Goal: Task Accomplishment & Management: Manage account settings

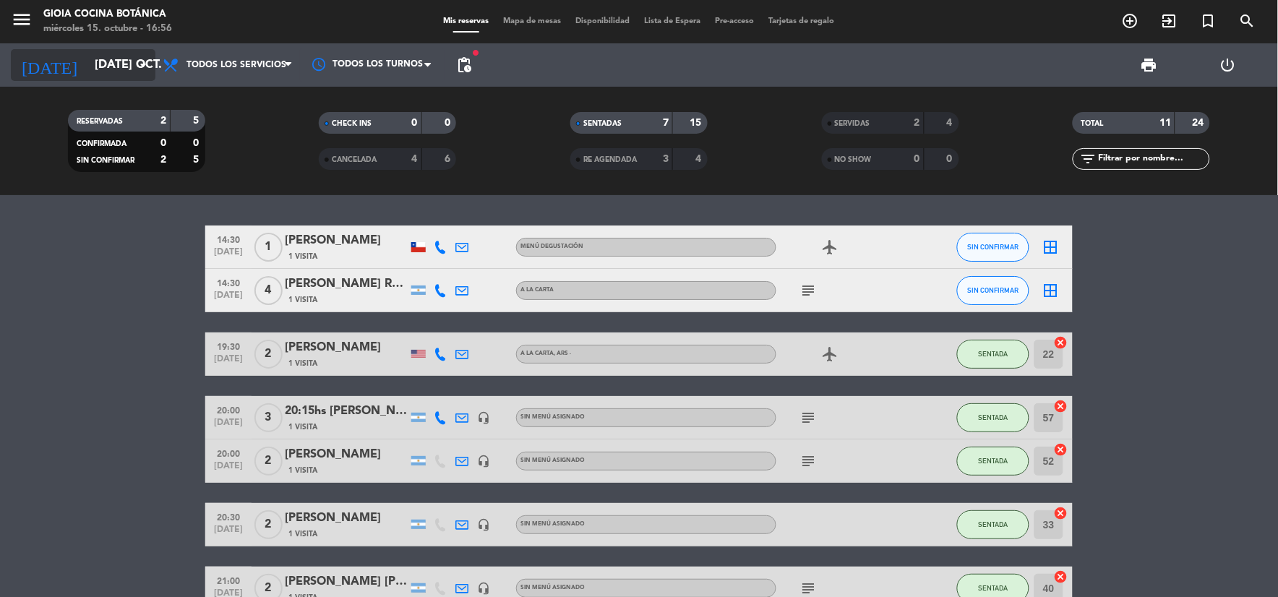
scroll to position [111, 0]
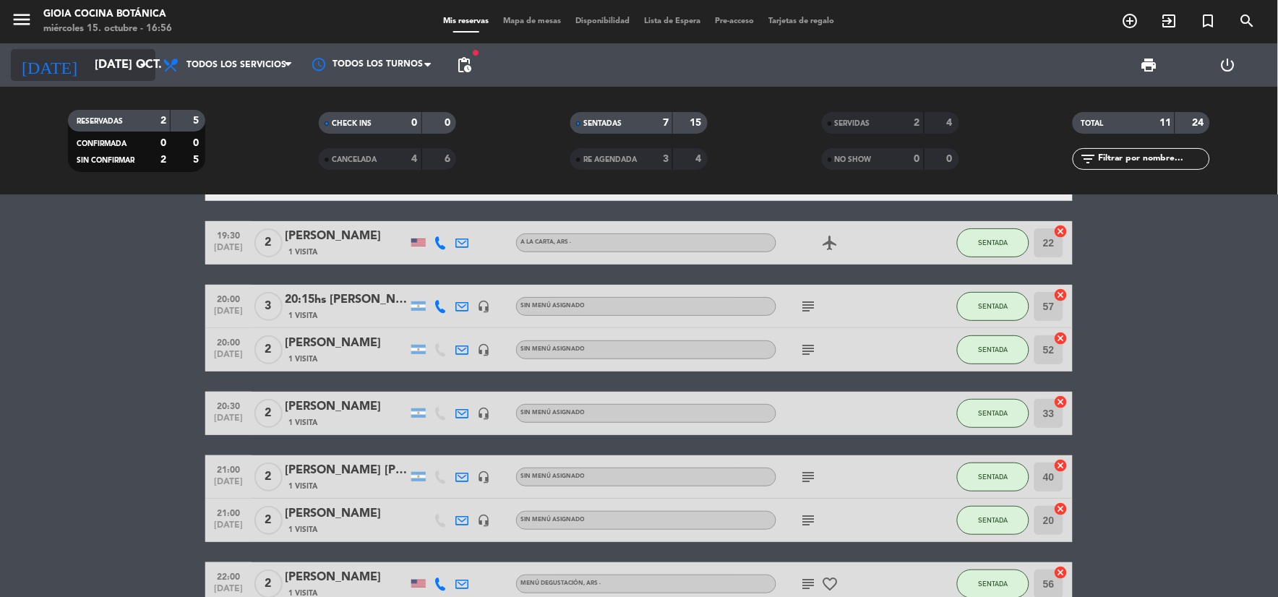
click at [87, 63] on input "[DATE] oct." at bounding box center [163, 65] width 153 height 28
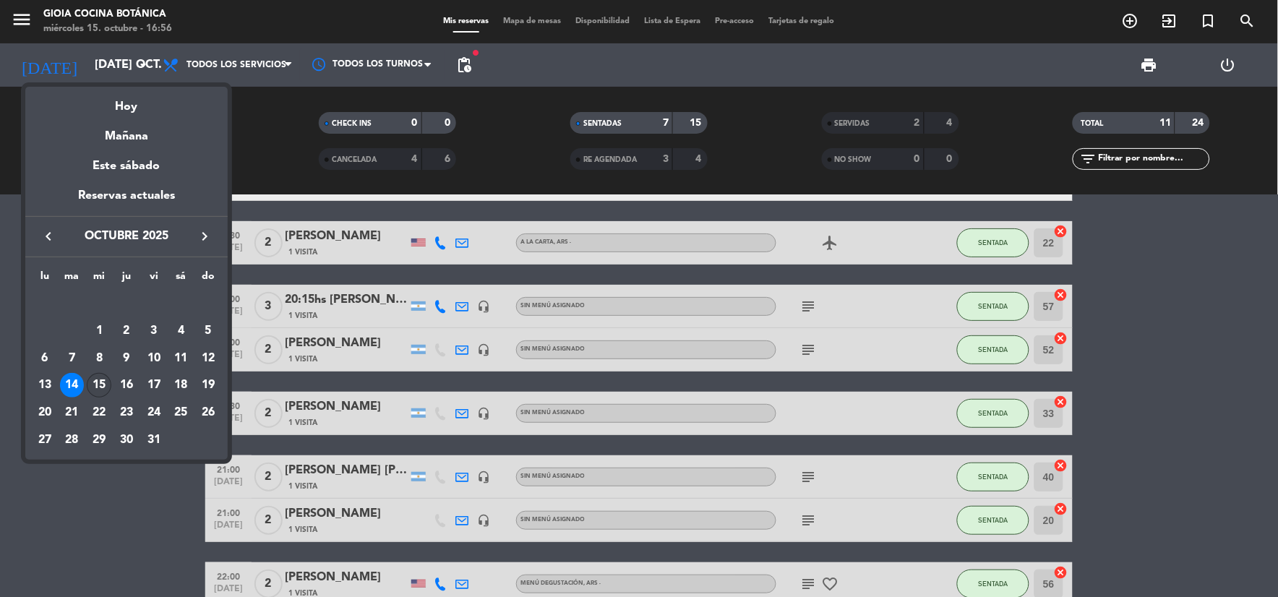
click at [100, 382] on div "15" at bounding box center [99, 385] width 25 height 25
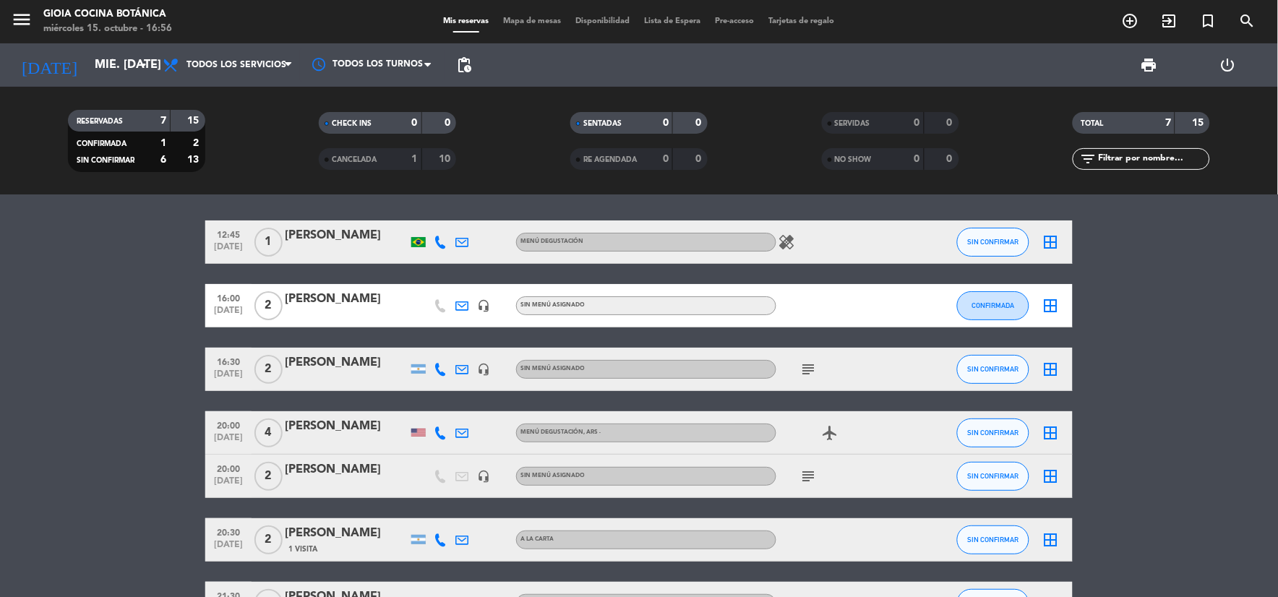
scroll to position [0, 0]
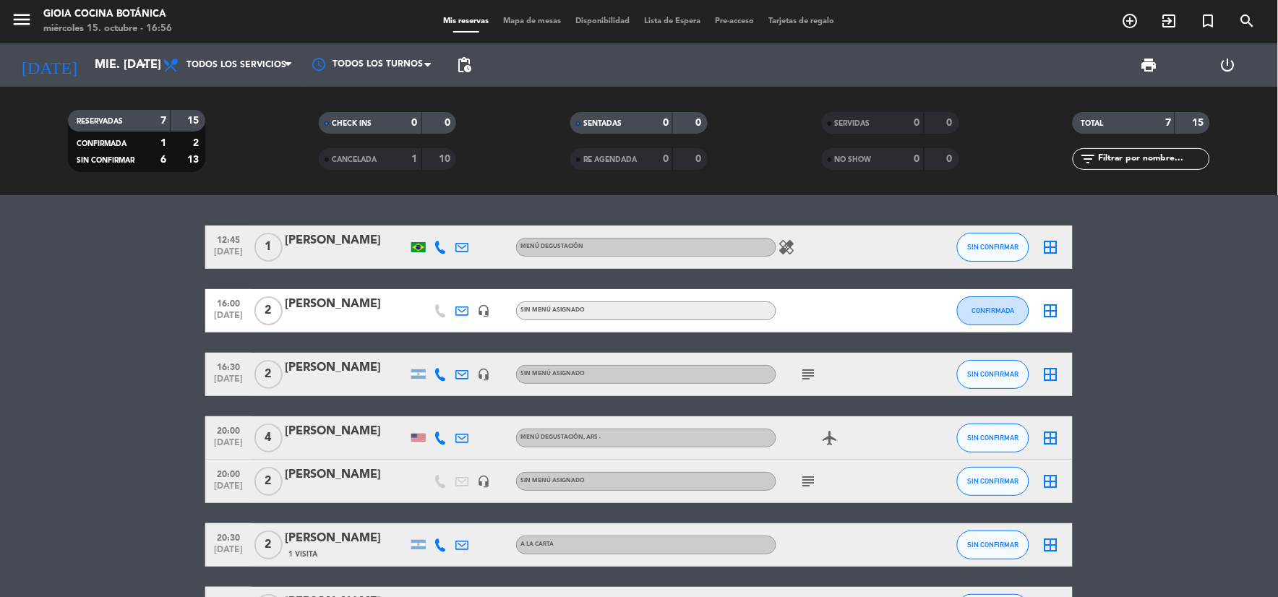
click at [806, 380] on icon "subject" at bounding box center [808, 374] width 17 height 17
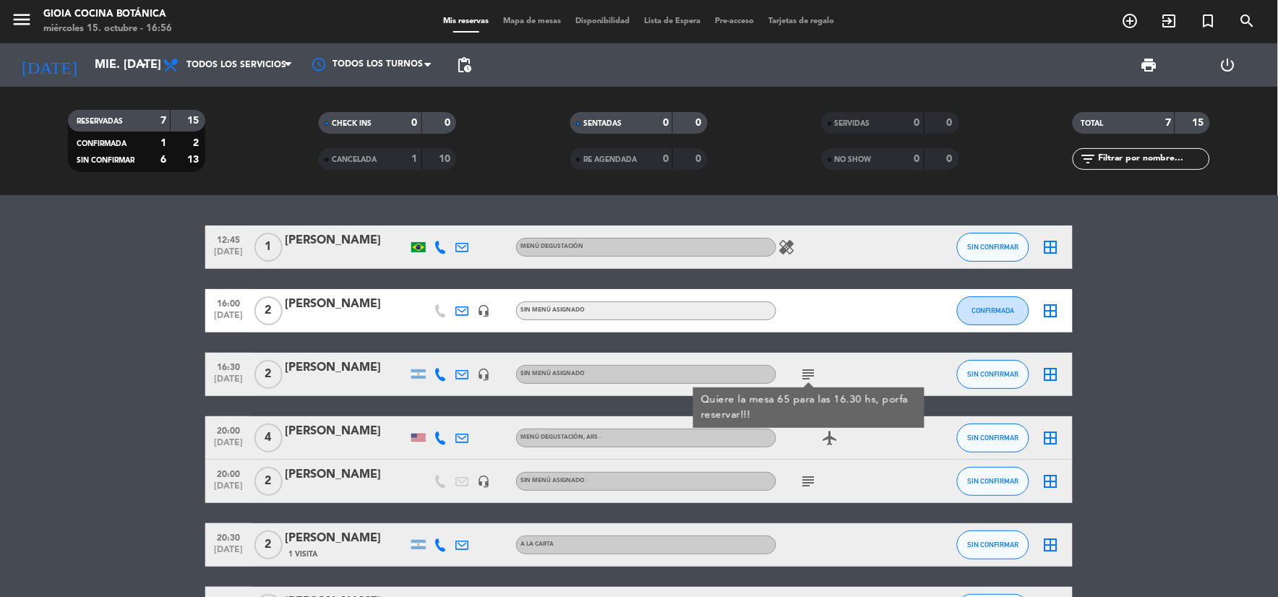
click at [811, 480] on icon "subject" at bounding box center [808, 481] width 17 height 17
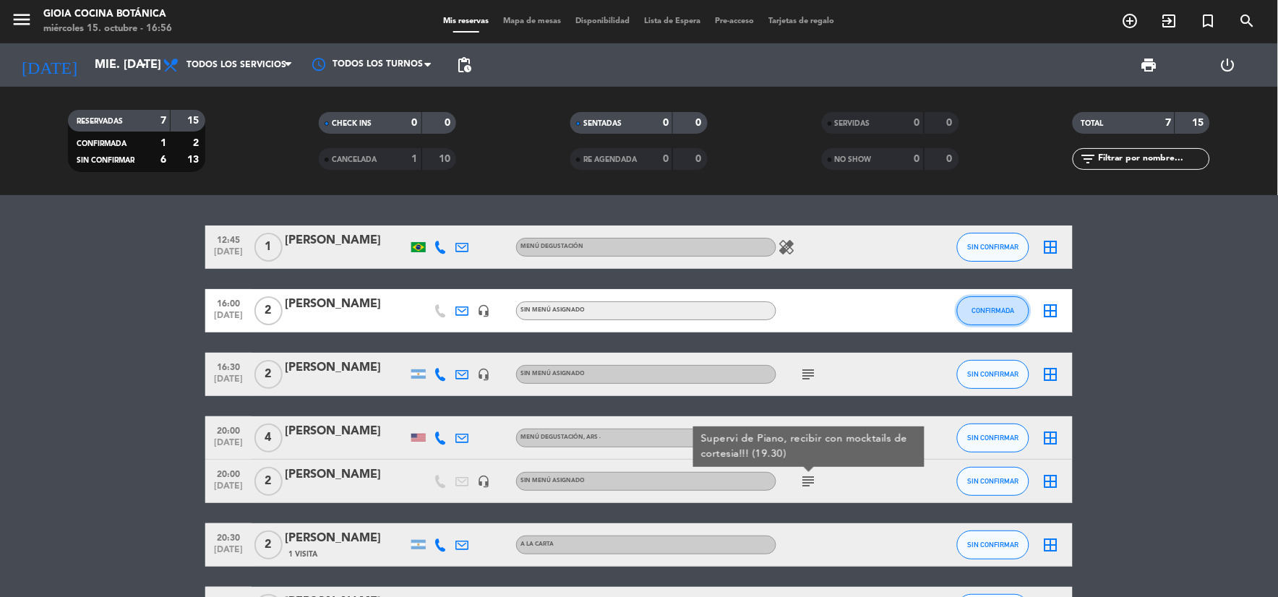
click at [993, 307] on span "CONFIRMADA" at bounding box center [993, 311] width 43 height 8
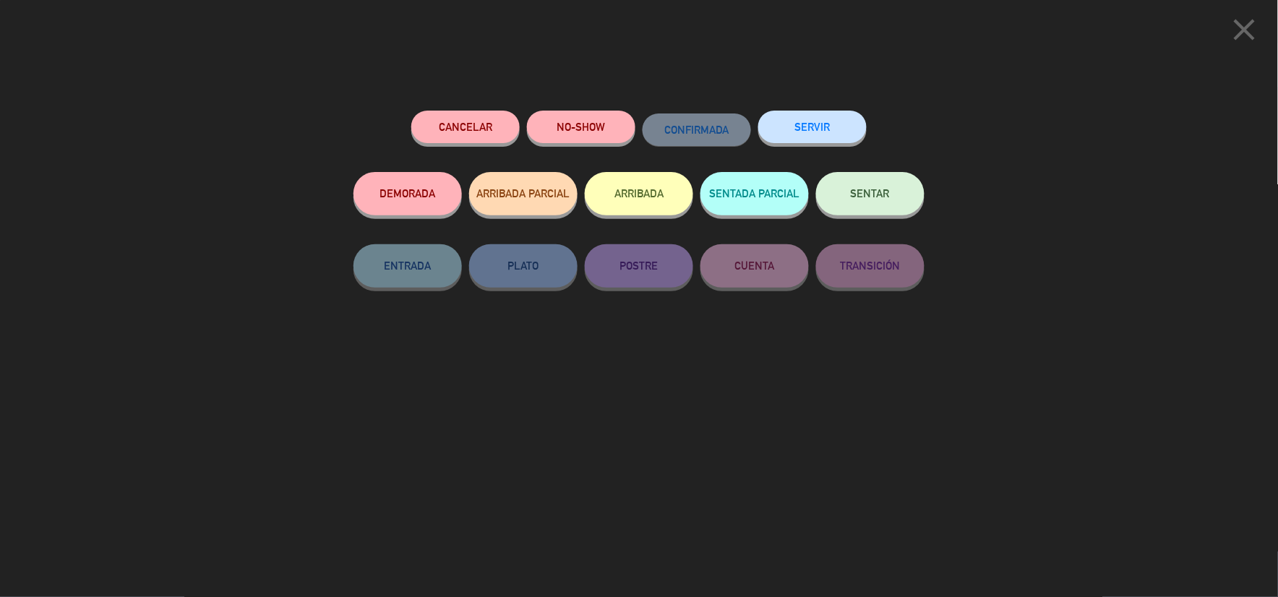
click at [825, 130] on button "SERVIR" at bounding box center [812, 127] width 108 height 33
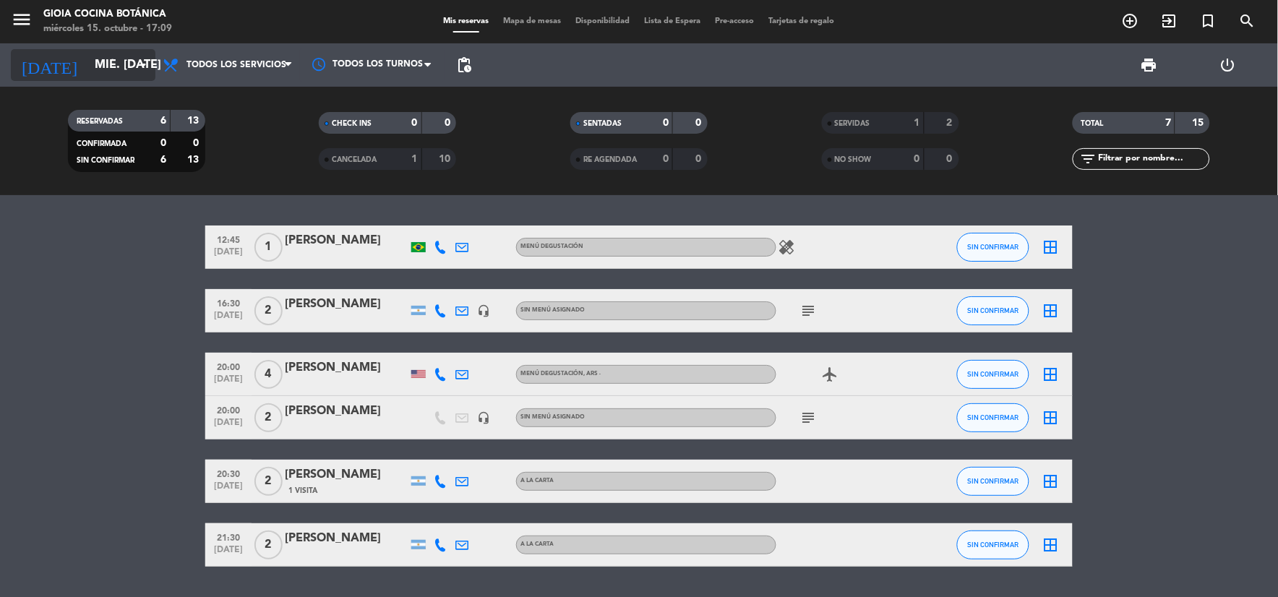
click at [106, 59] on input "mié. [DATE]" at bounding box center [163, 65] width 153 height 28
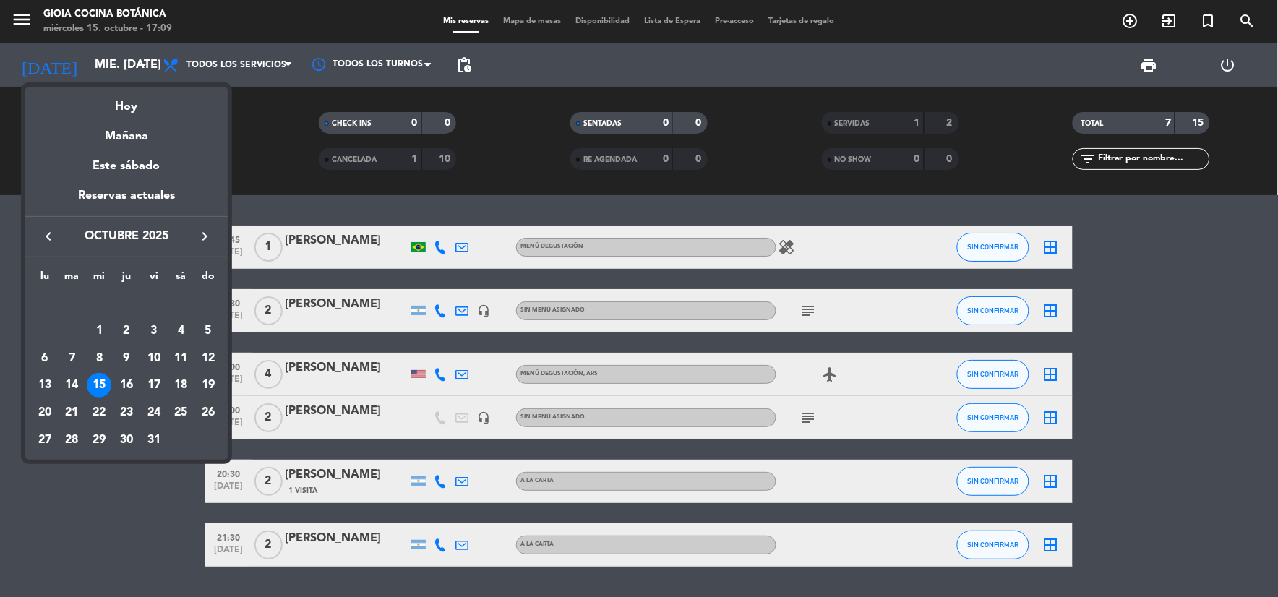
click at [207, 223] on div "keyboard_arrow_left octubre 2025 keyboard_arrow_right" at bounding box center [126, 236] width 202 height 40
click at [207, 230] on icon "keyboard_arrow_right" at bounding box center [204, 236] width 17 height 17
click at [206, 300] on div "2" at bounding box center [208, 303] width 25 height 25
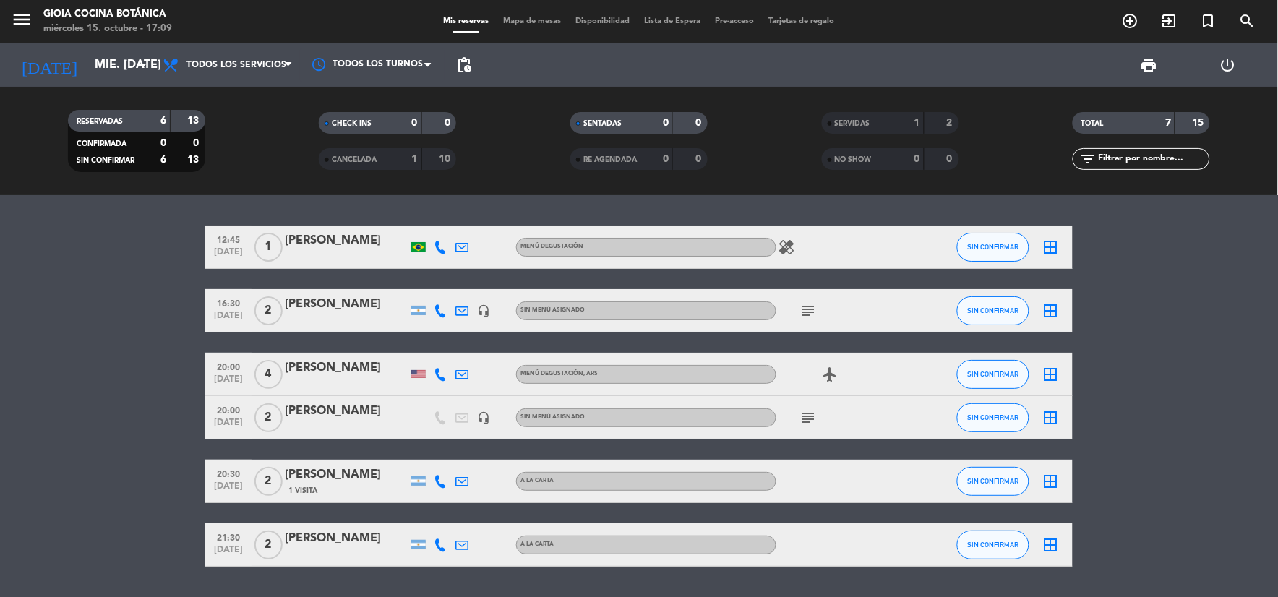
type input "dom. [DATE]"
click at [17, 20] on icon "menu" at bounding box center [22, 20] width 22 height 22
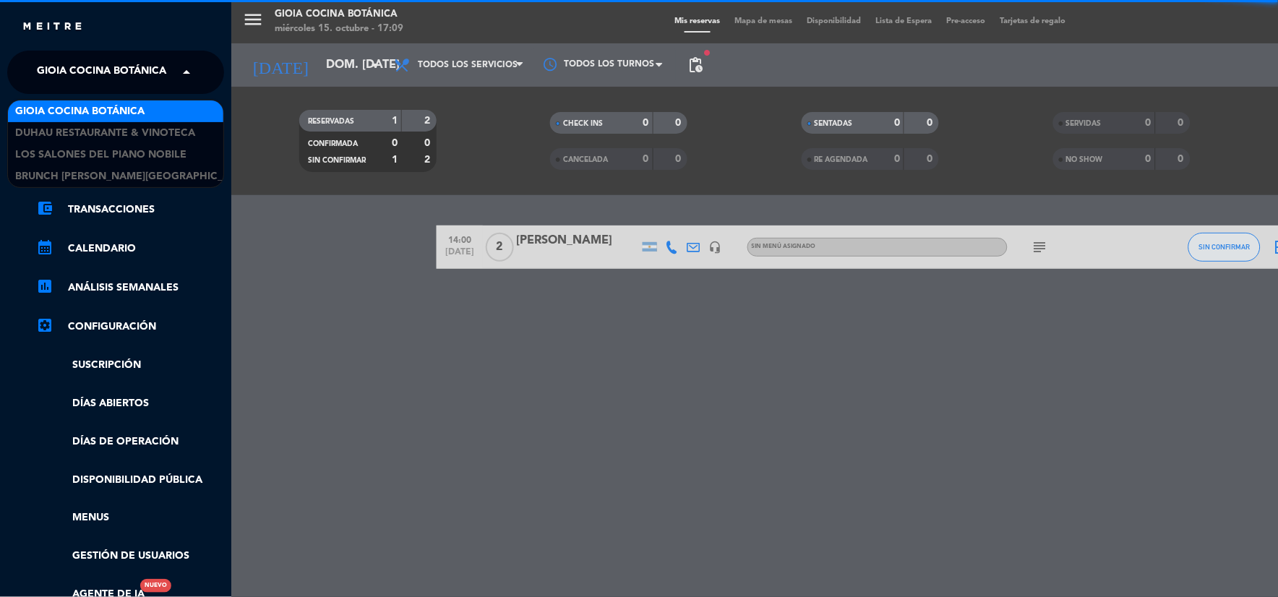
click at [53, 74] on span "Gioia Cocina Botánica" at bounding box center [101, 72] width 129 height 30
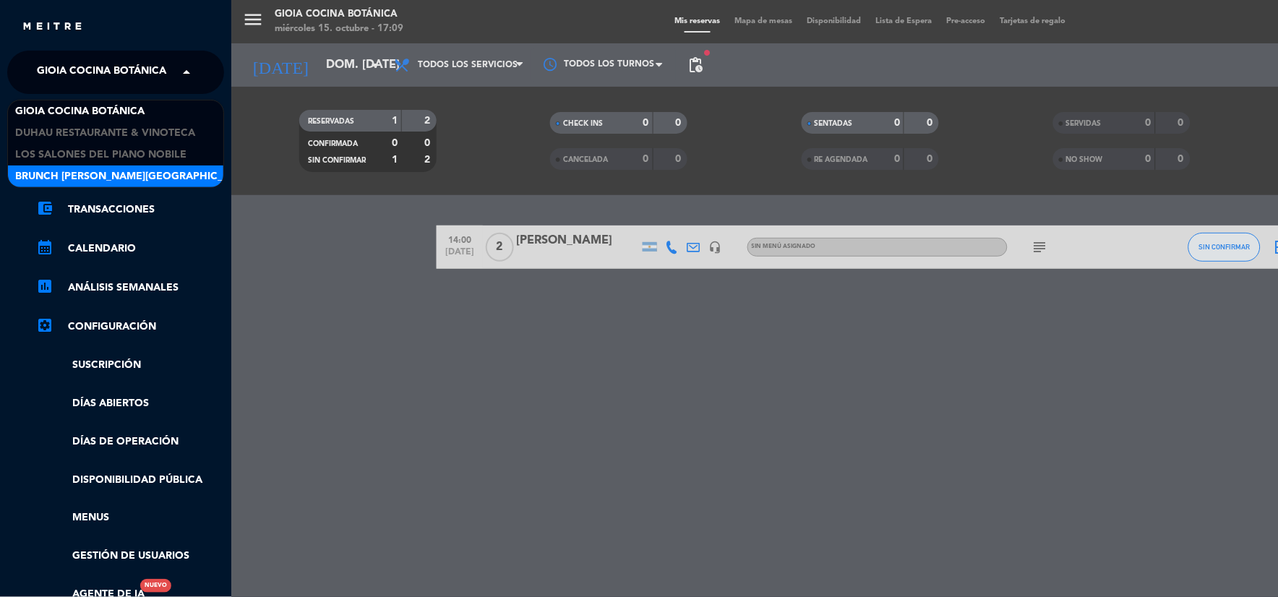
click at [83, 181] on span "Brunch [PERSON_NAME][GEOGRAPHIC_DATA][PERSON_NAME]" at bounding box center [175, 176] width 321 height 17
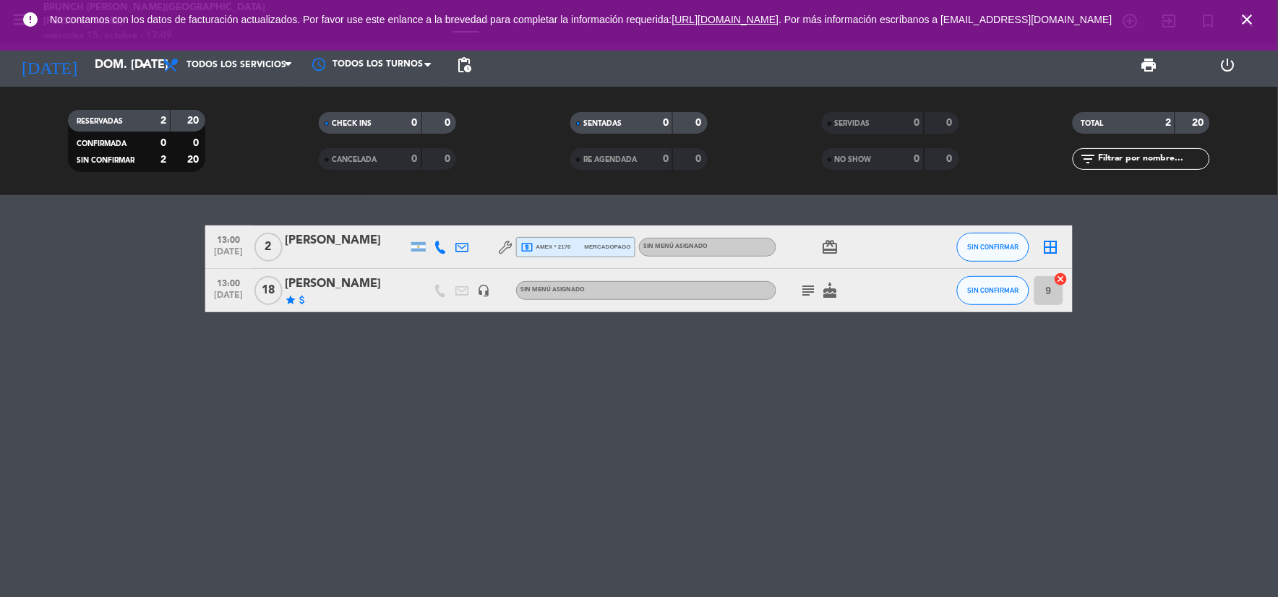
click at [1244, 24] on icon "close" at bounding box center [1247, 19] width 17 height 17
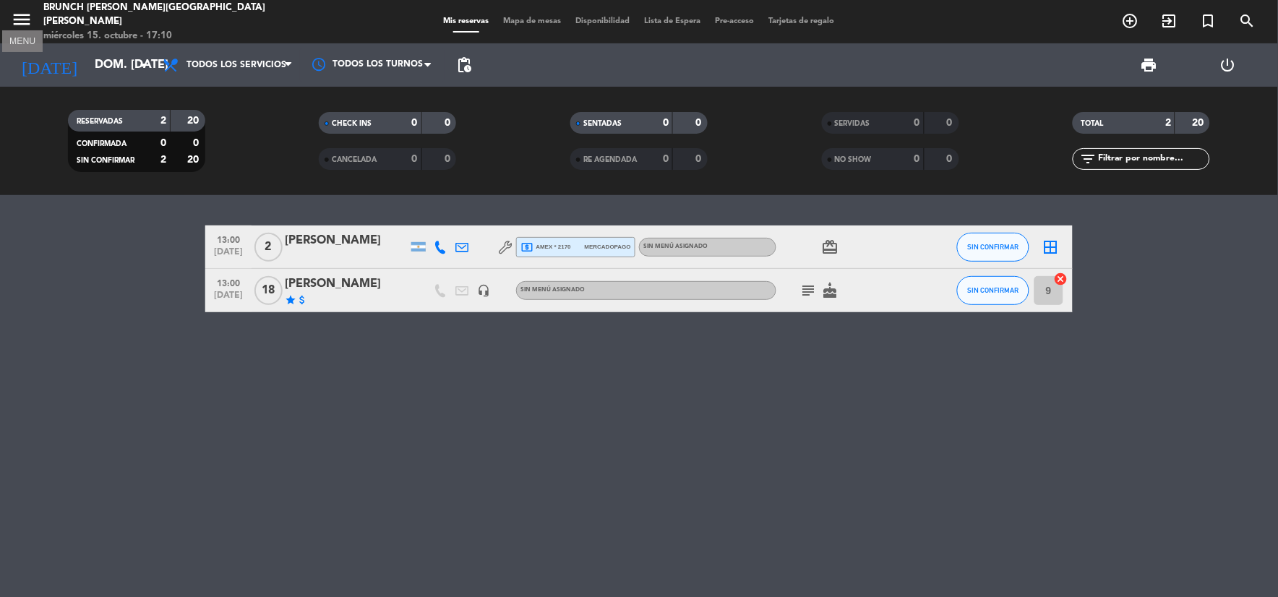
click at [29, 17] on icon "menu" at bounding box center [22, 20] width 22 height 22
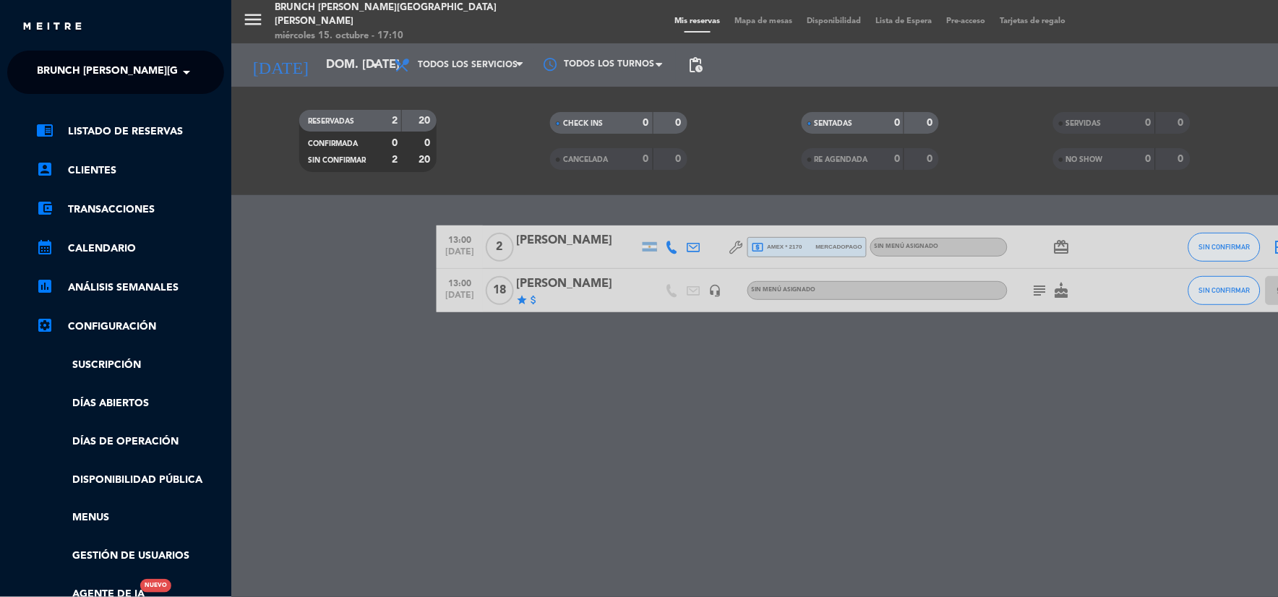
click at [69, 66] on span "Brunch [PERSON_NAME][GEOGRAPHIC_DATA][PERSON_NAME]" at bounding box center [197, 72] width 321 height 30
click at [84, 98] on div "chrome_reader_mode Listado de Reservas account_box Clientes account_balance_wal…" at bounding box center [115, 370] width 239 height 552
click at [76, 67] on span "Brunch [PERSON_NAME][GEOGRAPHIC_DATA][PERSON_NAME]" at bounding box center [197, 72] width 321 height 30
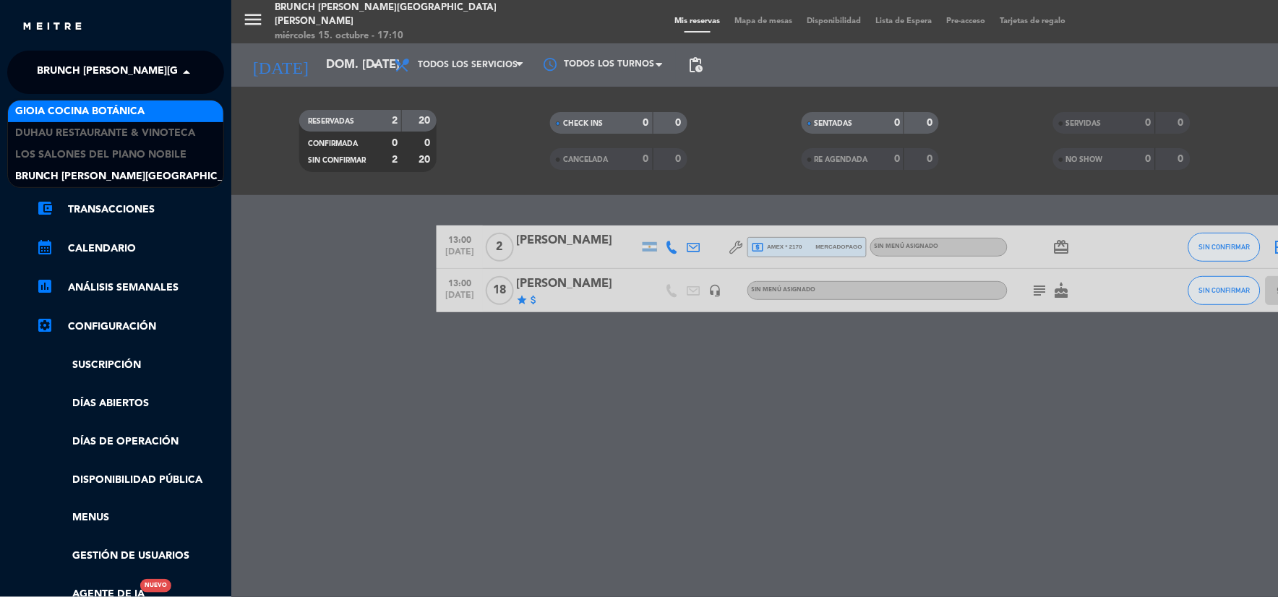
click at [81, 106] on span "Gioia Cocina Botánica" at bounding box center [79, 111] width 129 height 17
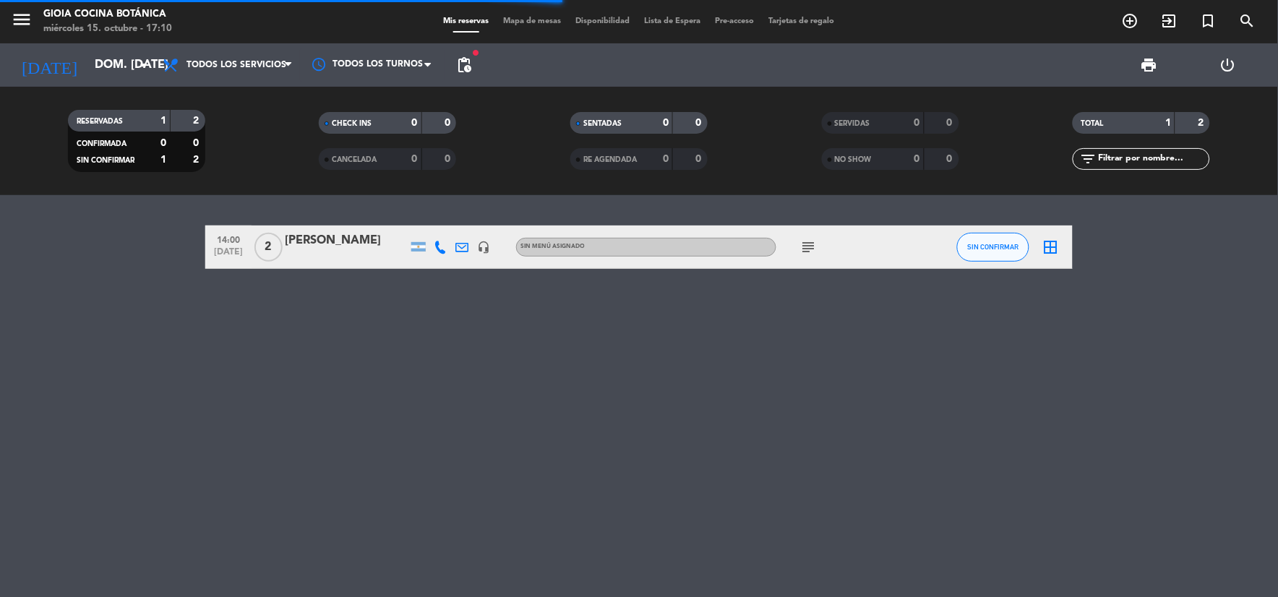
click at [823, 249] on div "subject" at bounding box center [841, 247] width 130 height 43
click at [817, 246] on icon "subject" at bounding box center [808, 247] width 17 height 17
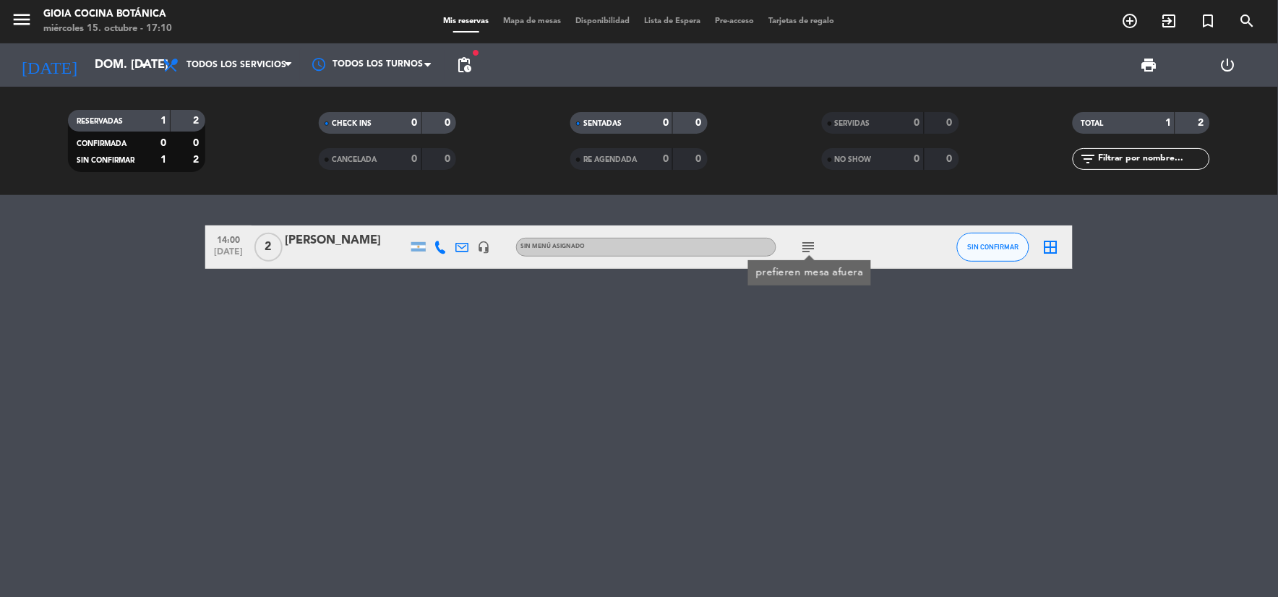
click at [490, 248] on div "headset_mic" at bounding box center [484, 247] width 22 height 43
click at [485, 248] on icon "headset_mic" at bounding box center [483, 247] width 13 height 13
click at [343, 254] on div at bounding box center [346, 257] width 123 height 12
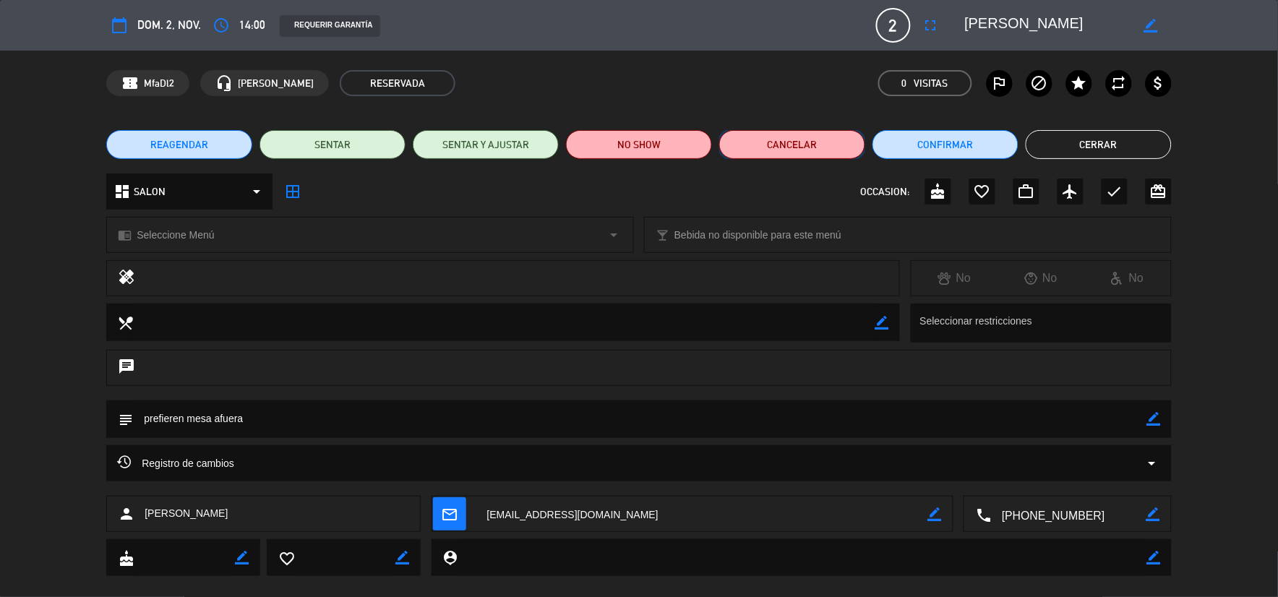
click at [761, 155] on button "Cancelar" at bounding box center [792, 144] width 146 height 29
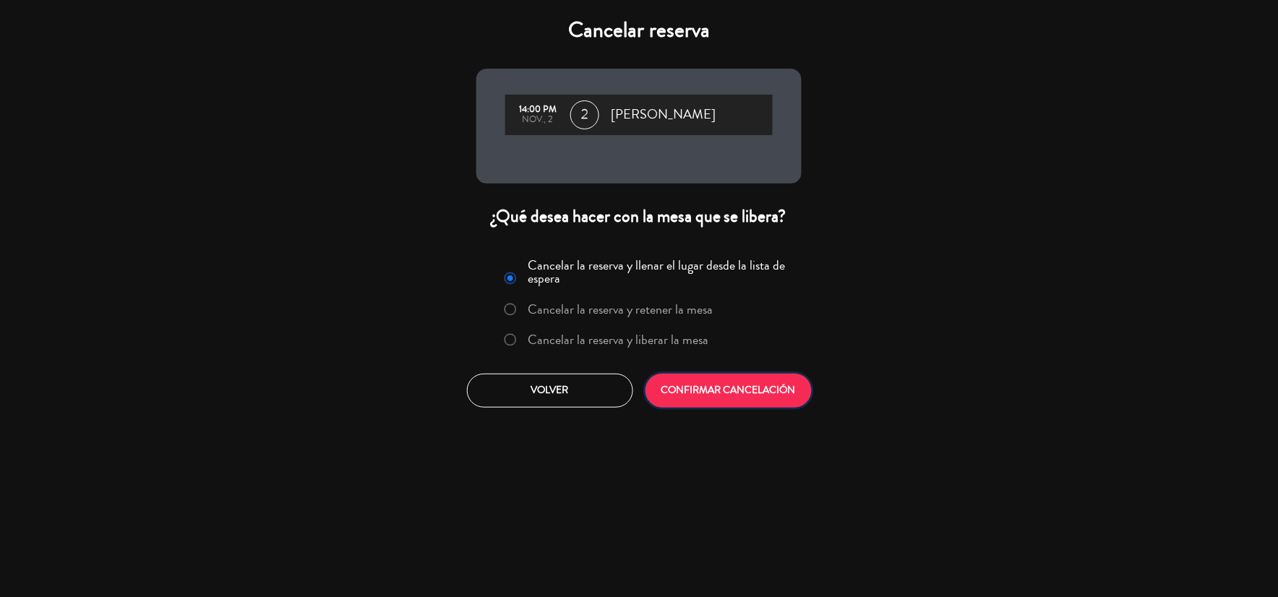
click at [732, 386] on button "CONFIRMAR CANCELACIÓN" at bounding box center [729, 391] width 166 height 34
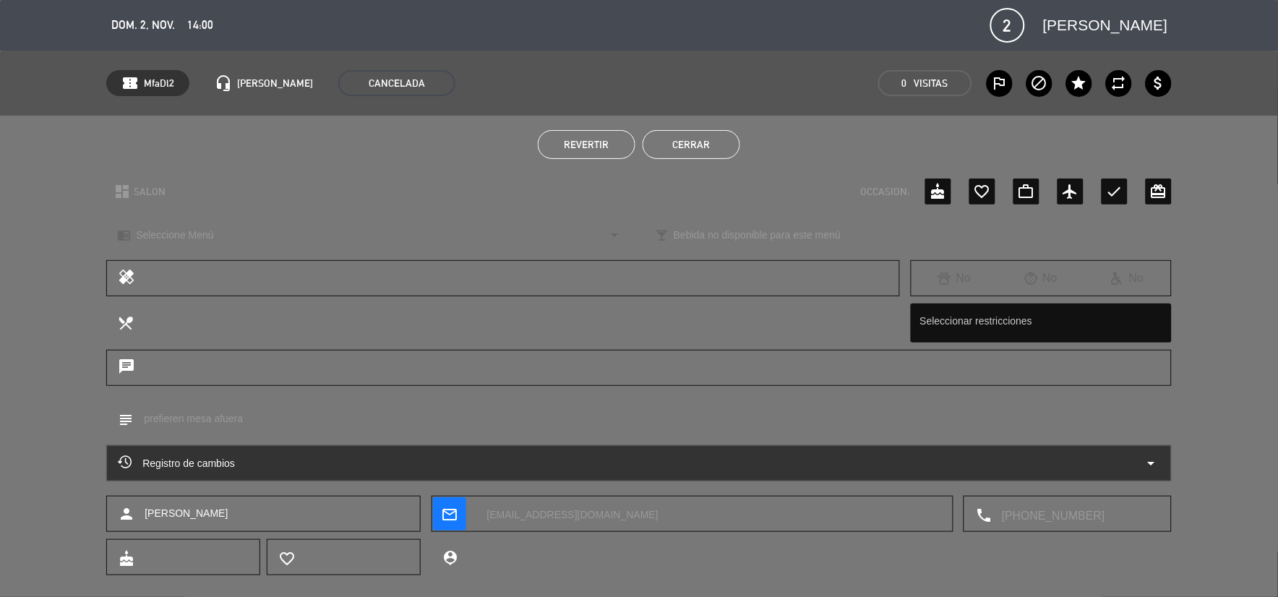
click at [709, 141] on button "Cerrar" at bounding box center [692, 144] width 98 height 29
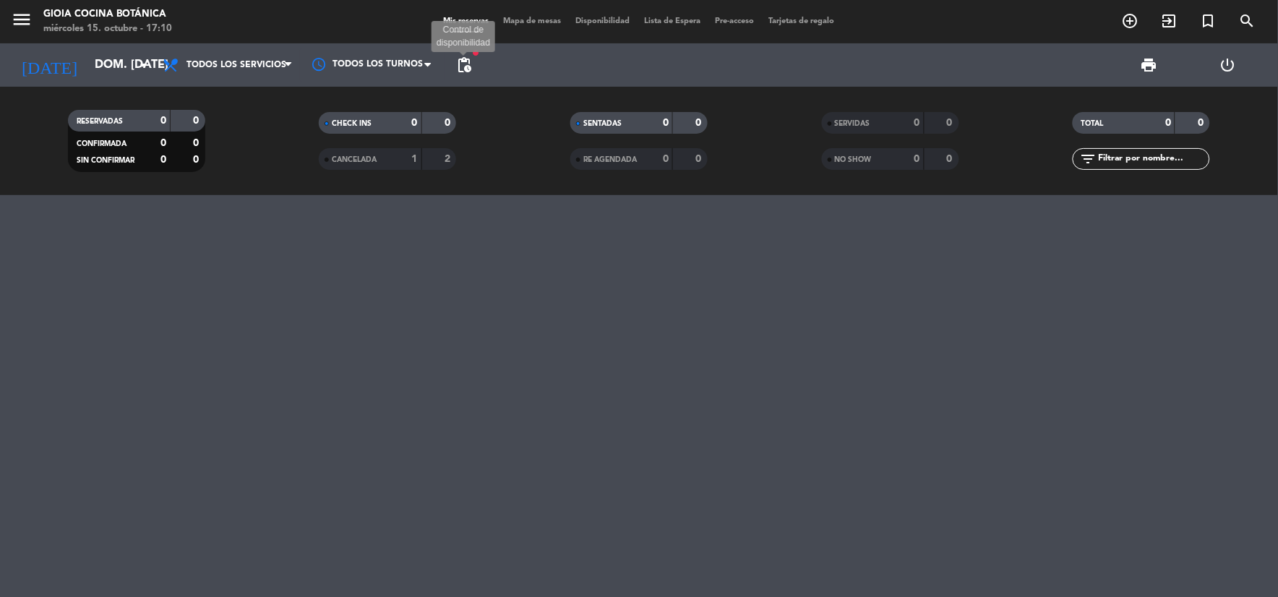
click at [465, 63] on span "pending_actions" at bounding box center [463, 64] width 17 height 17
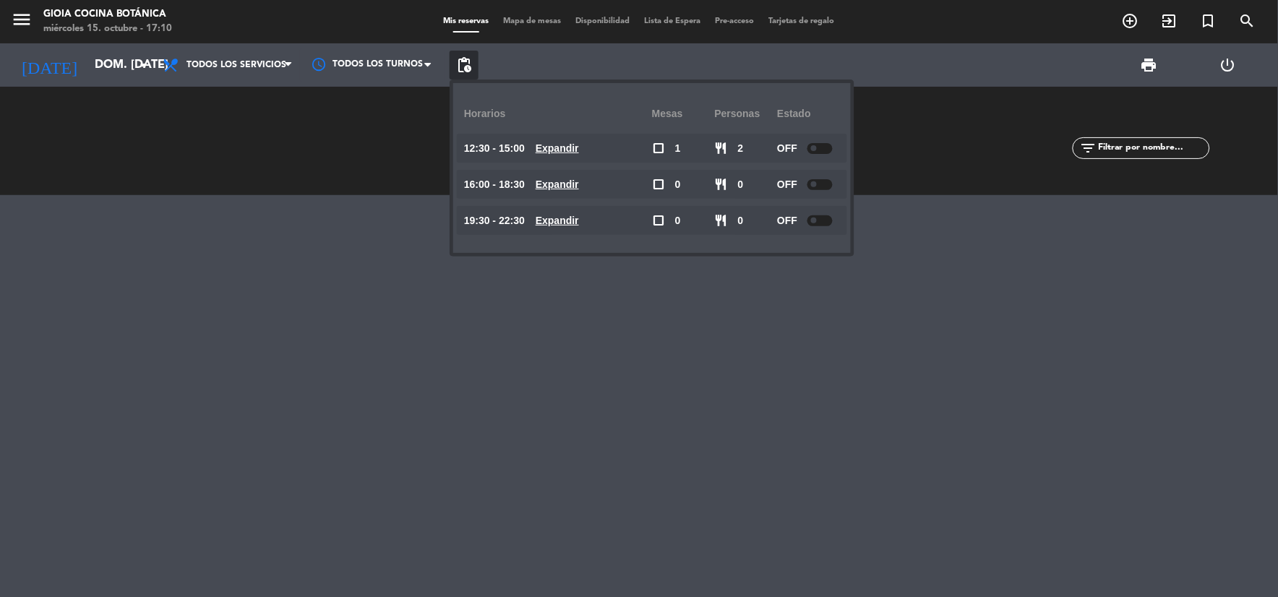
click at [507, 299] on div at bounding box center [639, 396] width 1278 height 402
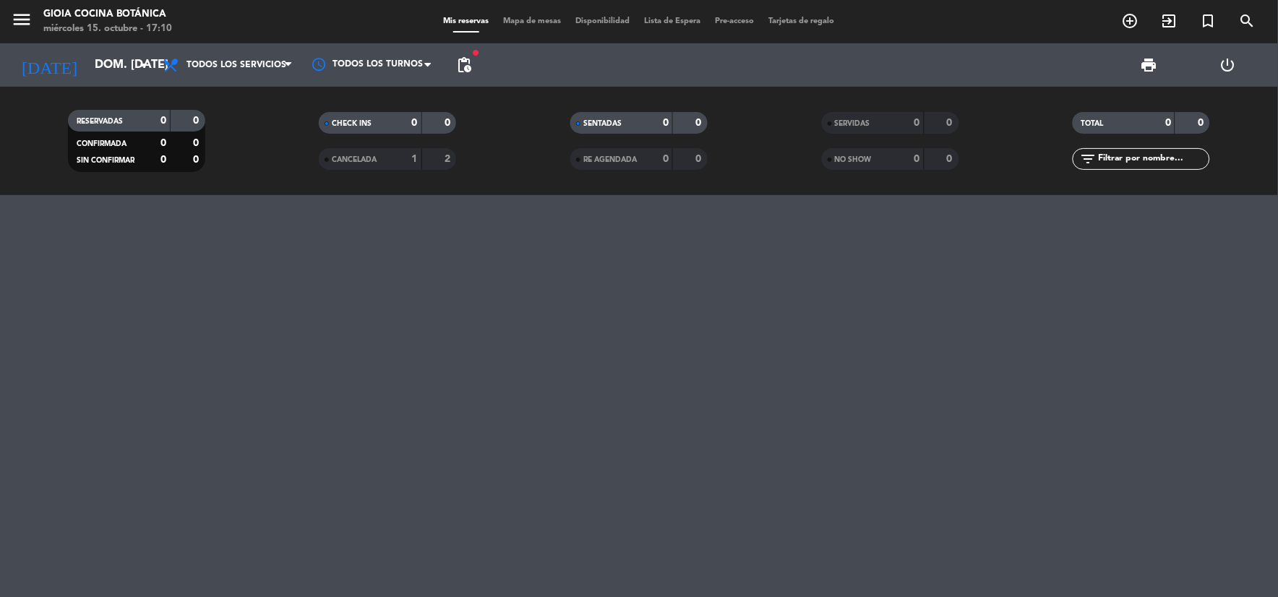
click at [390, 160] on div "1" at bounding box center [403, 159] width 29 height 17
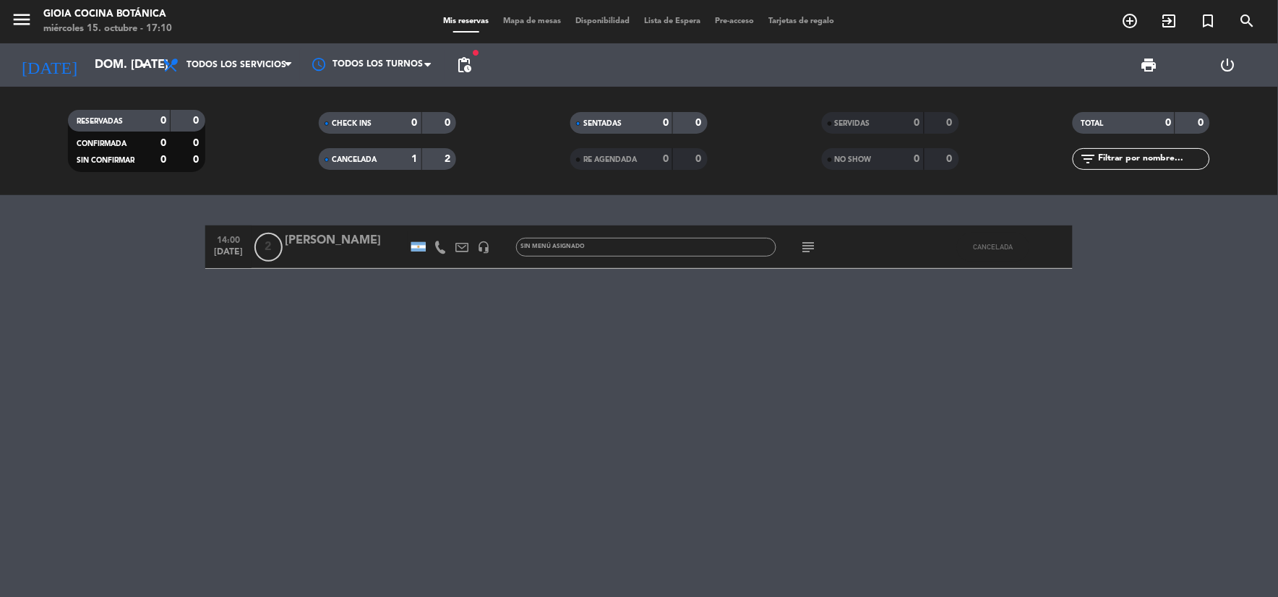
click at [461, 242] on icon at bounding box center [461, 247] width 13 height 13
click at [568, 227] on span "Copiar" at bounding box center [583, 221] width 30 height 15
click at [365, 163] on span "CANCELADA" at bounding box center [354, 159] width 45 height 7
click at [88, 66] on input "dom. [DATE]" at bounding box center [163, 65] width 153 height 28
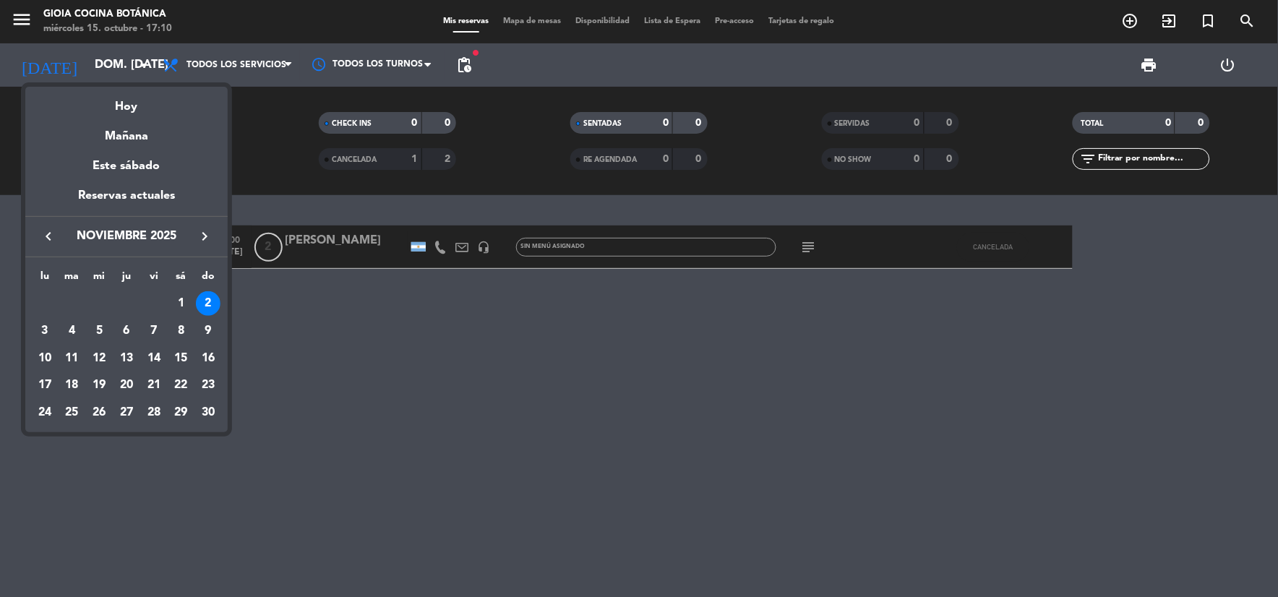
click at [398, 154] on div at bounding box center [639, 298] width 1278 height 597
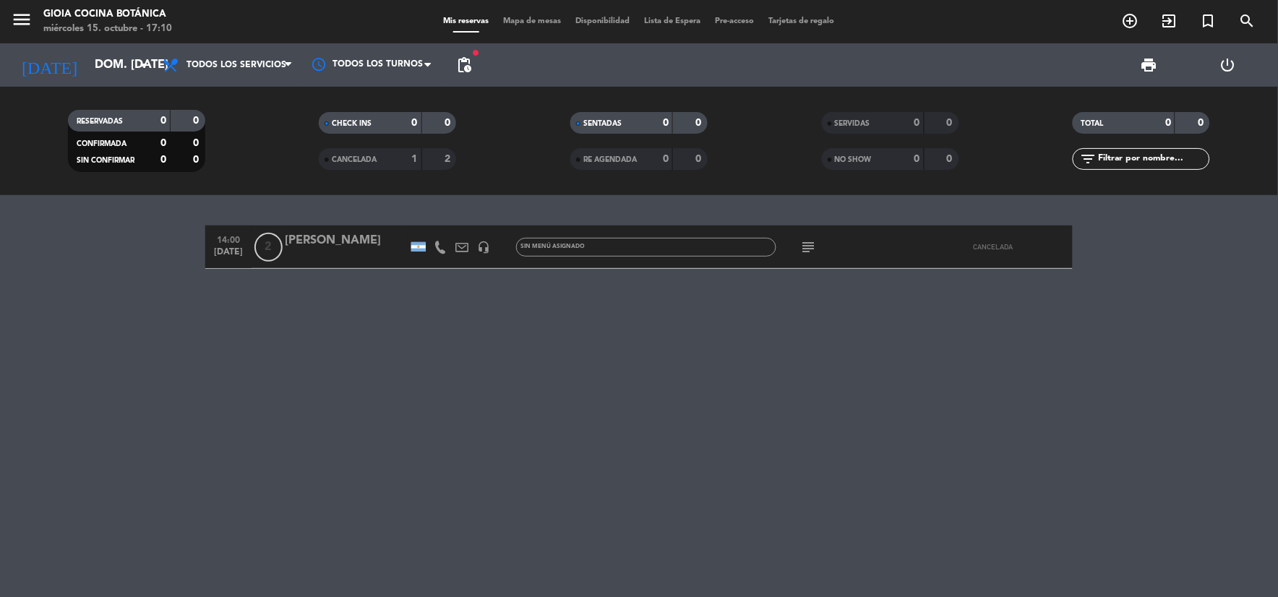
click at [388, 158] on div "CANCELADA" at bounding box center [355, 159] width 67 height 17
click at [385, 155] on div "CANCELADA" at bounding box center [355, 159] width 67 height 17
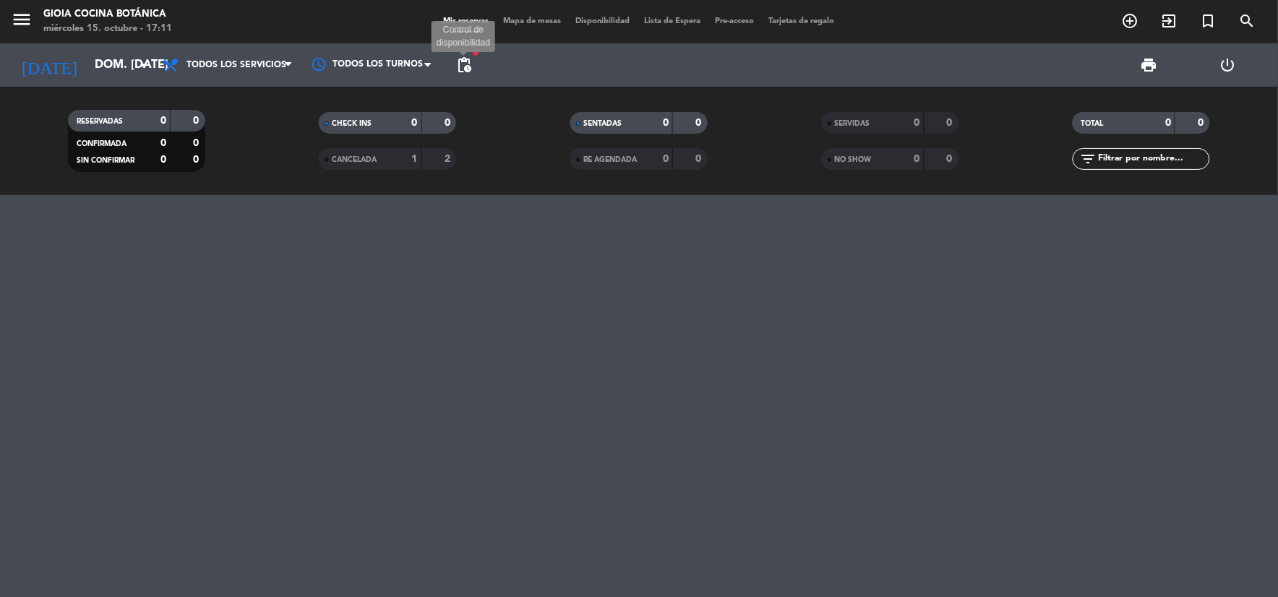
click at [465, 62] on span "pending_actions" at bounding box center [463, 64] width 17 height 17
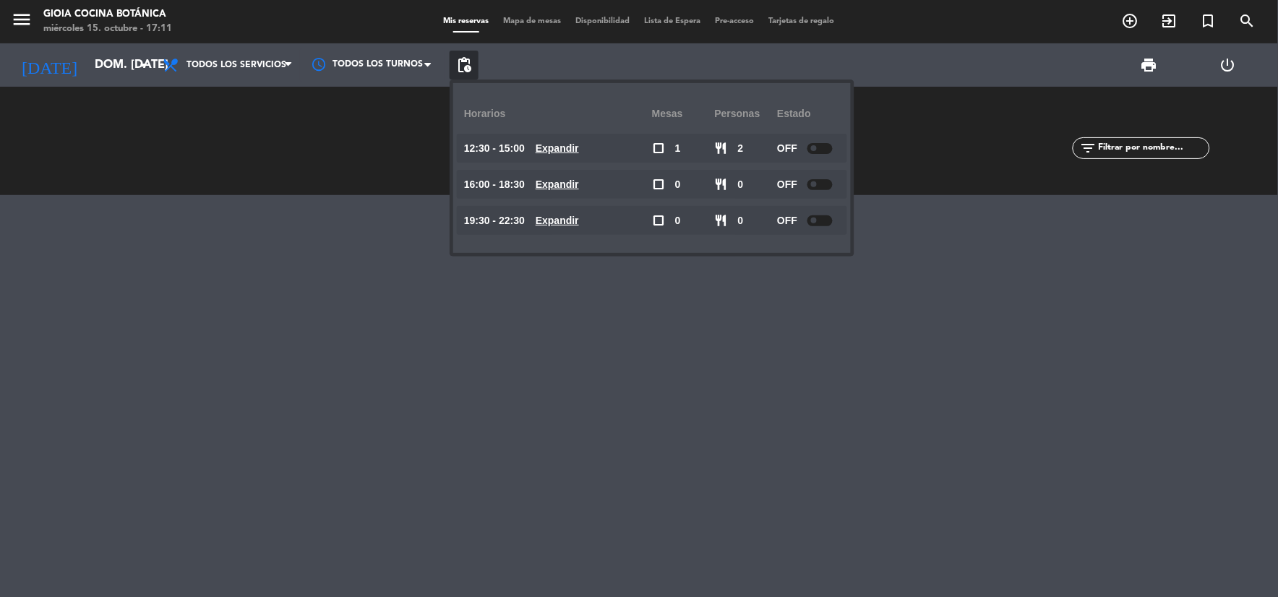
drag, startPoint x: 453, startPoint y: 358, endPoint x: 364, endPoint y: 240, distance: 148.1
click at [442, 338] on div at bounding box center [639, 396] width 1278 height 402
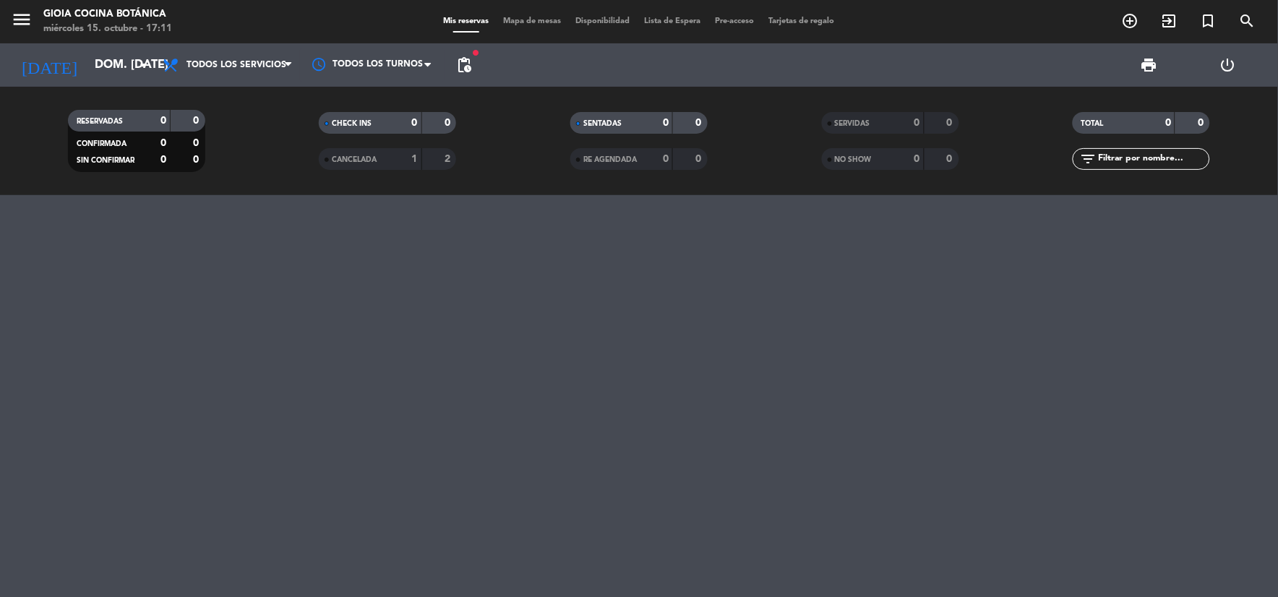
click at [249, 58] on span "Todos los servicios" at bounding box center [227, 65] width 145 height 32
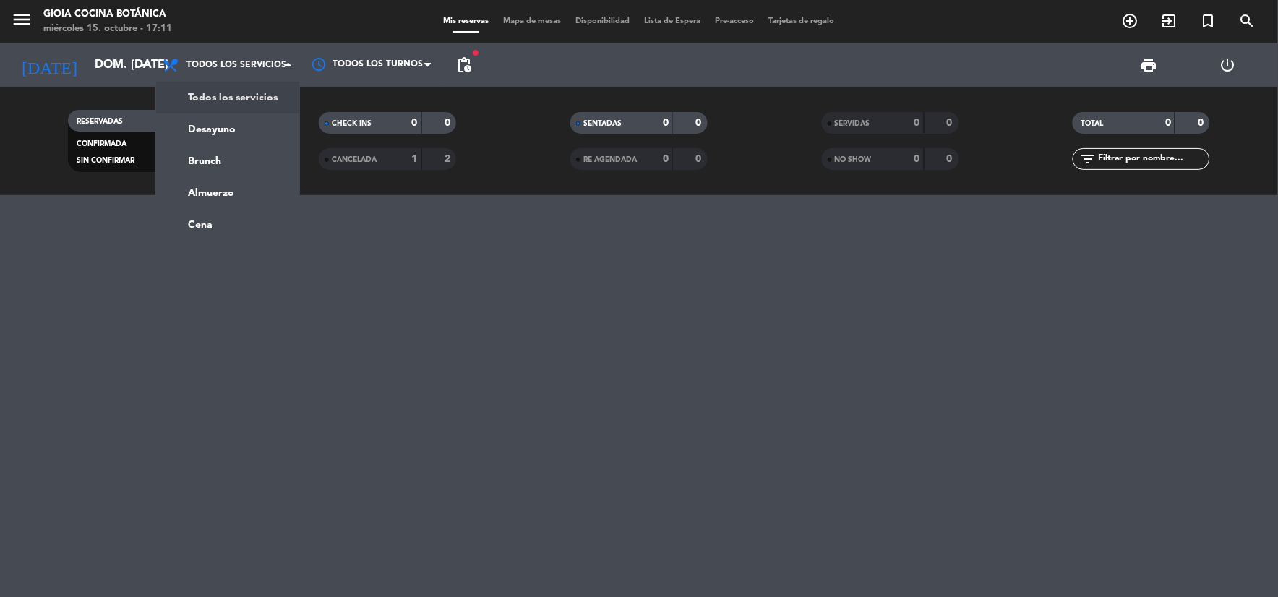
click at [20, 14] on icon "menu" at bounding box center [22, 20] width 22 height 22
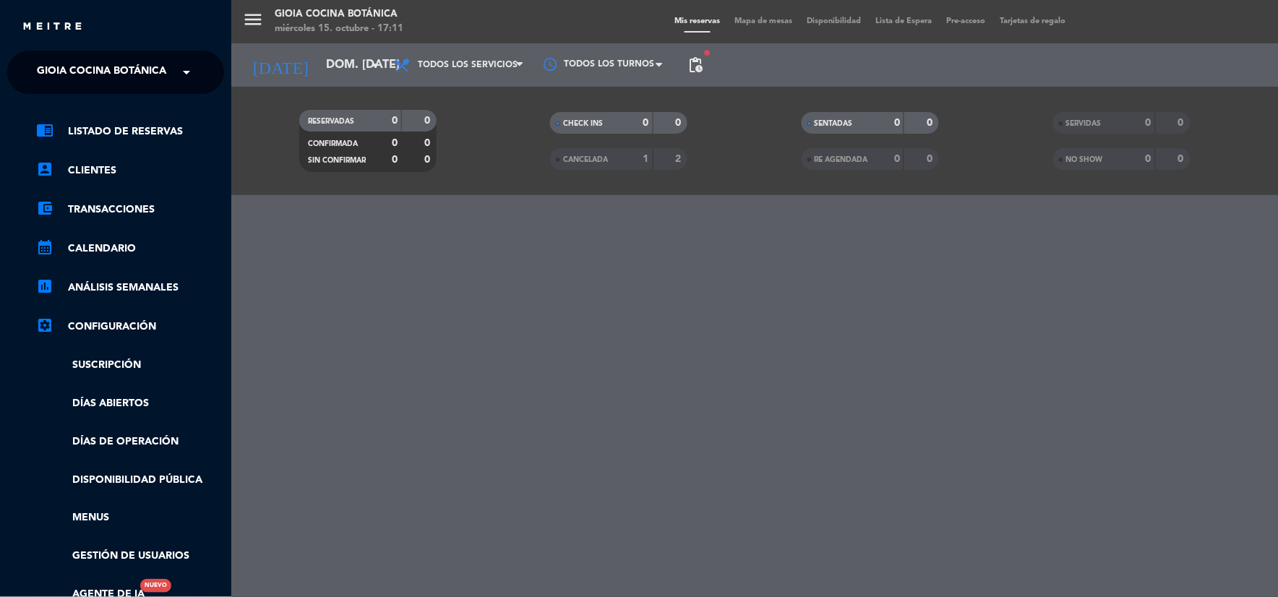
click at [54, 76] on span "Gioia Cocina Botánica" at bounding box center [101, 72] width 129 height 30
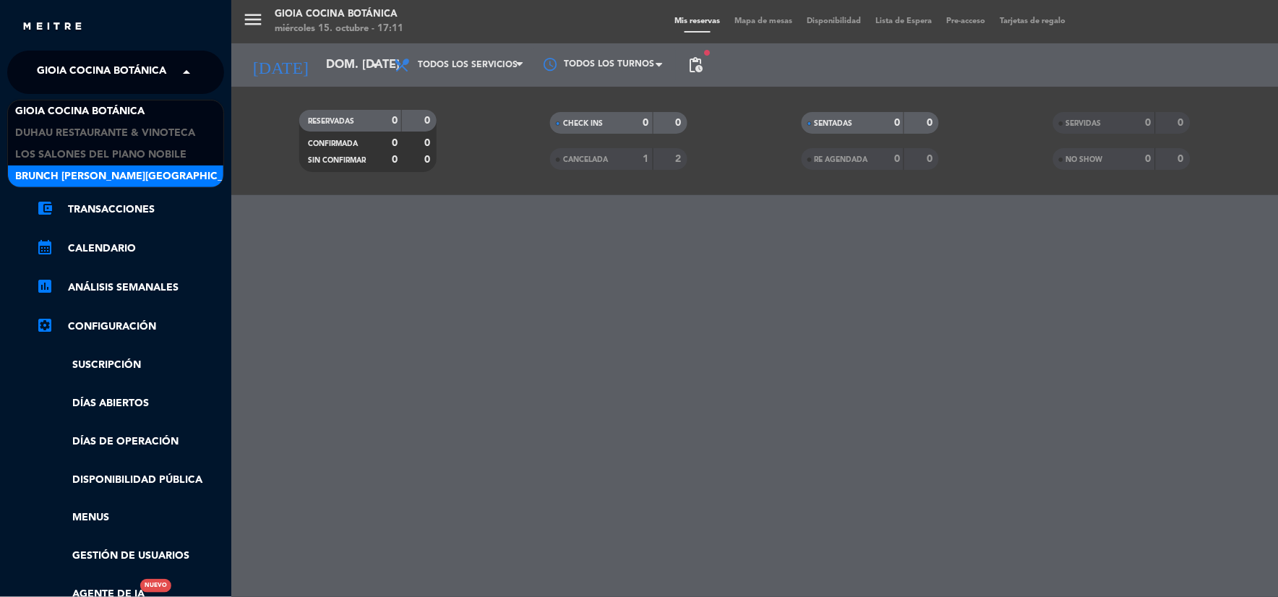
click at [93, 175] on span "Brunch [PERSON_NAME][GEOGRAPHIC_DATA][PERSON_NAME]" at bounding box center [175, 176] width 321 height 17
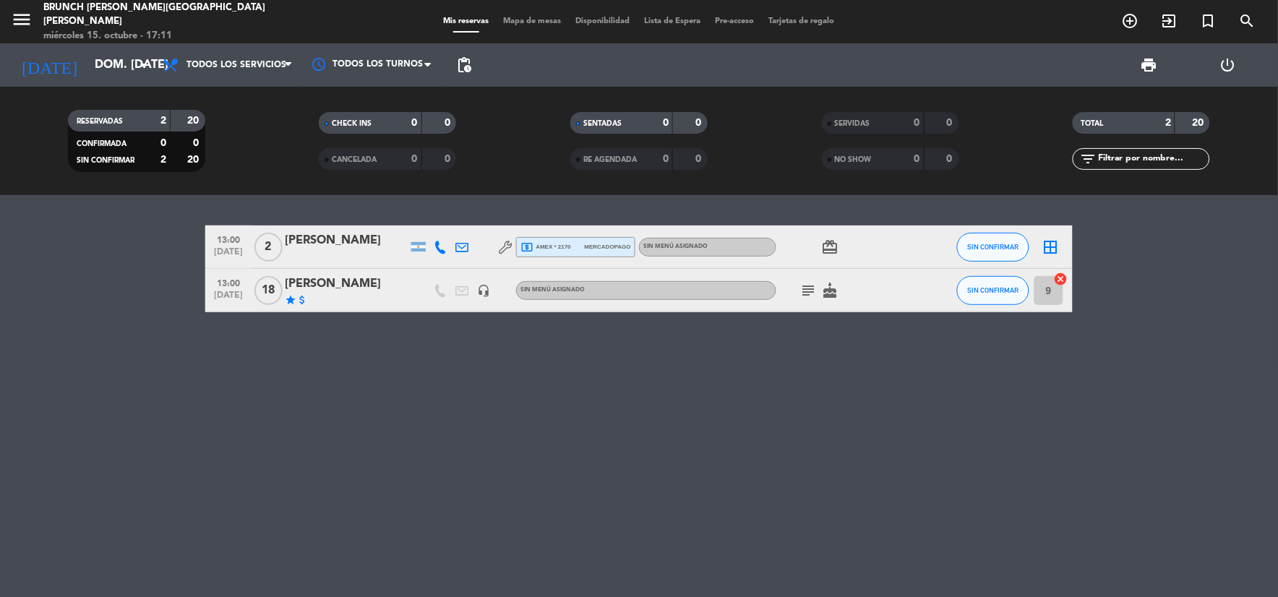
click at [816, 287] on icon "subject" at bounding box center [808, 290] width 17 height 17
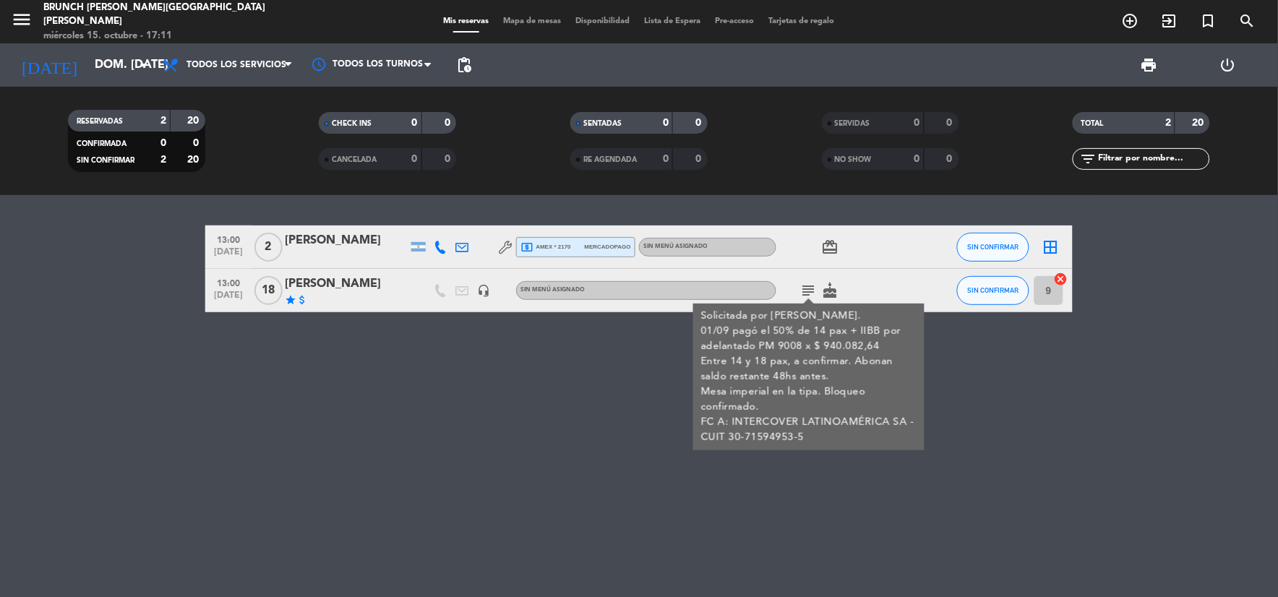
click at [429, 385] on div "13:00 [DATE] 2 [PERSON_NAME] local_atm amex * 2170 mercadopago Sin menú asignad…" at bounding box center [639, 396] width 1278 height 402
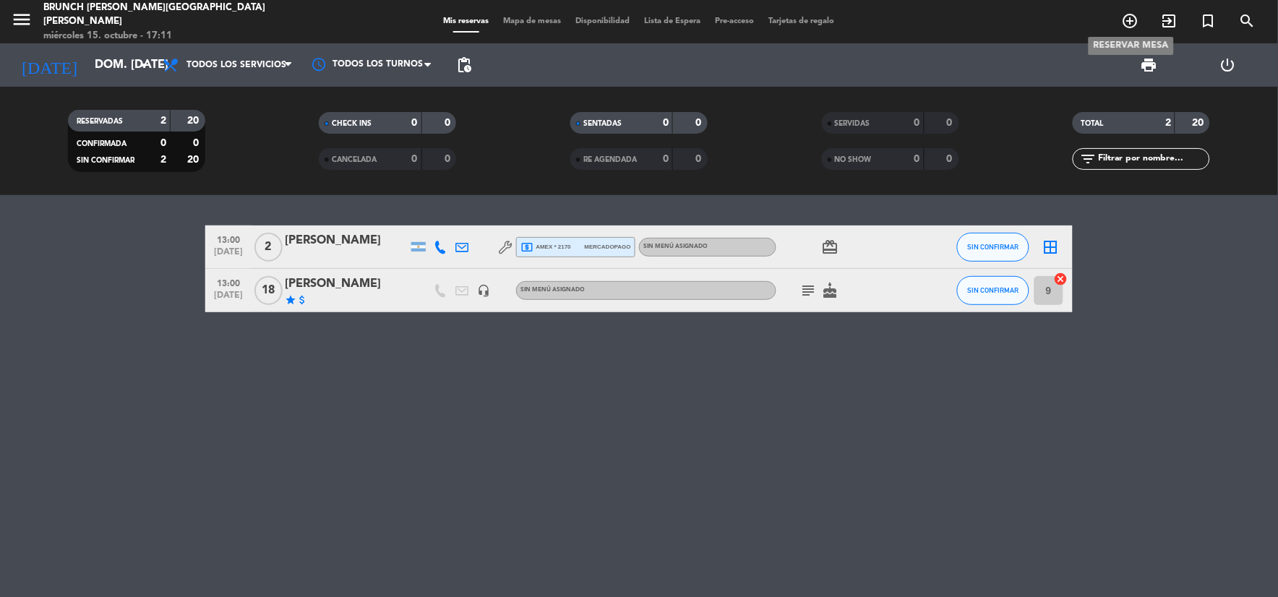
click at [1124, 20] on icon "add_circle_outline" at bounding box center [1130, 20] width 17 height 17
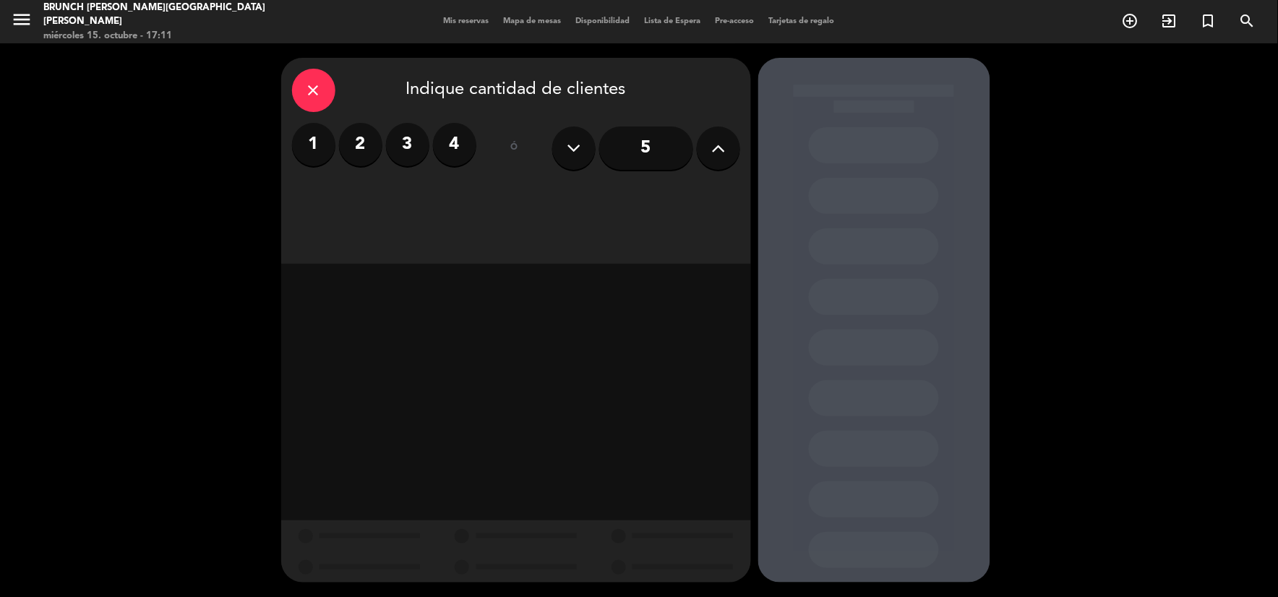
click at [363, 134] on label "2" at bounding box center [360, 144] width 43 height 43
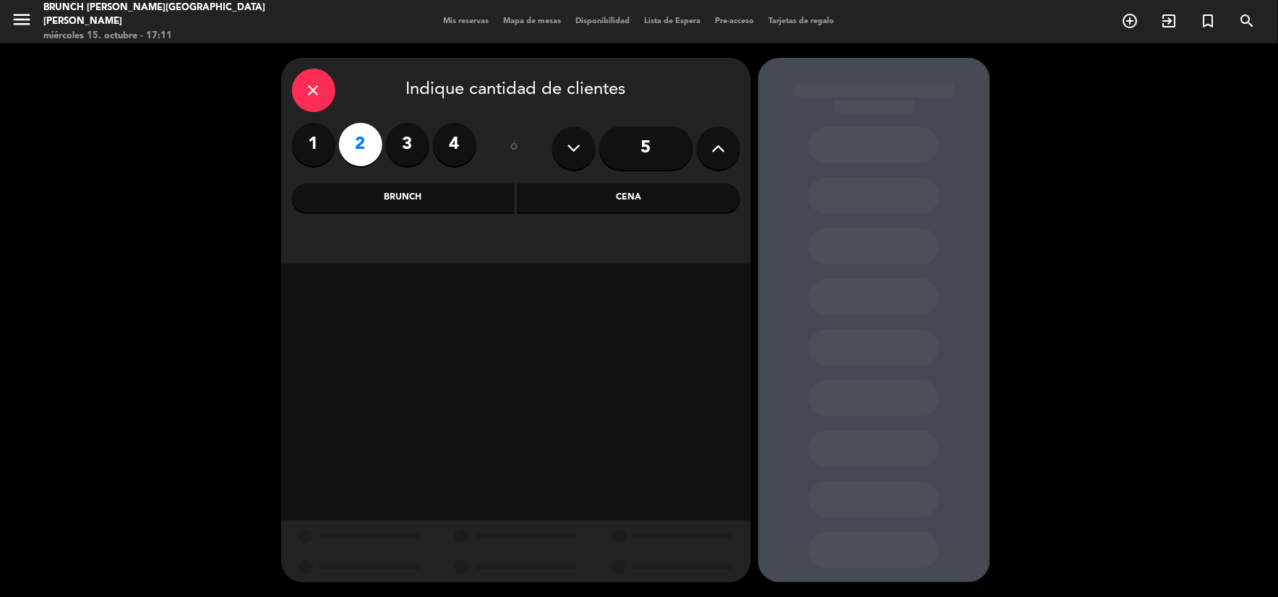
drag, startPoint x: 429, startPoint y: 148, endPoint x: 415, endPoint y: 140, distance: 16.5
click at [428, 147] on div "1 2 3 4" at bounding box center [384, 144] width 184 height 43
click at [413, 140] on label "3" at bounding box center [407, 144] width 43 height 43
click at [432, 191] on div "Brunch" at bounding box center [403, 198] width 223 height 29
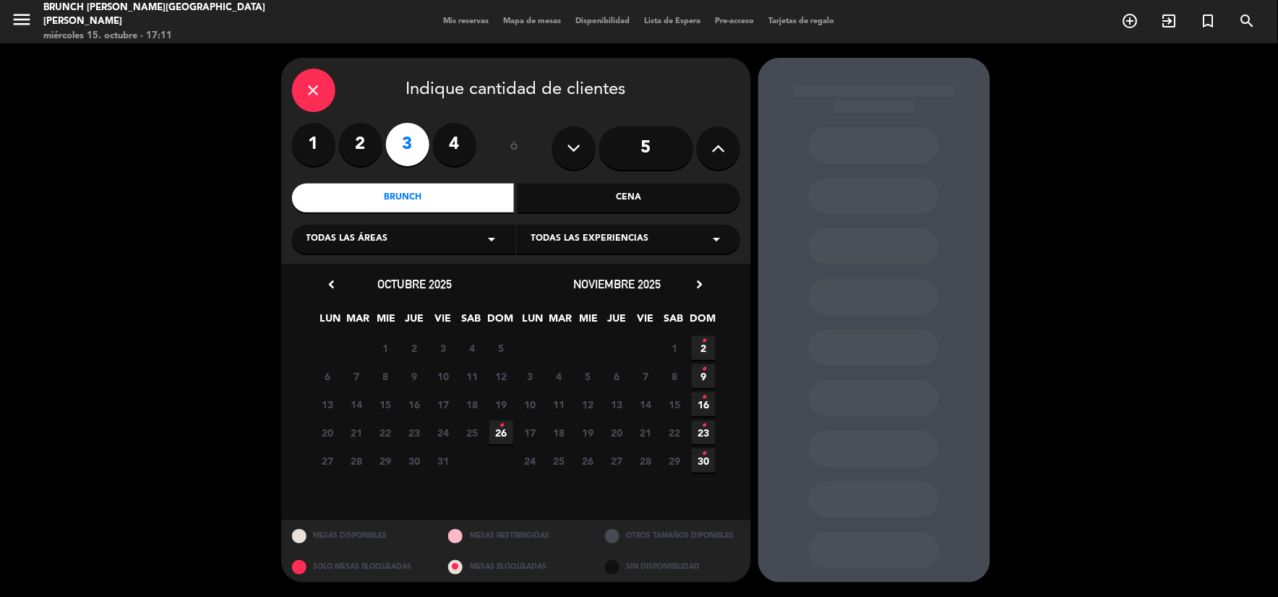
click at [711, 351] on span "2 •" at bounding box center [704, 348] width 24 height 24
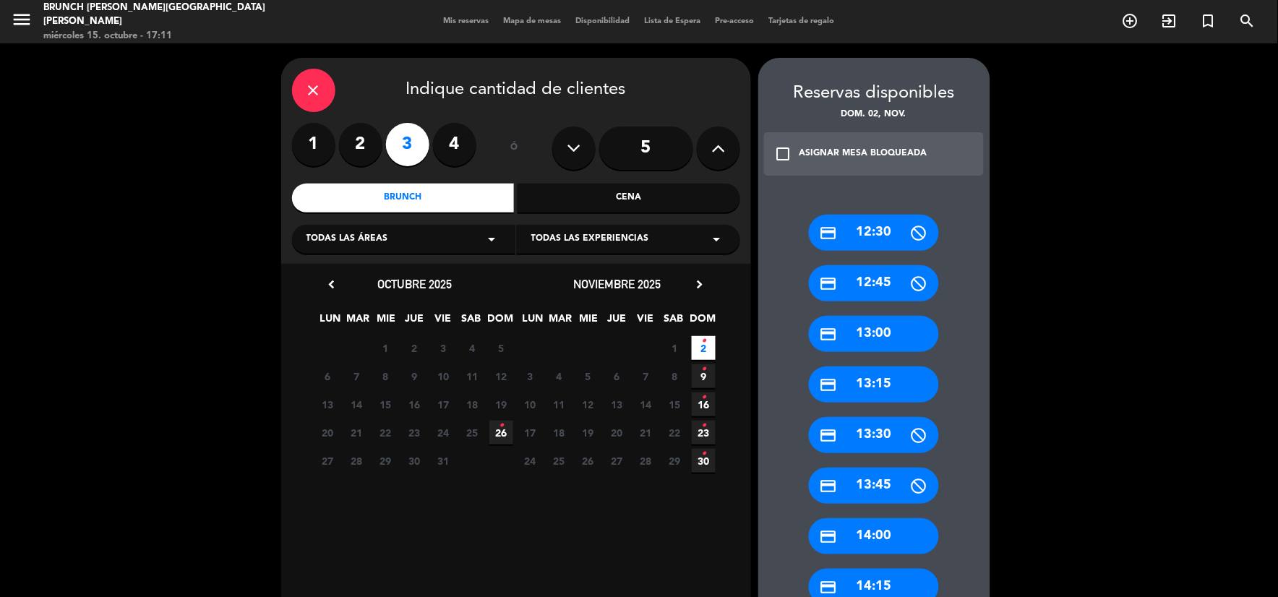
drag, startPoint x: 857, startPoint y: 435, endPoint x: 709, endPoint y: 424, distance: 147.9
click at [853, 434] on div "credit_card 13:30" at bounding box center [874, 435] width 130 height 36
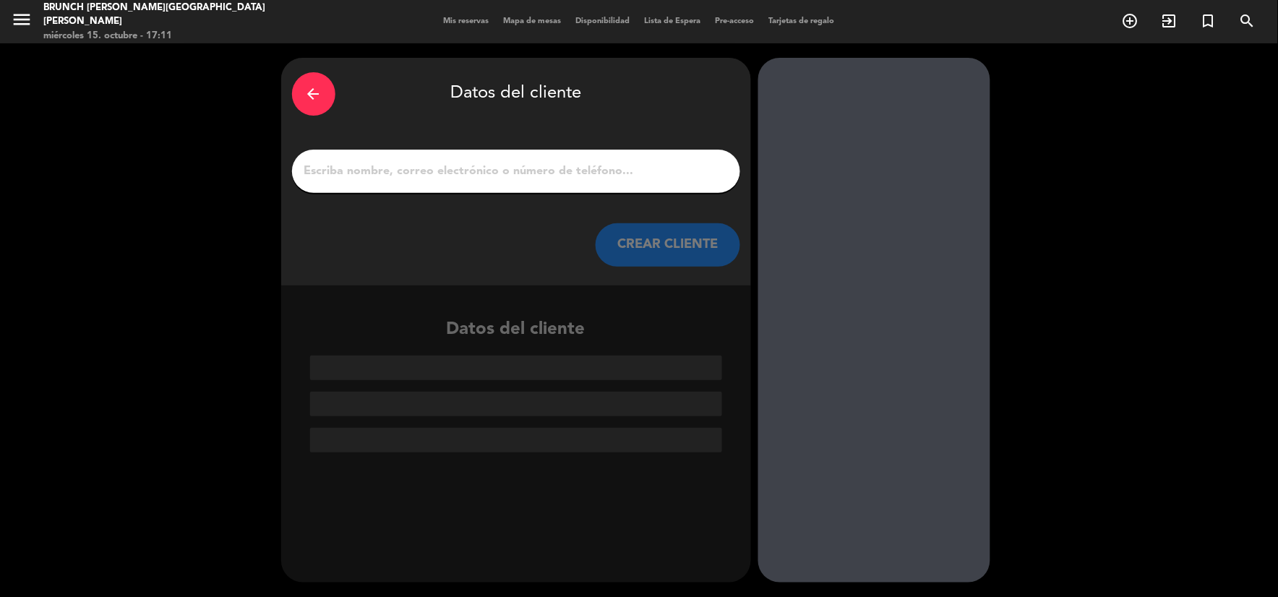
click at [356, 167] on input "1" at bounding box center [516, 171] width 427 height 20
paste input "Ma. [PERSON_NAME]"
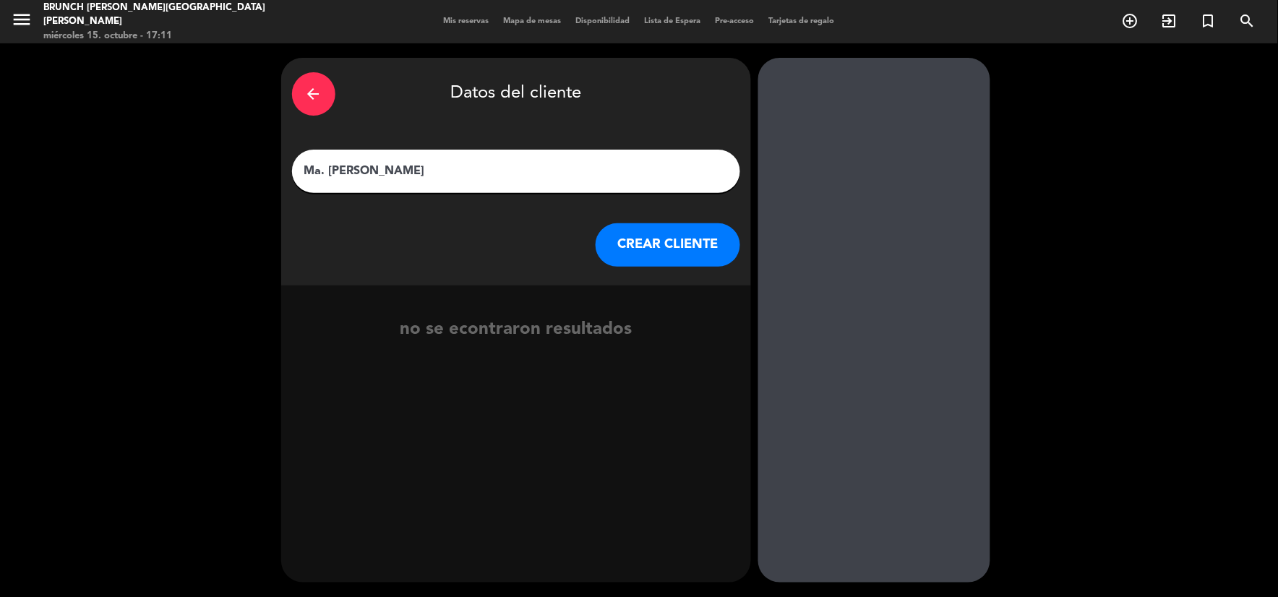
type input "Ma. [PERSON_NAME]"
click at [636, 237] on button "CREAR CLIENTE" at bounding box center [668, 244] width 145 height 43
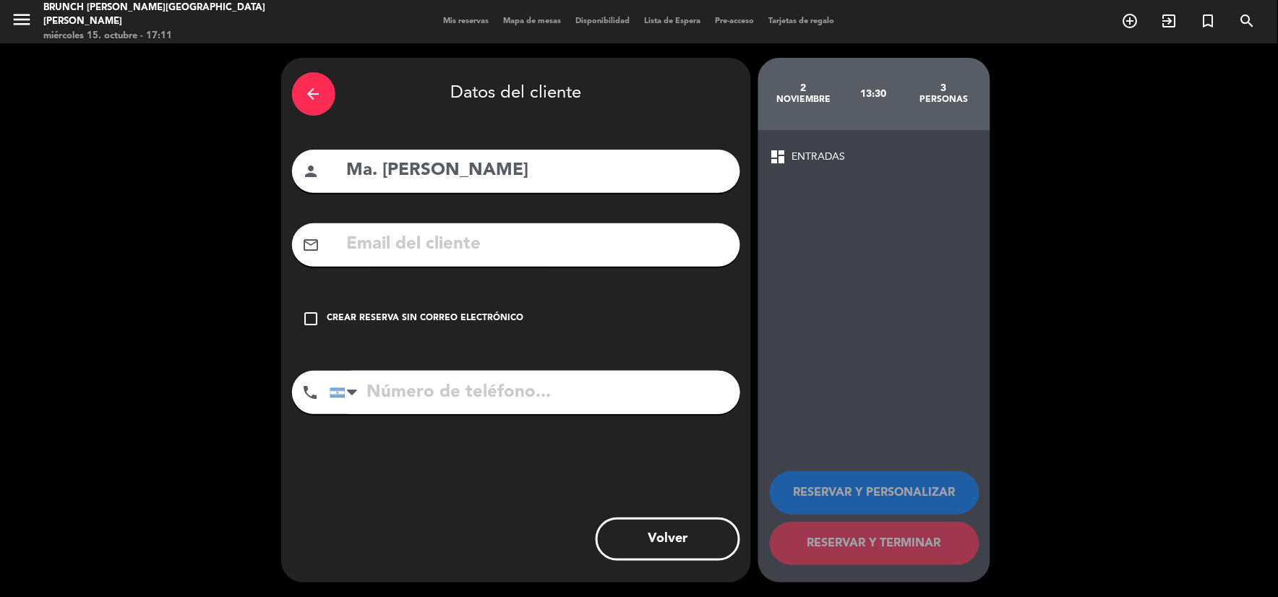
click at [461, 241] on input "text" at bounding box center [538, 245] width 384 height 30
paste input "[EMAIL_ADDRESS][DOMAIN_NAME]"
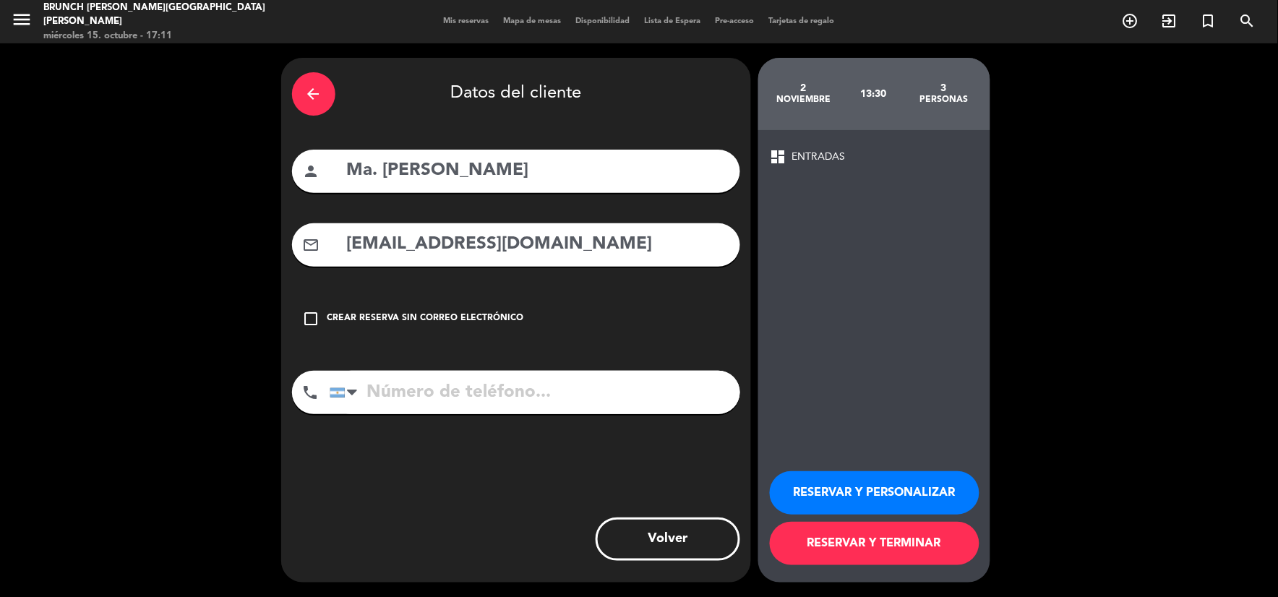
type input "[EMAIL_ADDRESS][DOMAIN_NAME]"
click at [886, 495] on button "RESERVAR Y PERSONALIZAR" at bounding box center [875, 492] width 210 height 43
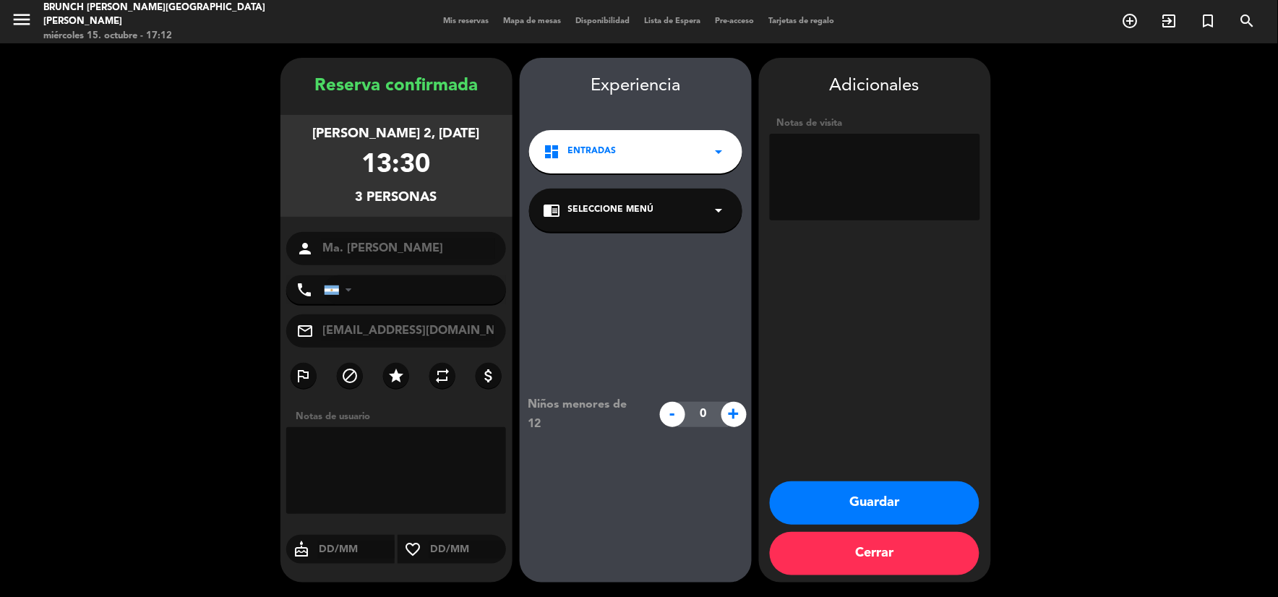
click at [847, 205] on textarea at bounding box center [875, 177] width 210 height 87
paste textarea "V-ELQIJ-BUEPH"
paste textarea "V-1IJQH-BUEPH"
drag, startPoint x: 873, startPoint y: 177, endPoint x: 902, endPoint y: 153, distance: 37.5
click at [902, 153] on textarea at bounding box center [875, 177] width 210 height 87
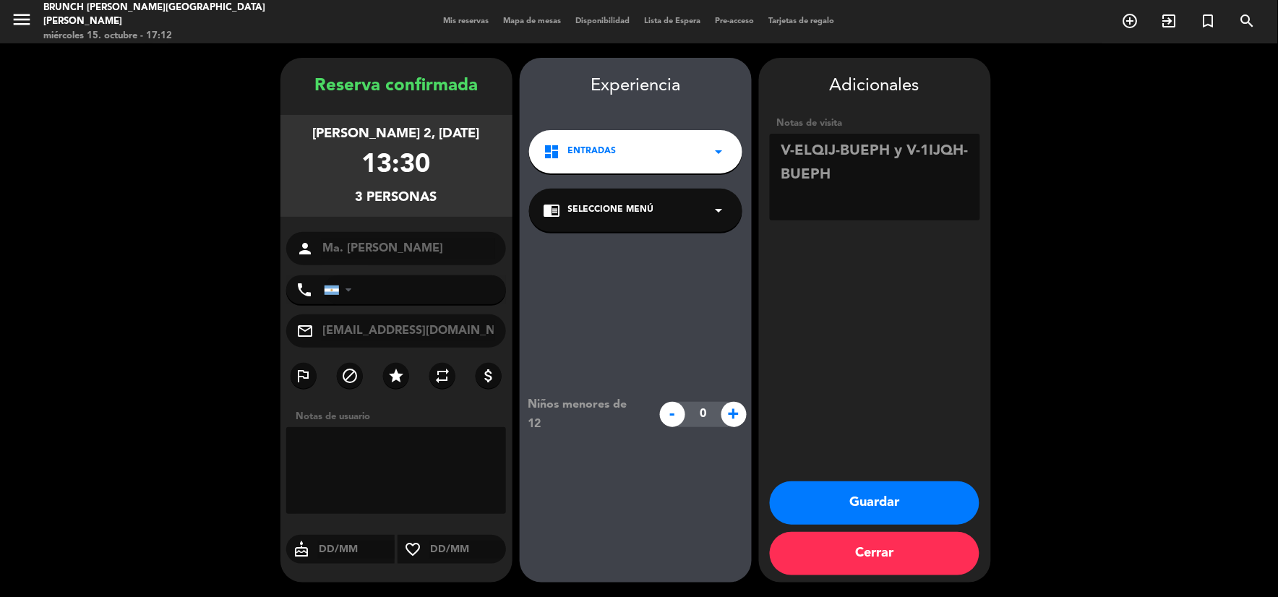
click at [920, 176] on textarea at bounding box center [875, 177] width 210 height 87
click at [891, 150] on textarea at bounding box center [875, 177] width 210 height 87
type textarea "V-ELQIJ-BUEPH x2 y V-1IJQH-BUEPH x1"
drag, startPoint x: 677, startPoint y: 213, endPoint x: 666, endPoint y: 229, distance: 19.7
click at [677, 213] on div "chrome_reader_mode Seleccione Menú arrow_drop_down" at bounding box center [635, 210] width 213 height 43
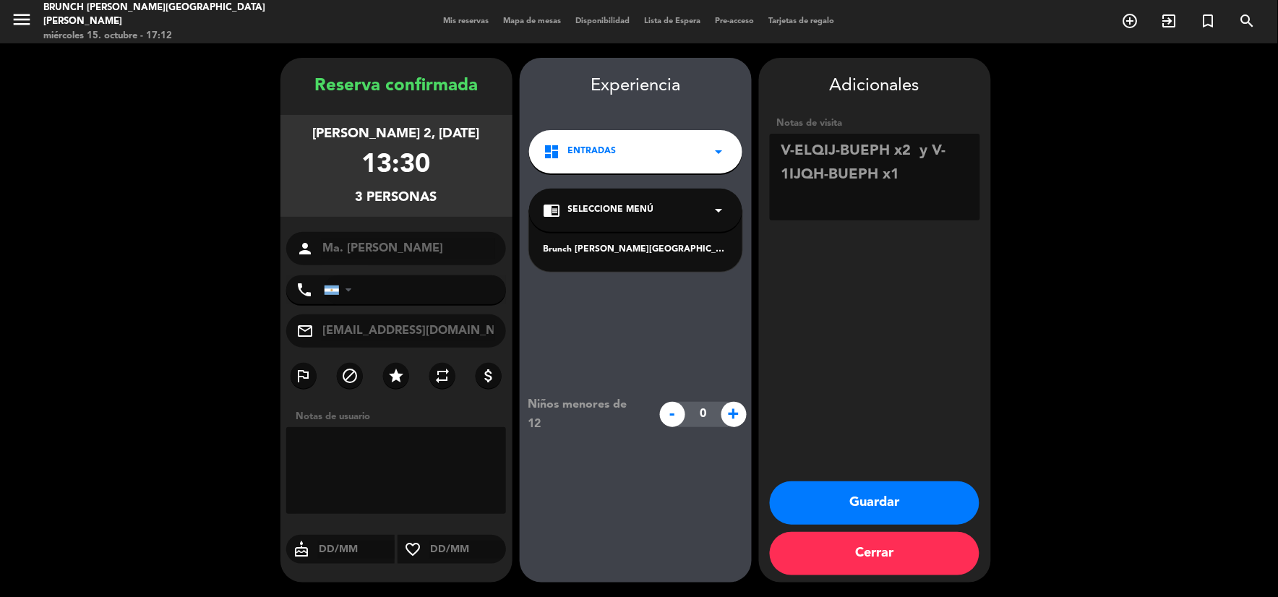
click at [659, 249] on div "Brunch [PERSON_NAME][GEOGRAPHIC_DATA][PERSON_NAME]" at bounding box center [636, 250] width 184 height 14
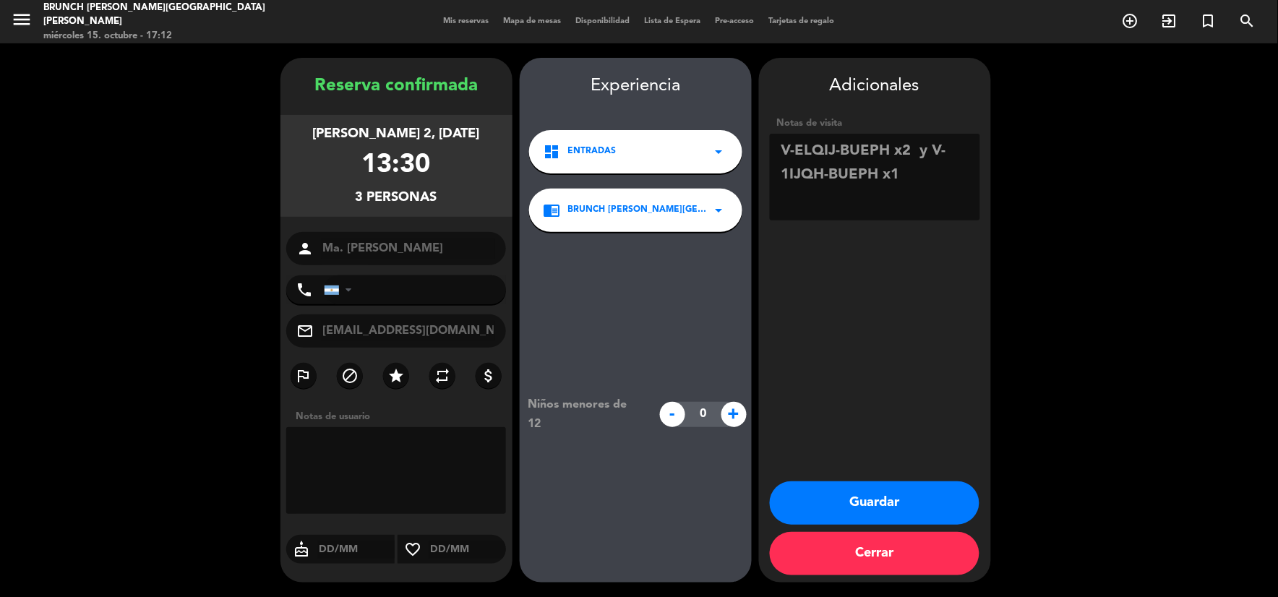
click at [878, 492] on button "Guardar" at bounding box center [875, 503] width 210 height 43
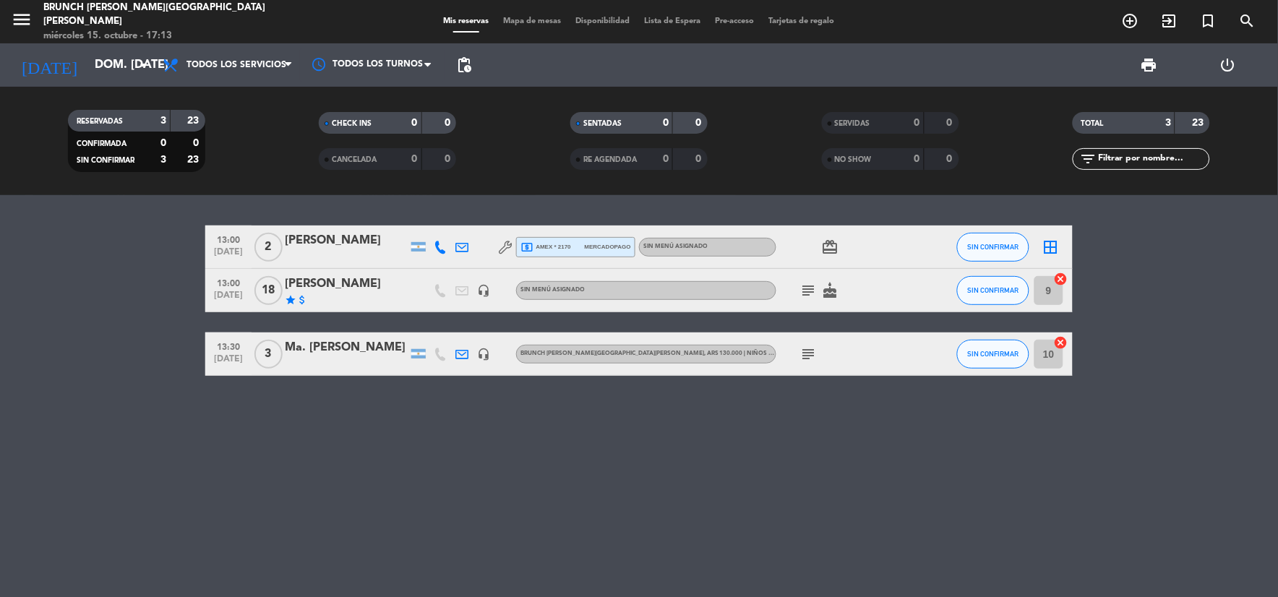
click at [807, 346] on icon "subject" at bounding box center [808, 354] width 17 height 17
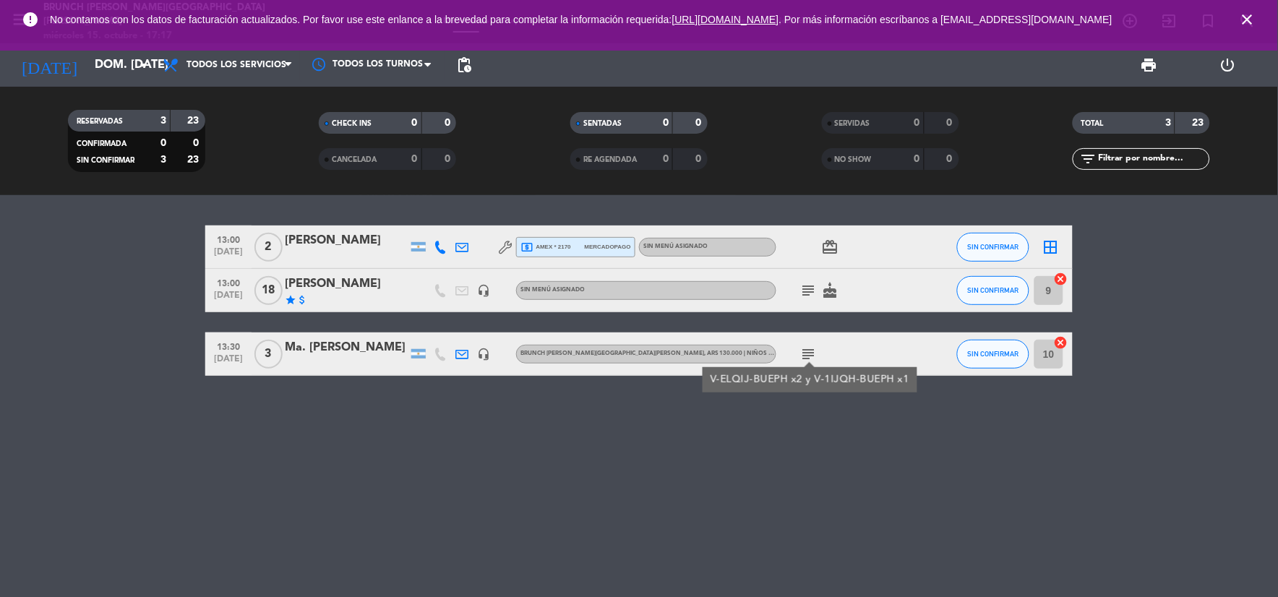
click at [1246, 23] on icon "close" at bounding box center [1247, 19] width 17 height 17
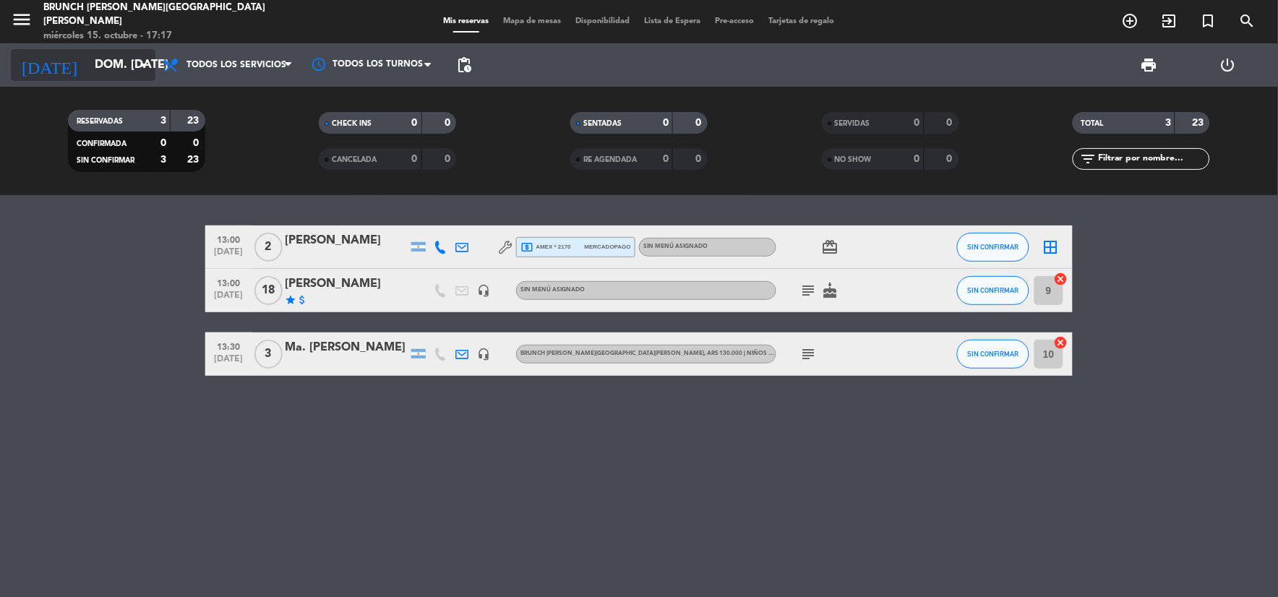
click at [39, 64] on icon "[DATE]" at bounding box center [49, 65] width 77 height 32
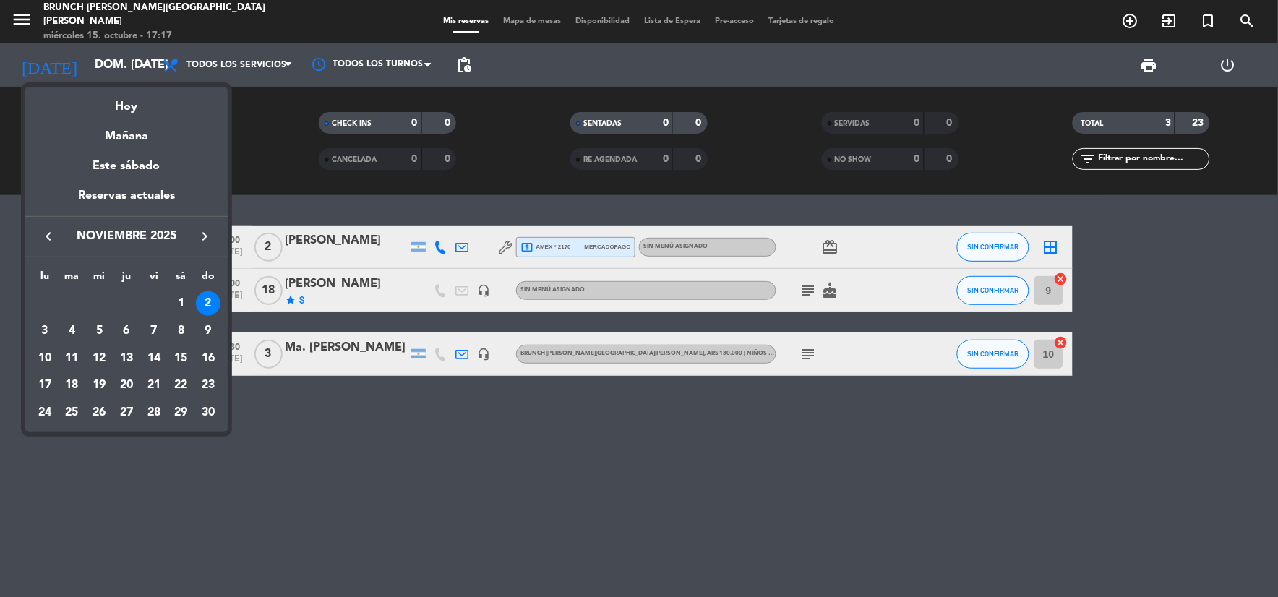
click at [20, 20] on div at bounding box center [639, 298] width 1278 height 597
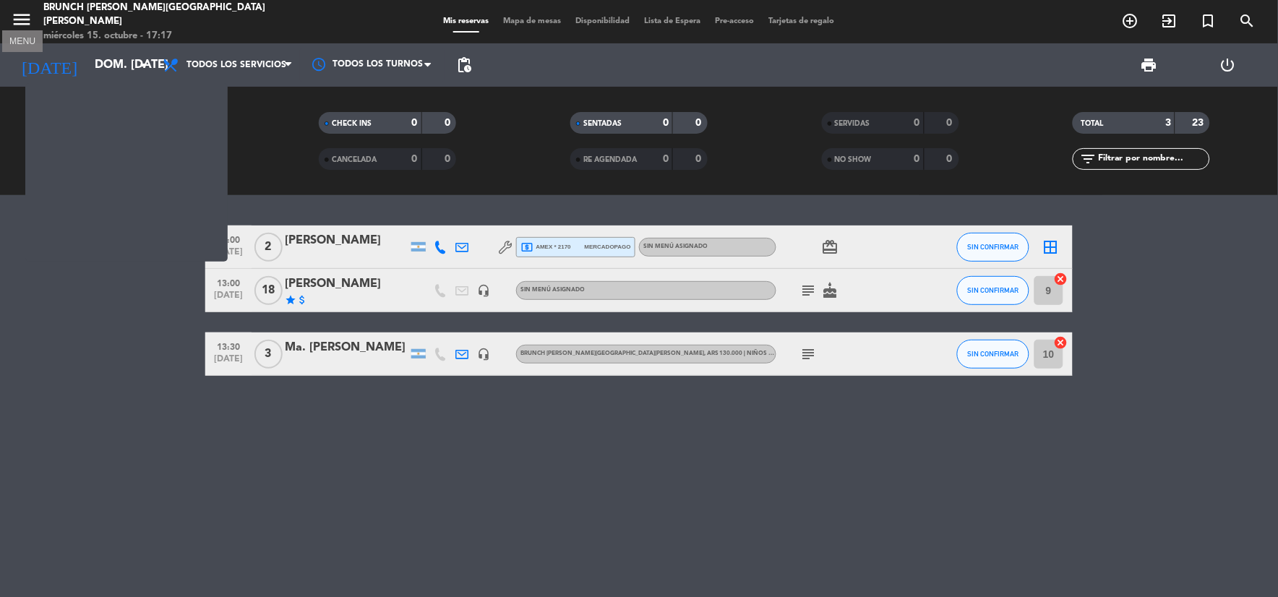
click at [20, 20] on icon "menu" at bounding box center [22, 20] width 22 height 22
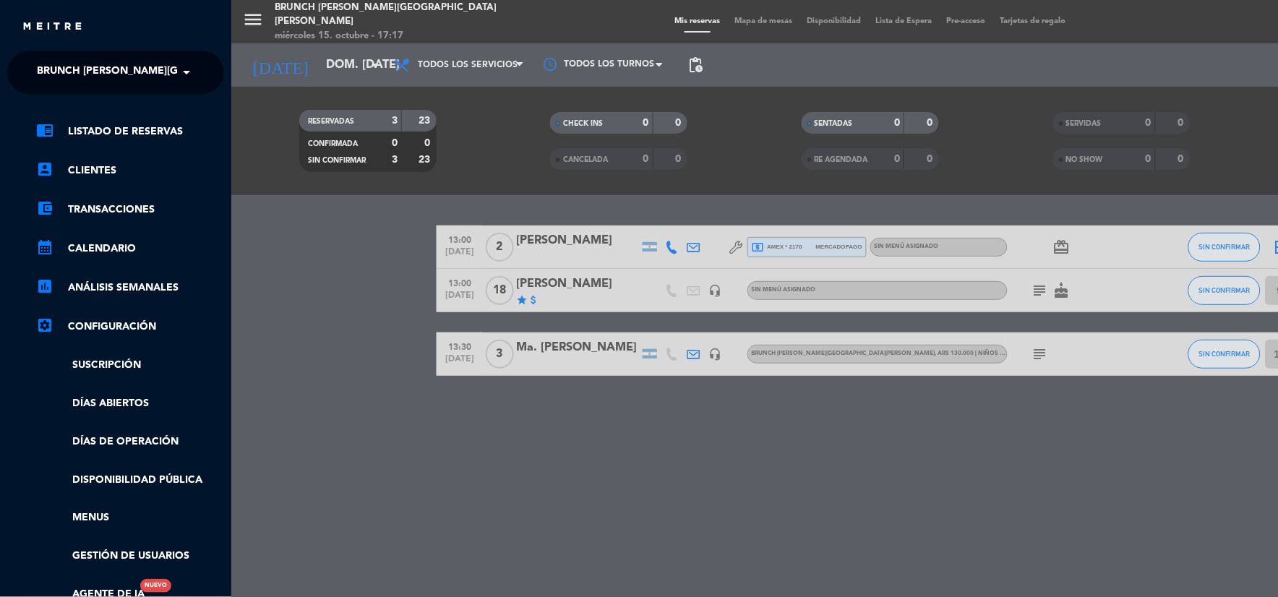
click at [58, 69] on span "Brunch [PERSON_NAME][GEOGRAPHIC_DATA][PERSON_NAME]" at bounding box center [197, 72] width 321 height 30
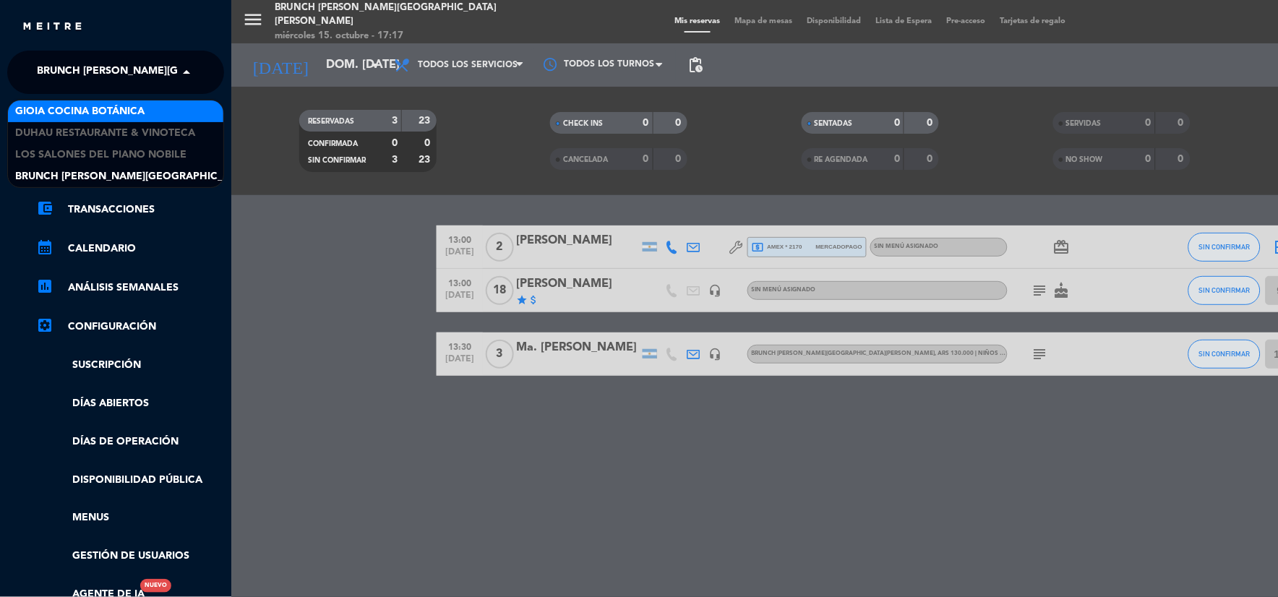
click at [102, 116] on span "Gioia Cocina Botánica" at bounding box center [79, 111] width 129 height 17
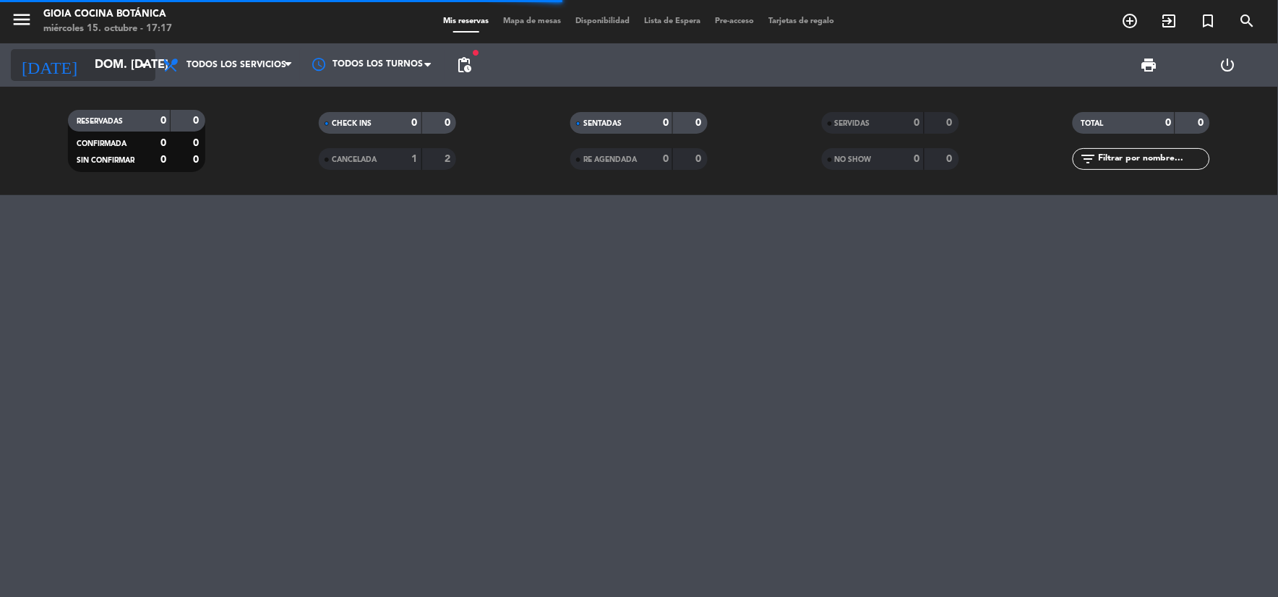
click at [87, 54] on input "dom. [DATE]" at bounding box center [163, 65] width 153 height 28
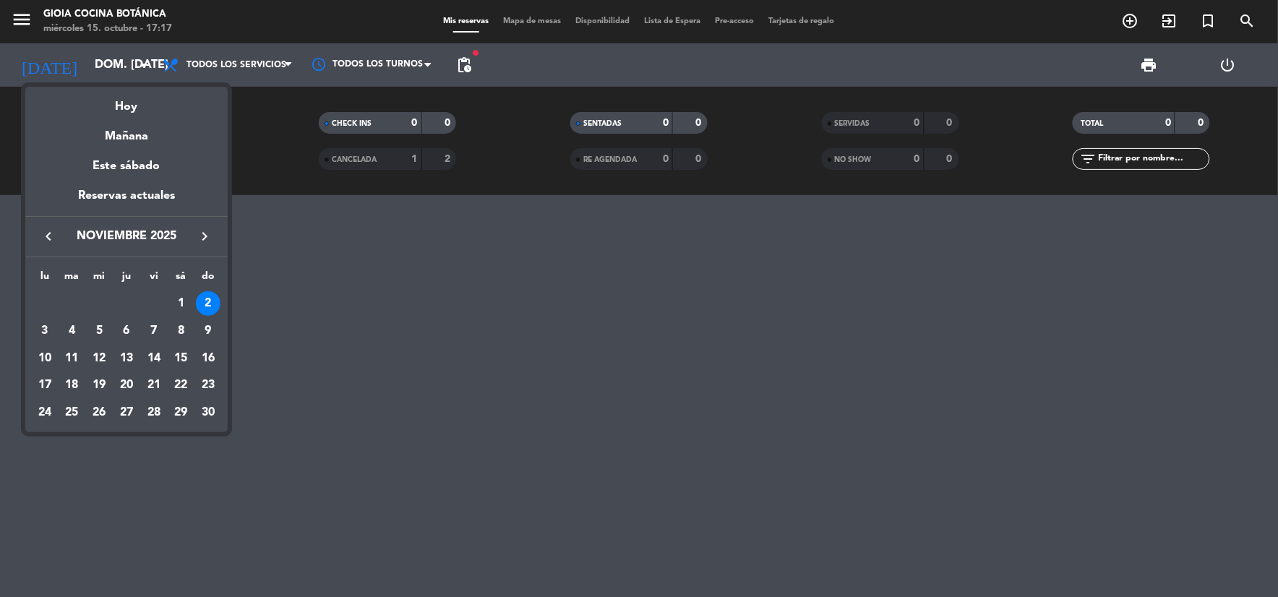
click at [40, 231] on icon "keyboard_arrow_left" at bounding box center [48, 236] width 17 height 17
click at [205, 411] on div "26" at bounding box center [208, 413] width 25 height 25
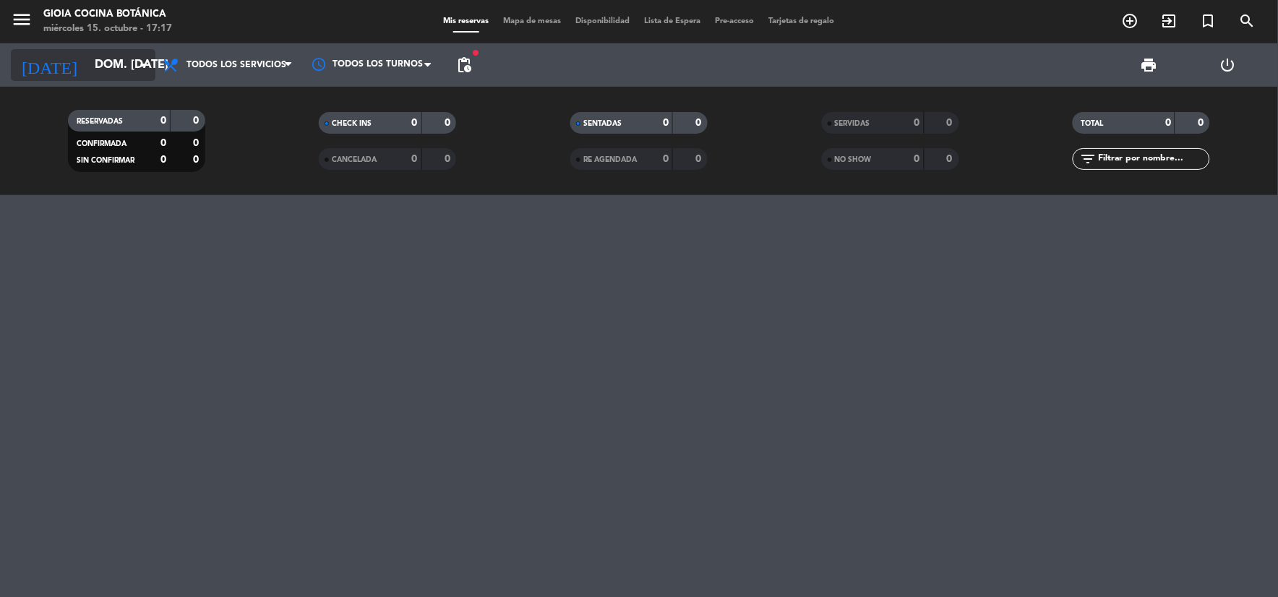
click at [103, 59] on input "dom. [DATE]" at bounding box center [163, 65] width 153 height 28
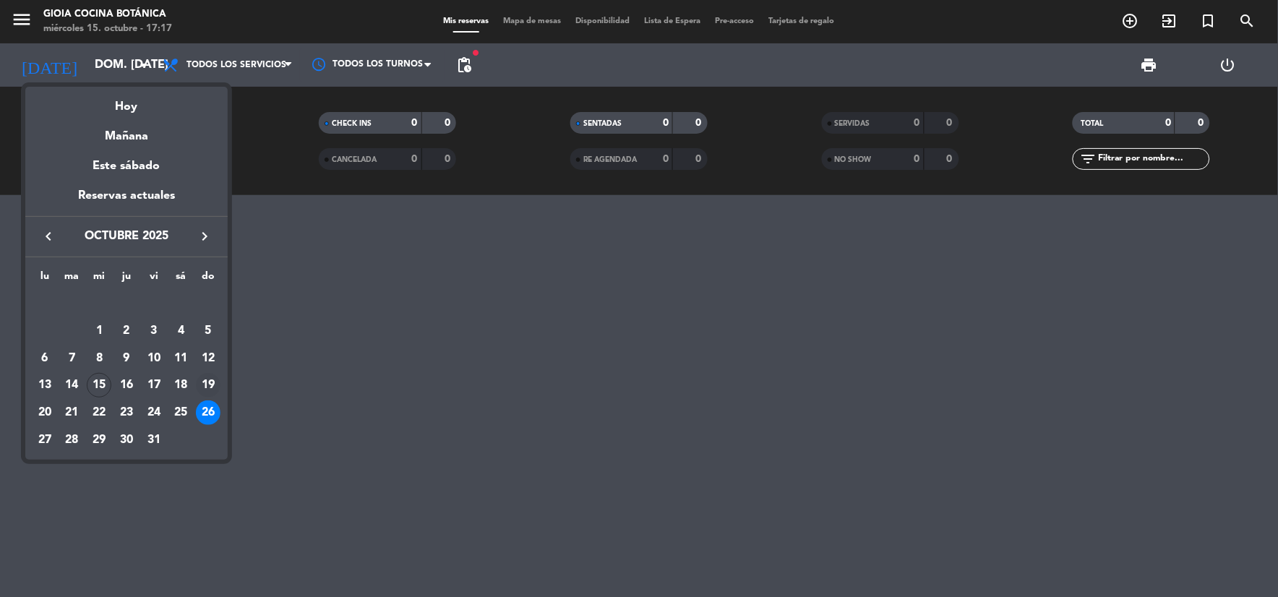
click at [207, 380] on div "19" at bounding box center [208, 385] width 25 height 25
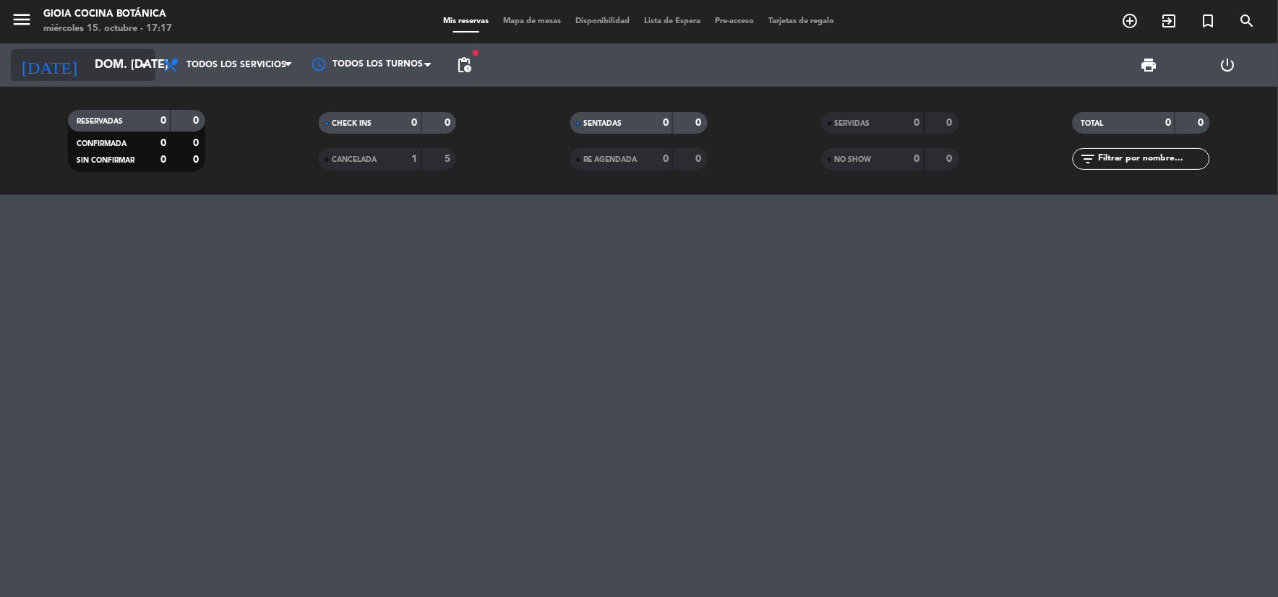
click at [106, 55] on input "dom. [DATE]" at bounding box center [163, 65] width 153 height 28
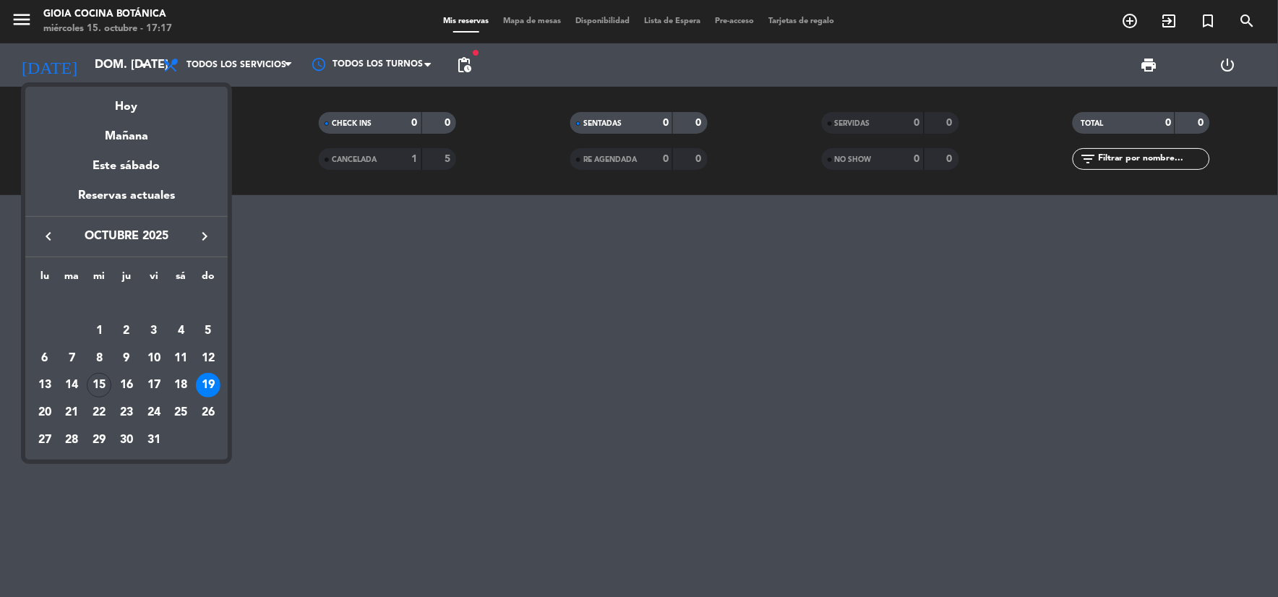
click at [207, 233] on icon "keyboard_arrow_right" at bounding box center [204, 236] width 17 height 17
click at [215, 297] on div "2" at bounding box center [208, 303] width 25 height 25
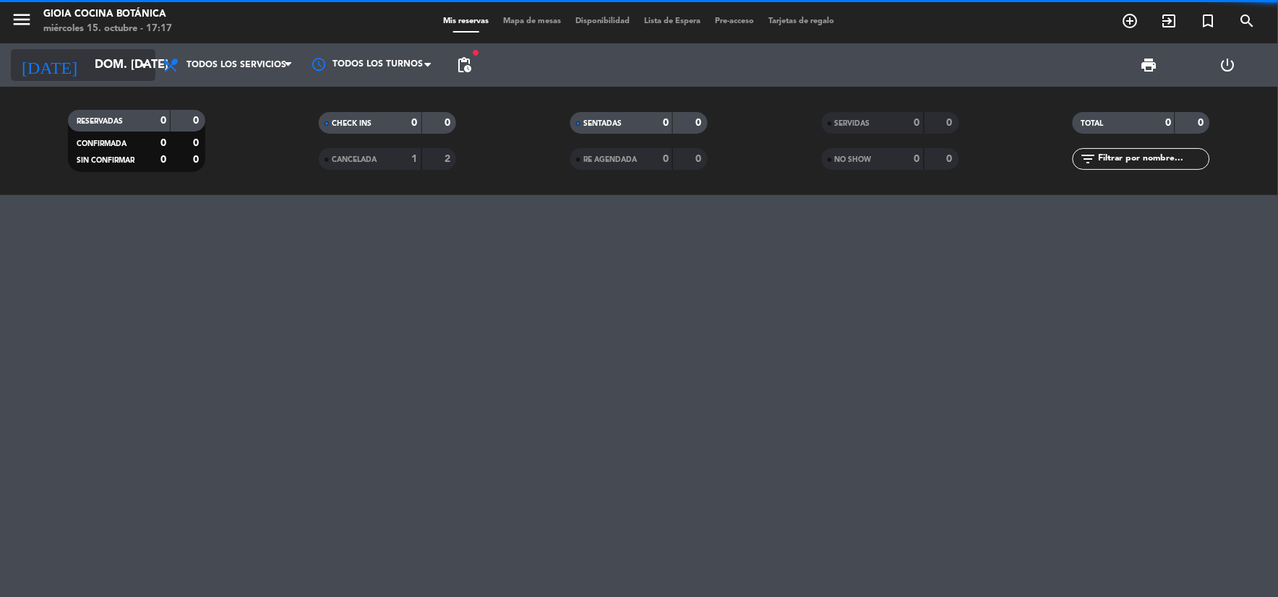
click at [125, 69] on input "dom. [DATE]" at bounding box center [163, 65] width 153 height 28
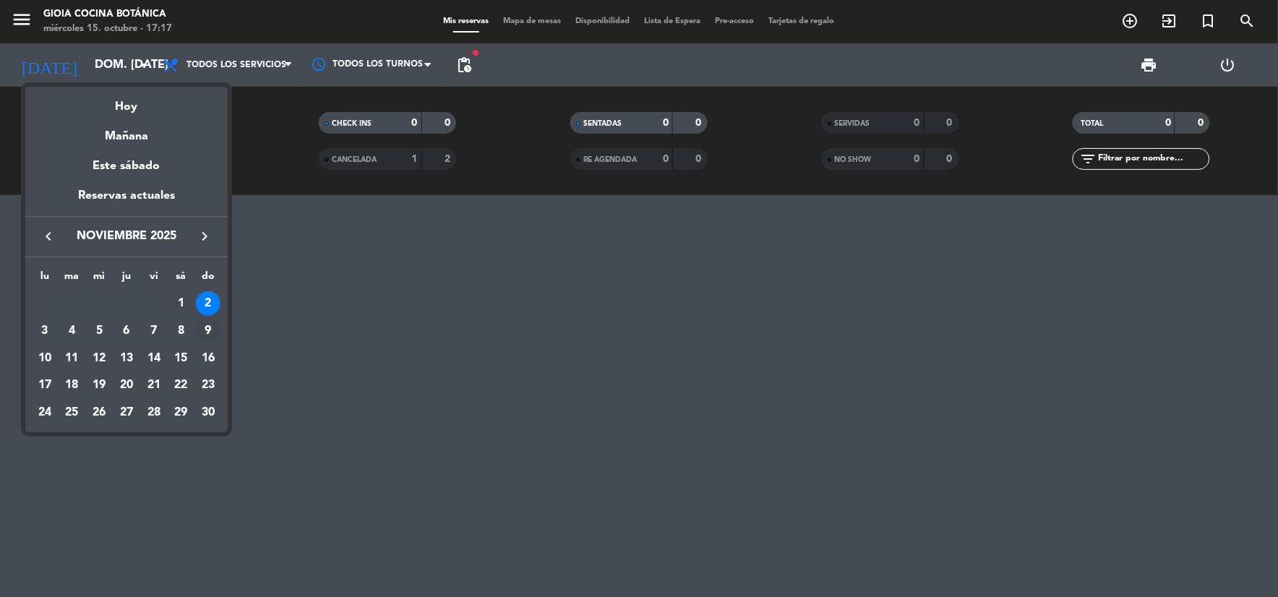
click at [203, 331] on div "9" at bounding box center [208, 331] width 25 height 25
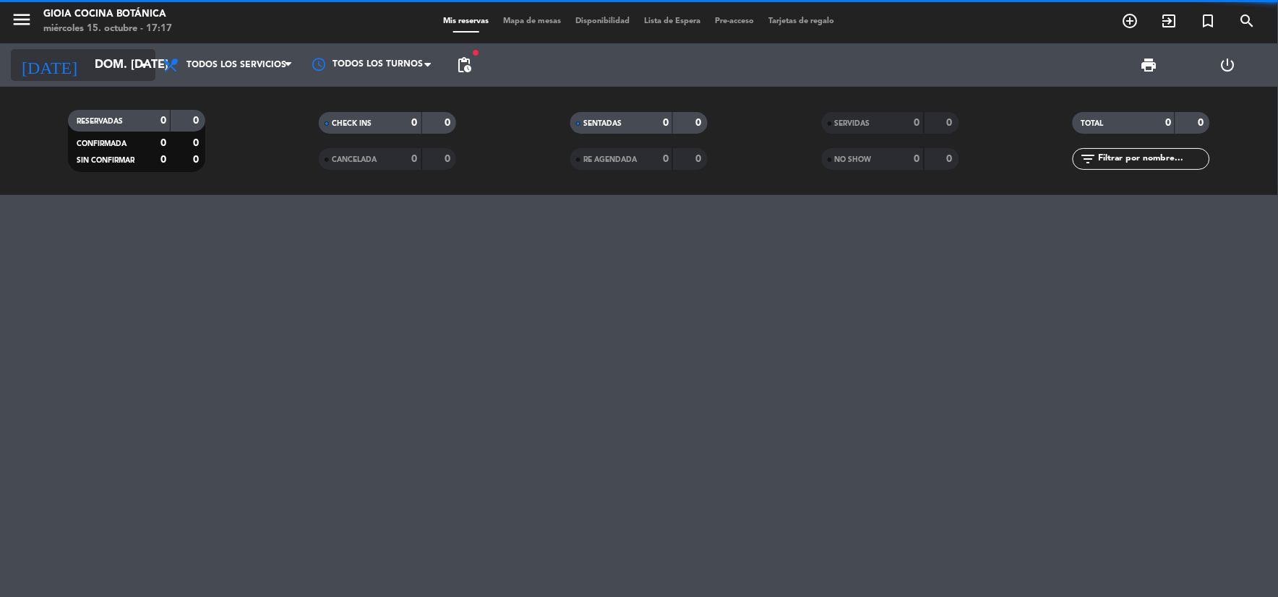
click at [126, 78] on input "dom. [DATE]" at bounding box center [163, 65] width 153 height 28
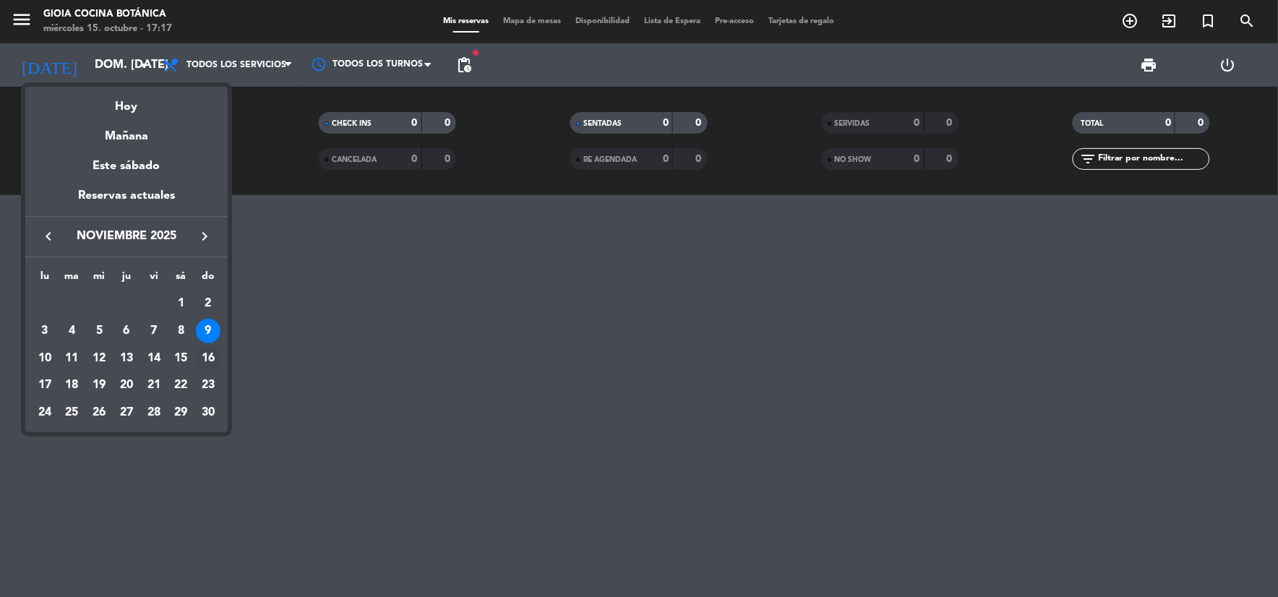
click at [203, 360] on div "16" at bounding box center [208, 358] width 25 height 25
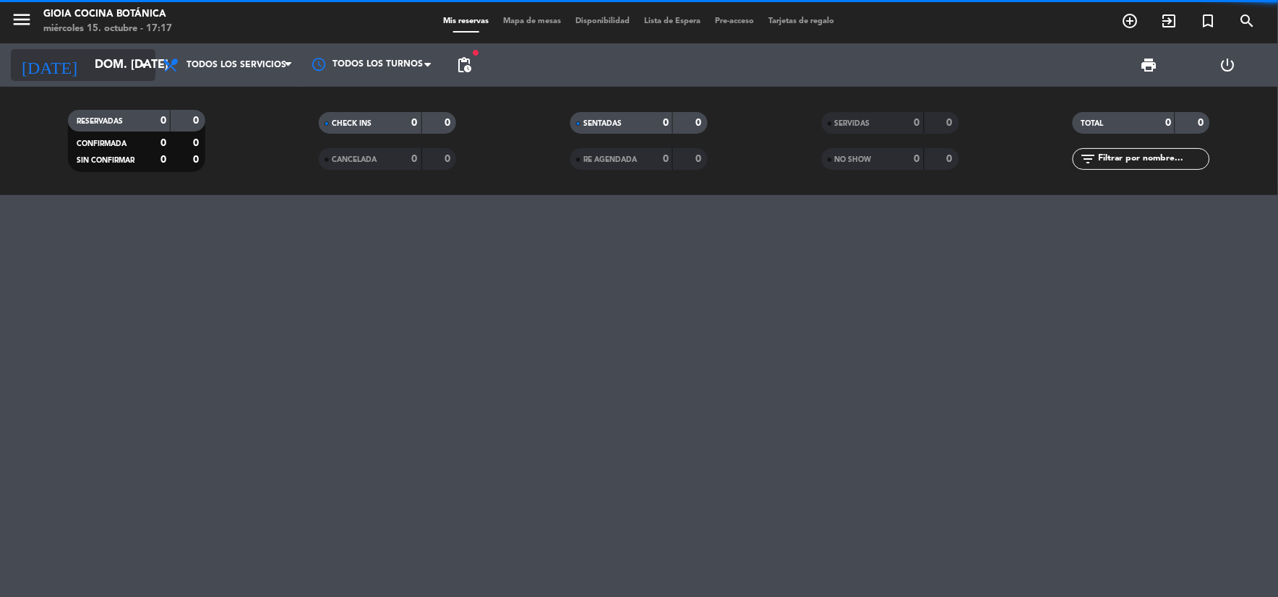
click at [87, 67] on input "dom. [DATE]" at bounding box center [163, 65] width 153 height 28
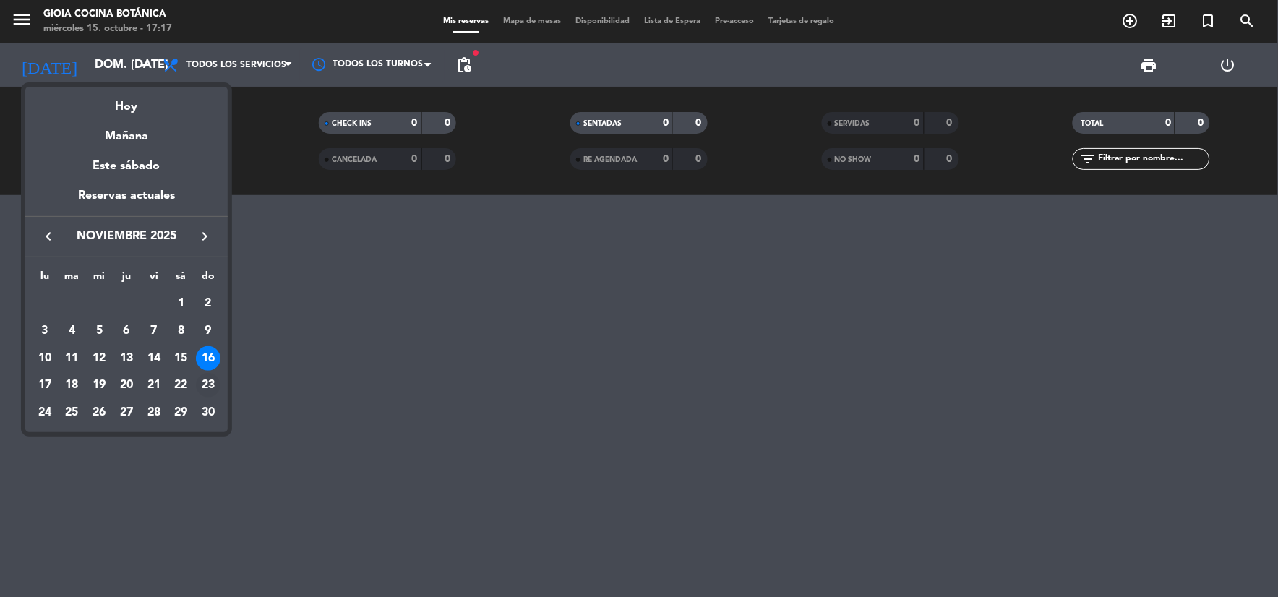
click at [214, 387] on div "23" at bounding box center [208, 385] width 25 height 25
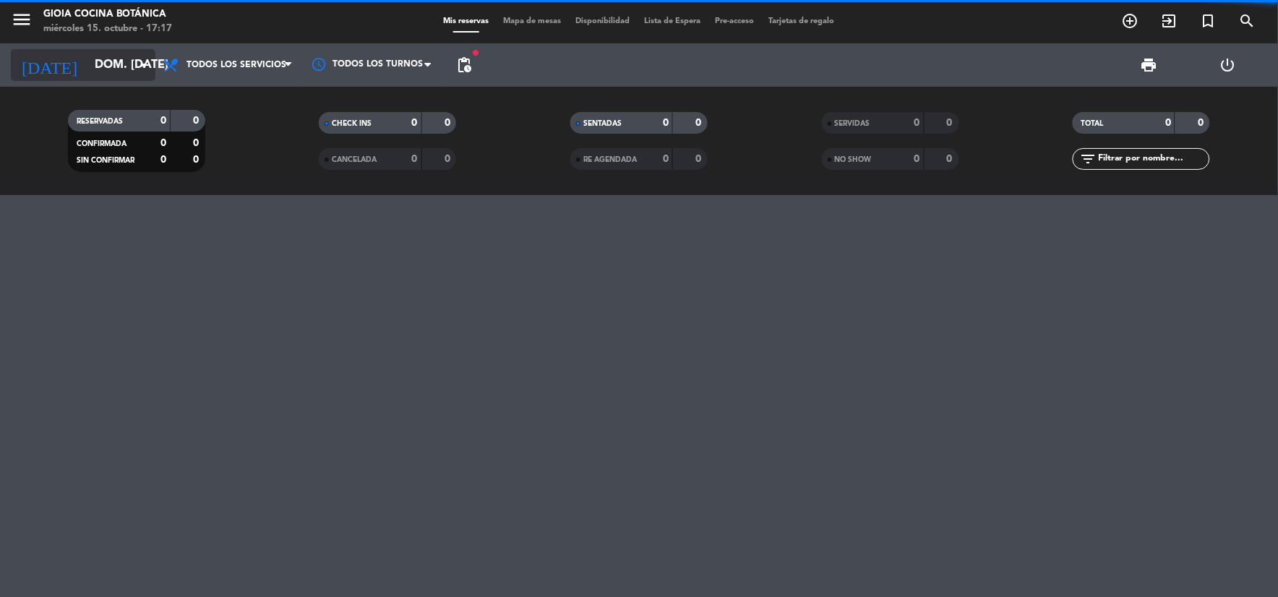
click at [103, 61] on input "dom. [DATE]" at bounding box center [163, 65] width 153 height 28
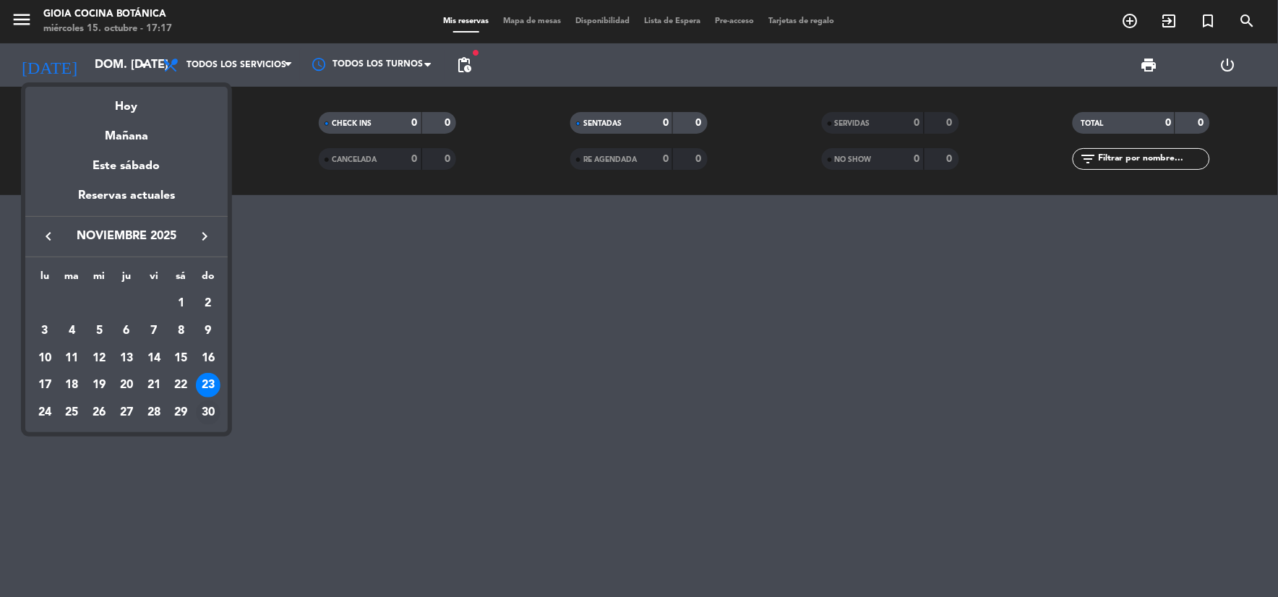
click at [207, 414] on div "30" at bounding box center [208, 413] width 25 height 25
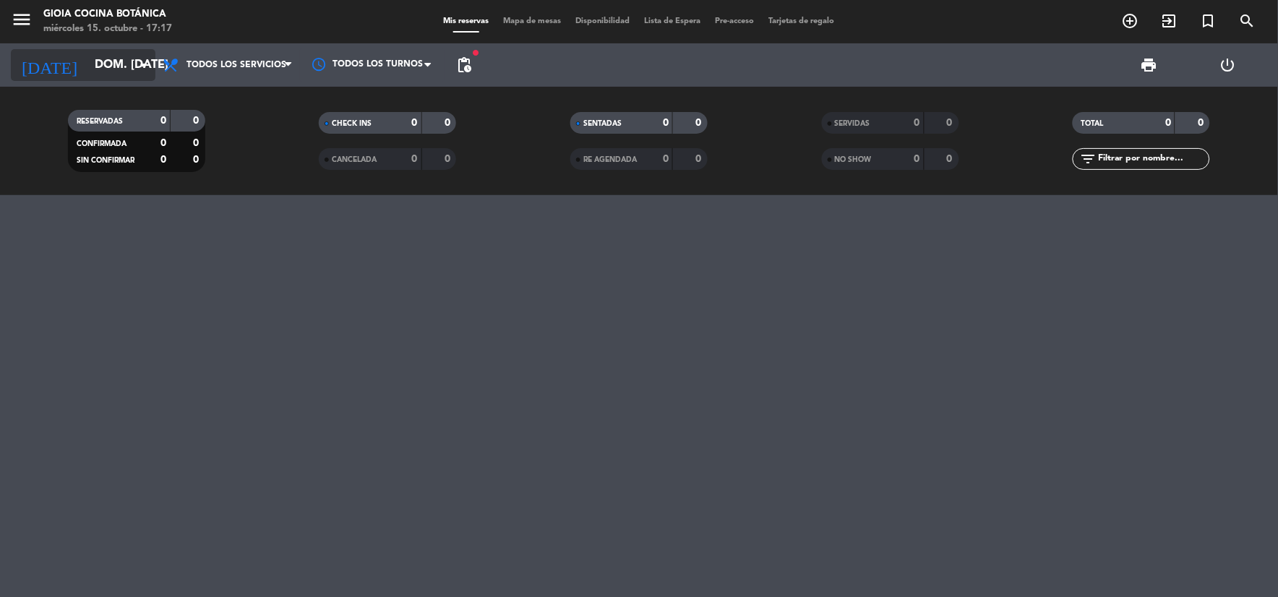
click at [98, 54] on div "[DATE] dom. [DATE] arrow_drop_down" at bounding box center [83, 65] width 145 height 32
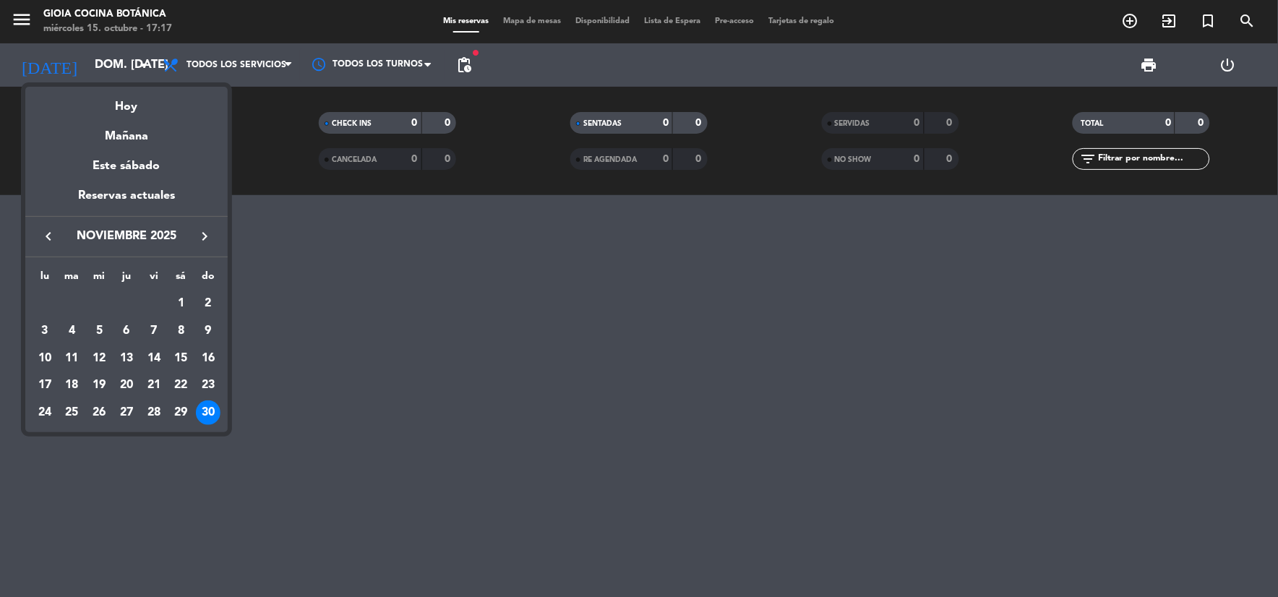
click at [54, 233] on icon "keyboard_arrow_left" at bounding box center [48, 236] width 17 height 17
click at [100, 377] on div "15" at bounding box center [99, 385] width 25 height 25
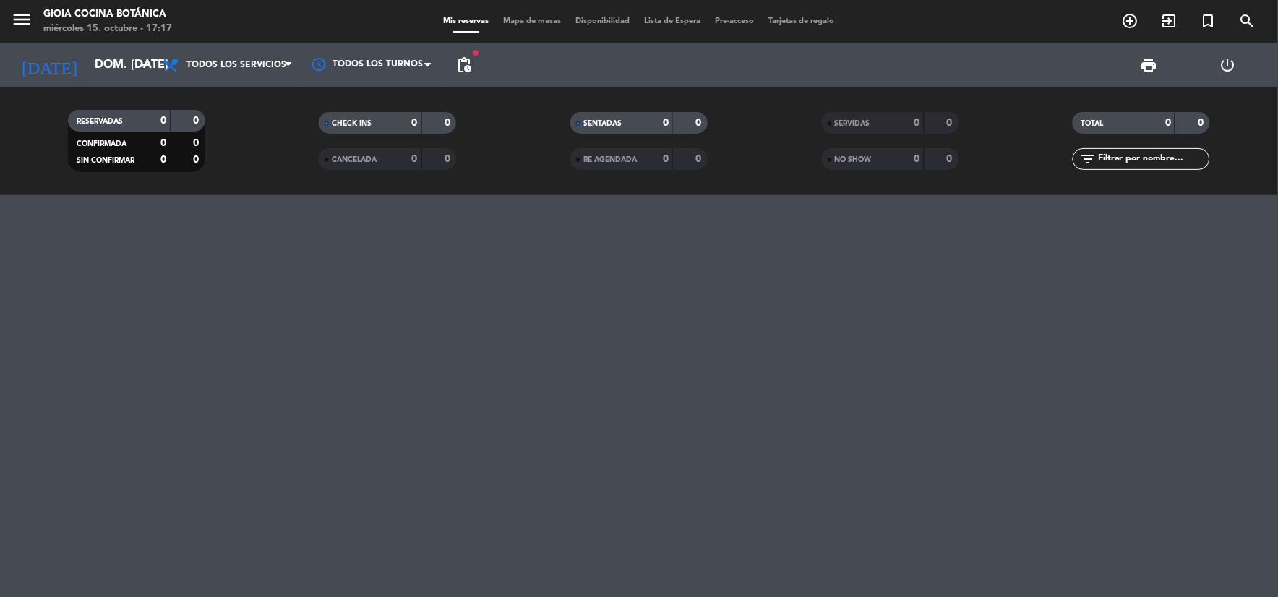
type input "mié. [DATE]"
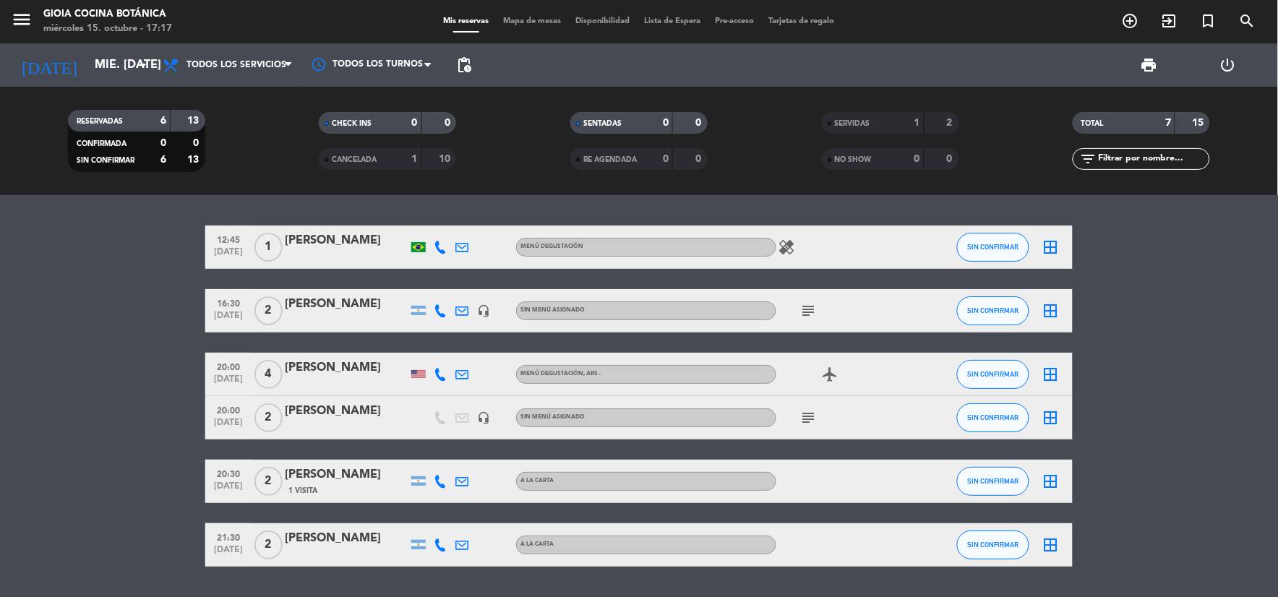
click at [818, 306] on span "subject" at bounding box center [809, 310] width 22 height 17
click at [811, 309] on icon "subject" at bounding box center [808, 310] width 17 height 17
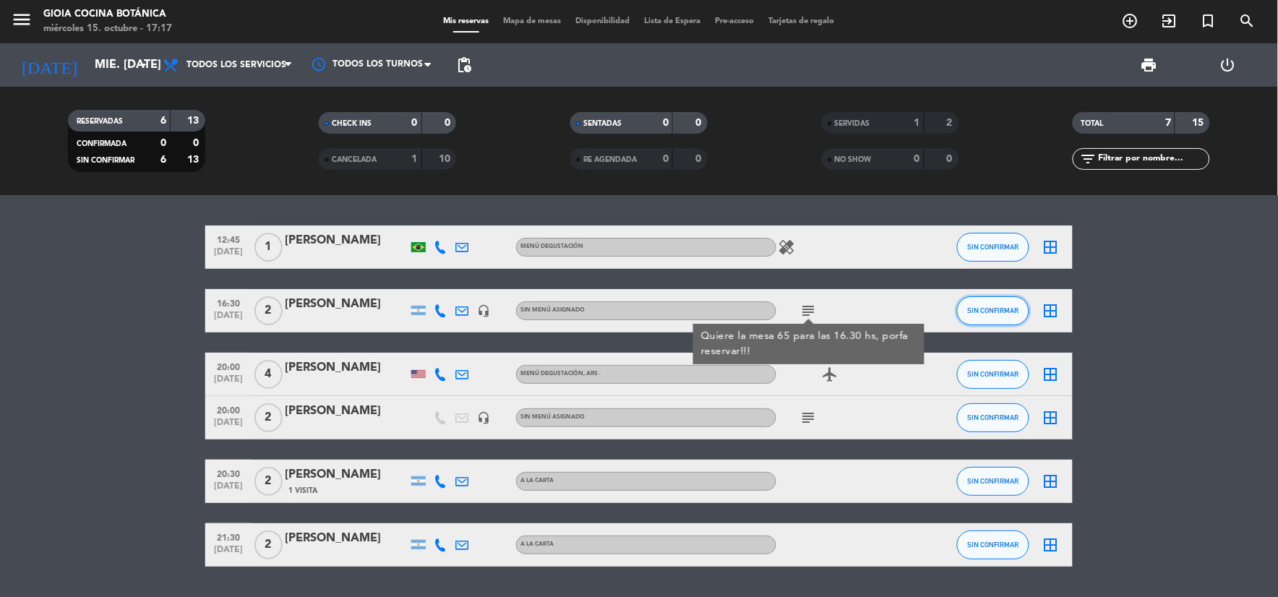
click at [998, 314] on button "SIN CONFIRMAR" at bounding box center [993, 310] width 72 height 29
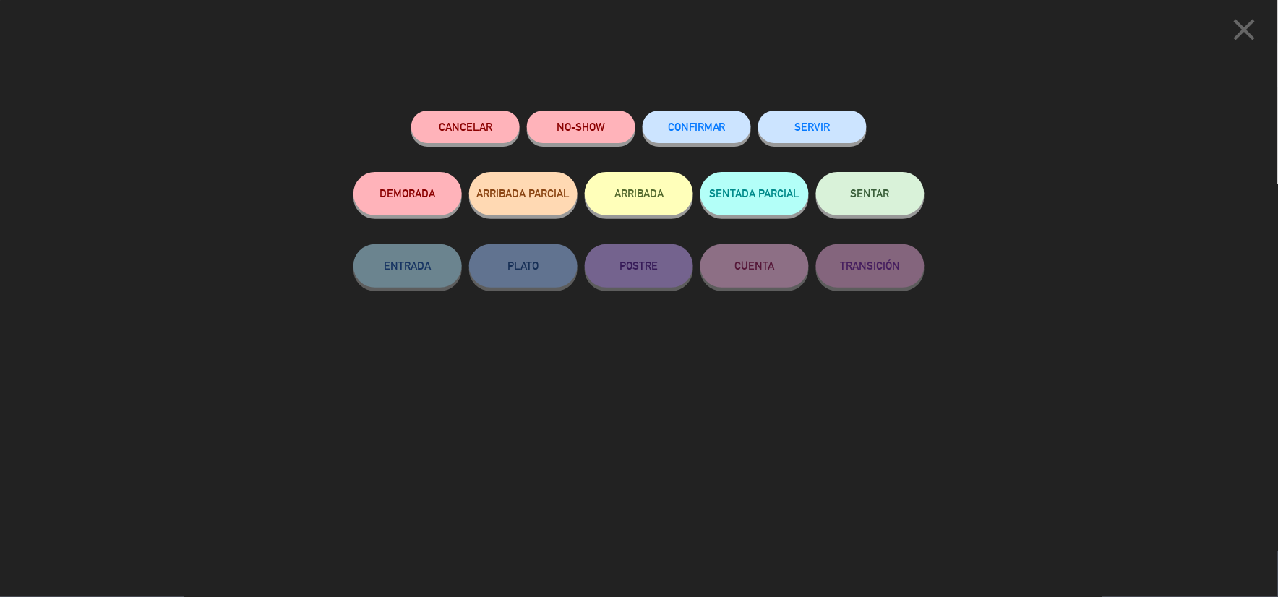
click at [590, 124] on button "NO-SHOW" at bounding box center [581, 127] width 108 height 33
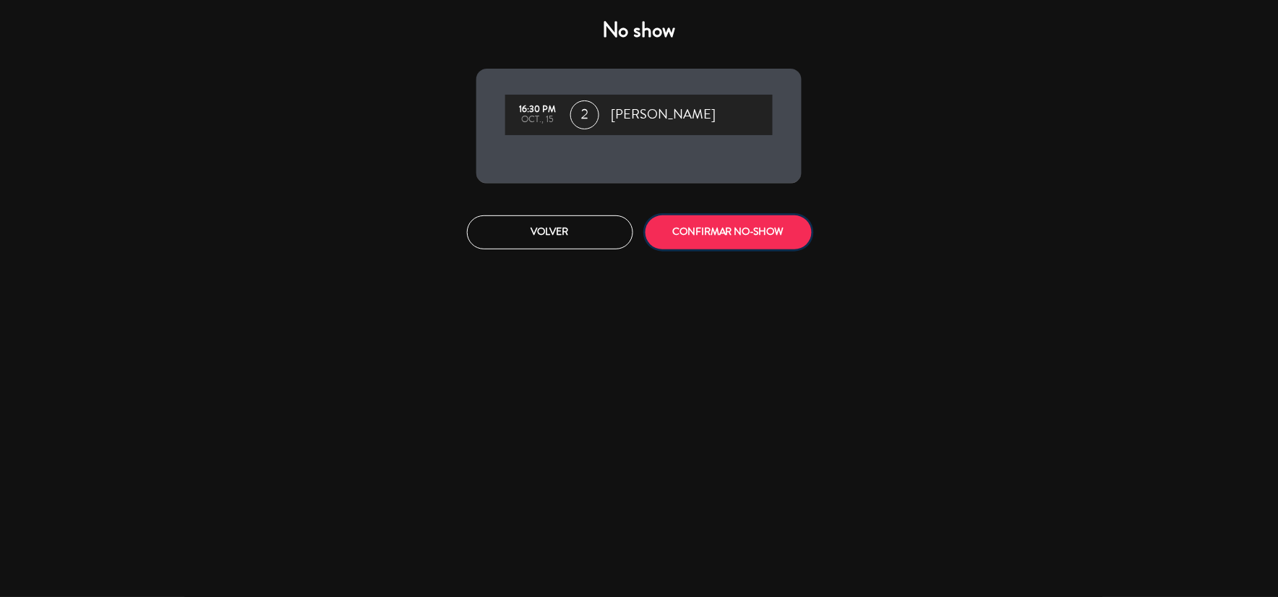
click at [711, 233] on button "CONFIRMAR NO-SHOW" at bounding box center [729, 232] width 166 height 34
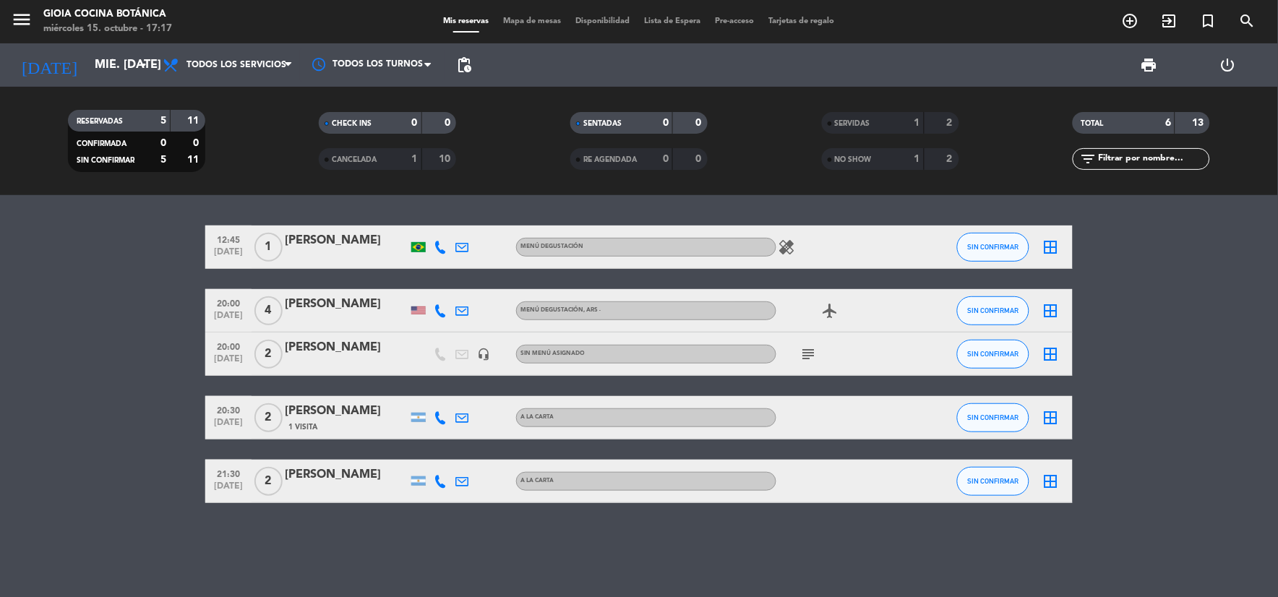
click at [800, 350] on icon "subject" at bounding box center [808, 354] width 17 height 17
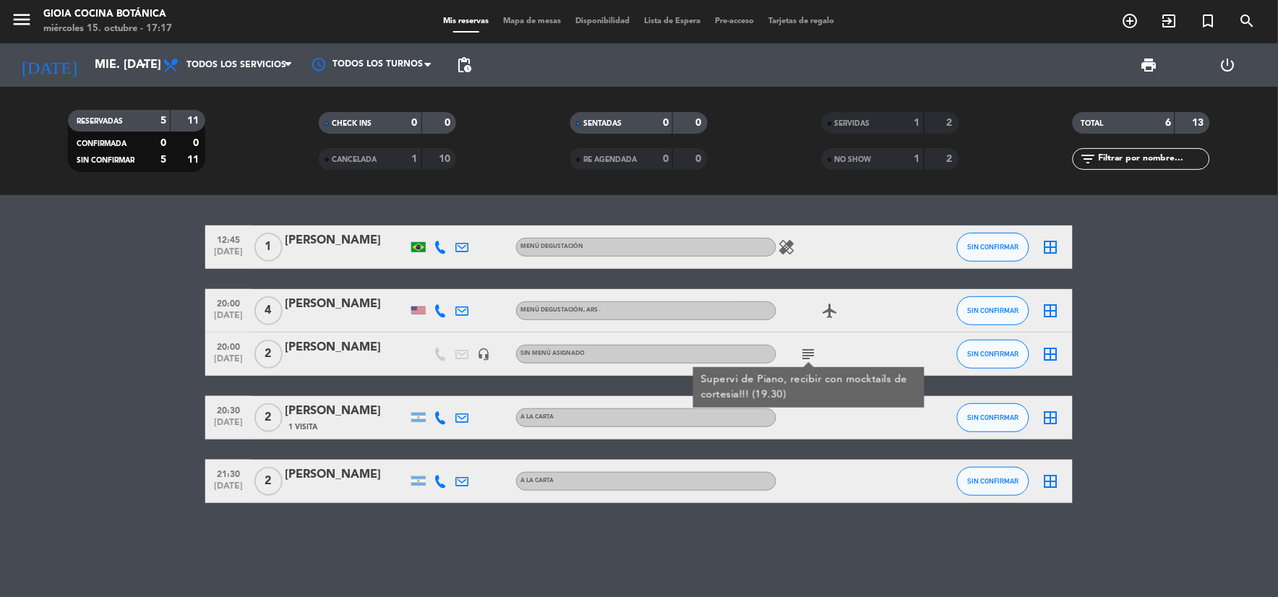
click at [828, 307] on icon "airplanemode_active" at bounding box center [830, 310] width 17 height 17
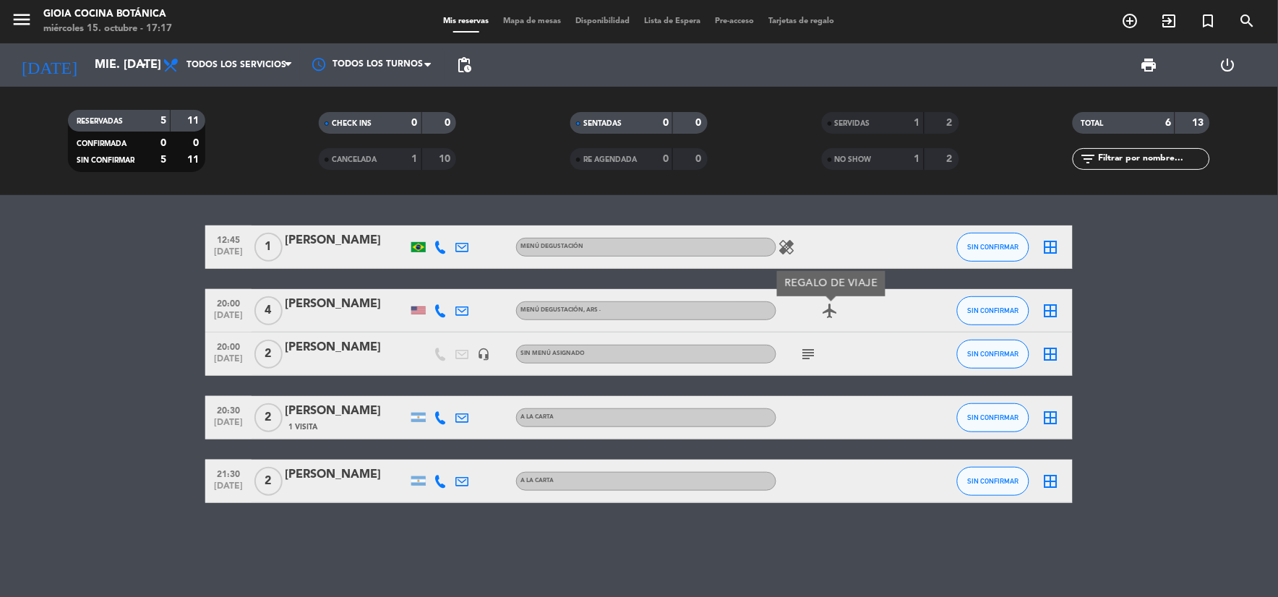
click at [827, 514] on div "12:45 [DATE] 1 [PERSON_NAME] Menú Degustación healing SIN CONFIRMAR border_all …" at bounding box center [639, 396] width 1278 height 402
click at [1129, 18] on icon "add_circle_outline" at bounding box center [1130, 20] width 17 height 17
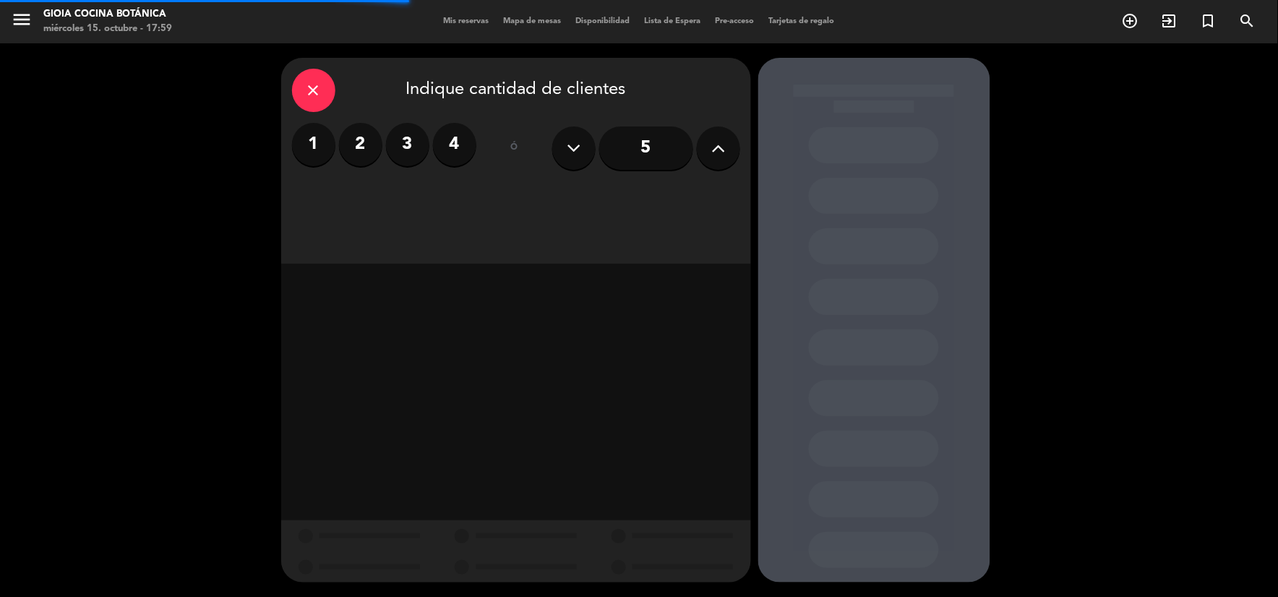
click at [357, 154] on label "2" at bounding box center [360, 144] width 43 height 43
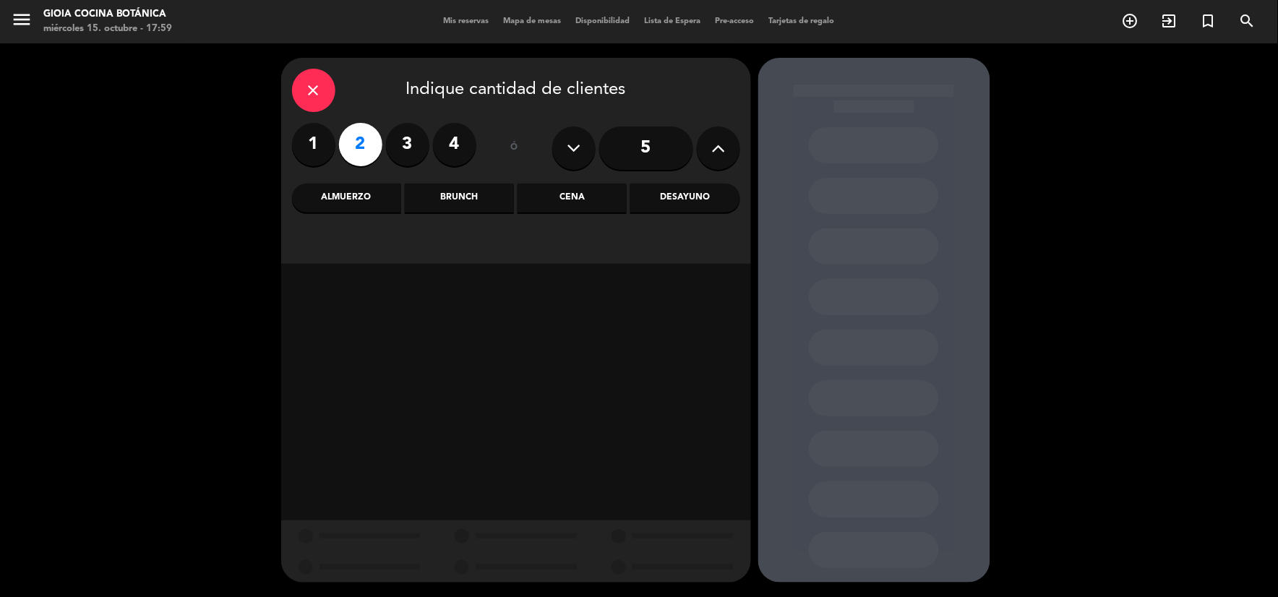
click at [577, 189] on div "Cena" at bounding box center [572, 198] width 109 height 29
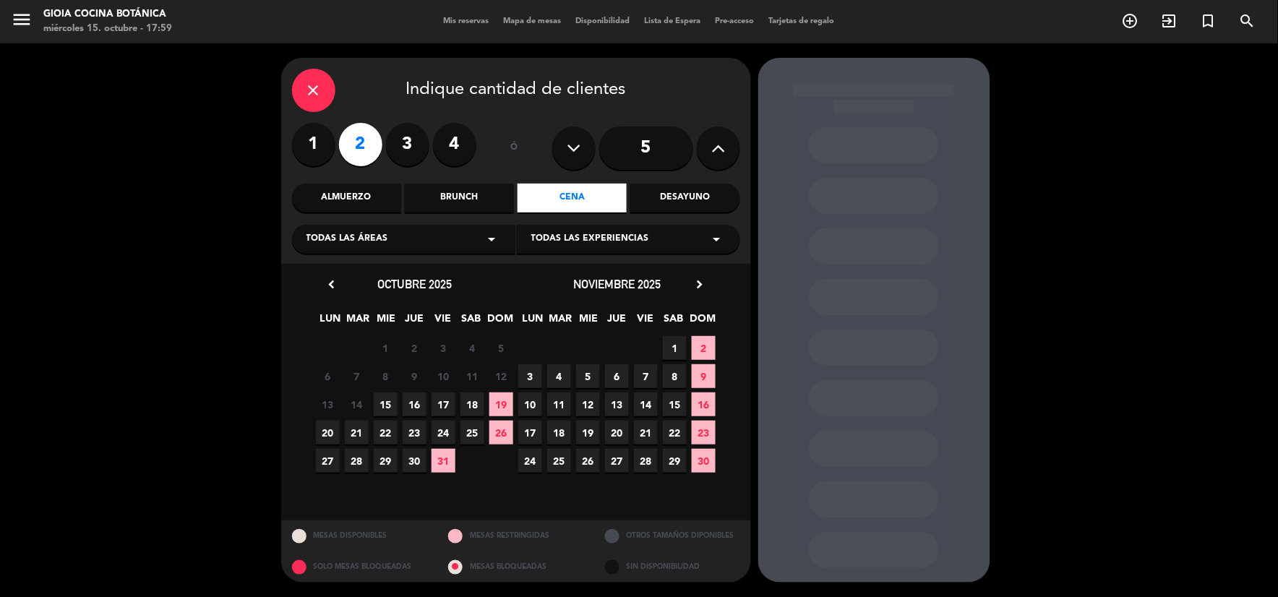
click at [385, 403] on span "15" at bounding box center [386, 405] width 24 height 24
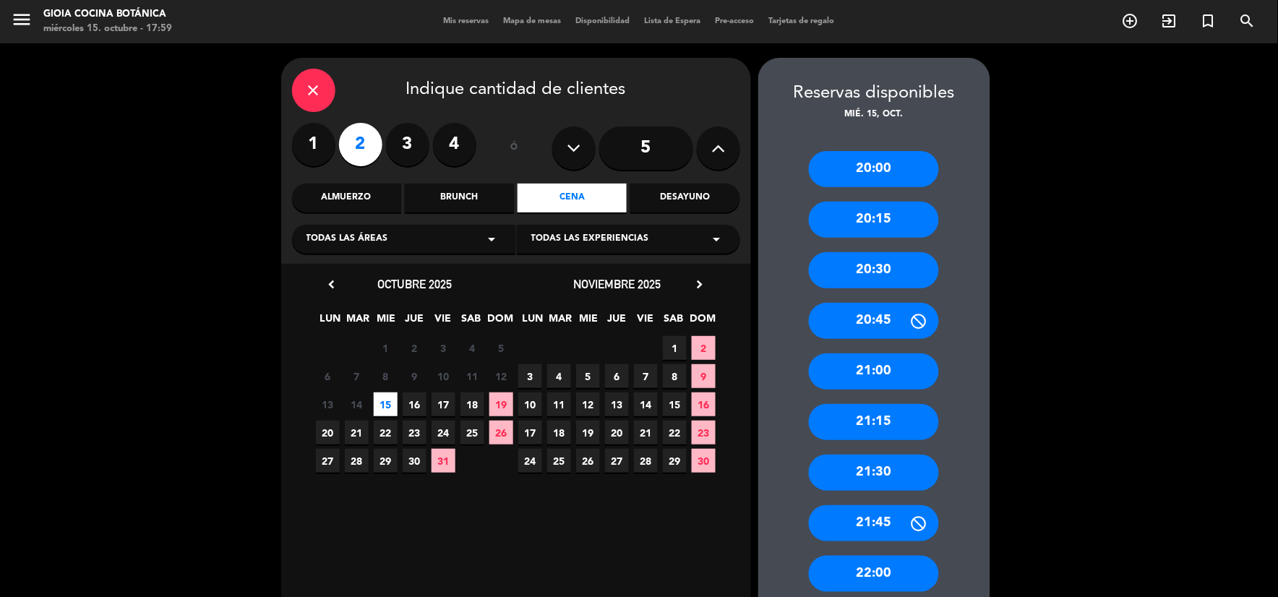
click at [883, 269] on div "20:30" at bounding box center [874, 270] width 130 height 36
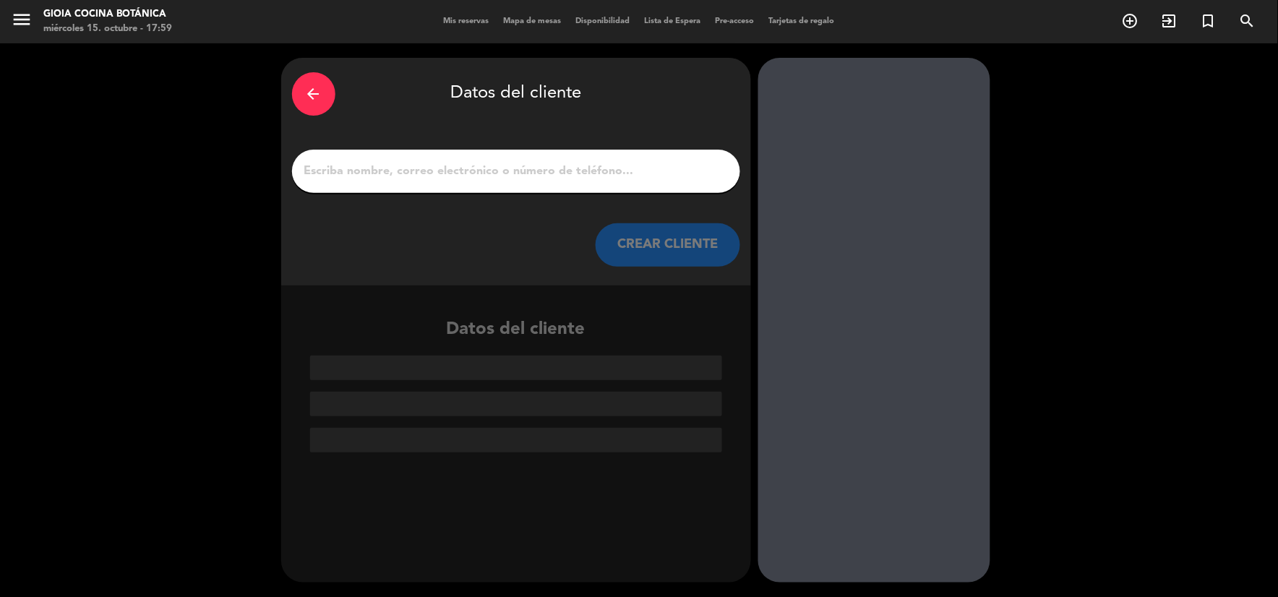
click at [659, 182] on div at bounding box center [516, 171] width 448 height 43
click at [633, 163] on input "1" at bounding box center [516, 171] width 427 height 20
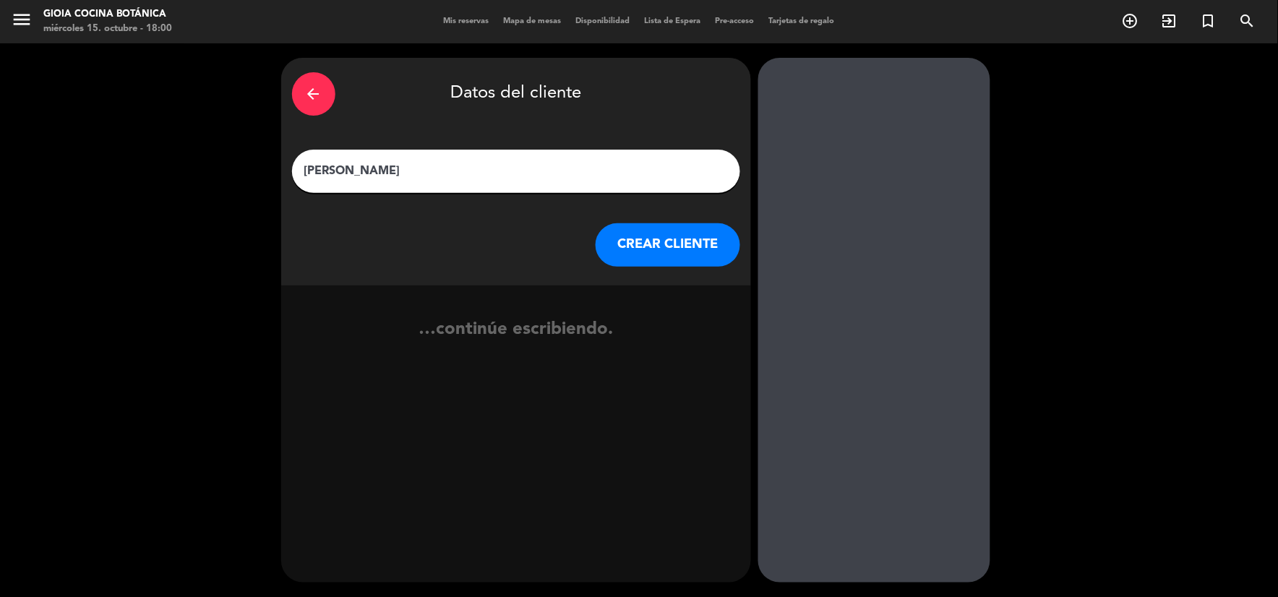
type input "[PERSON_NAME]"
click at [655, 231] on button "CREAR CLIENTE" at bounding box center [668, 244] width 145 height 43
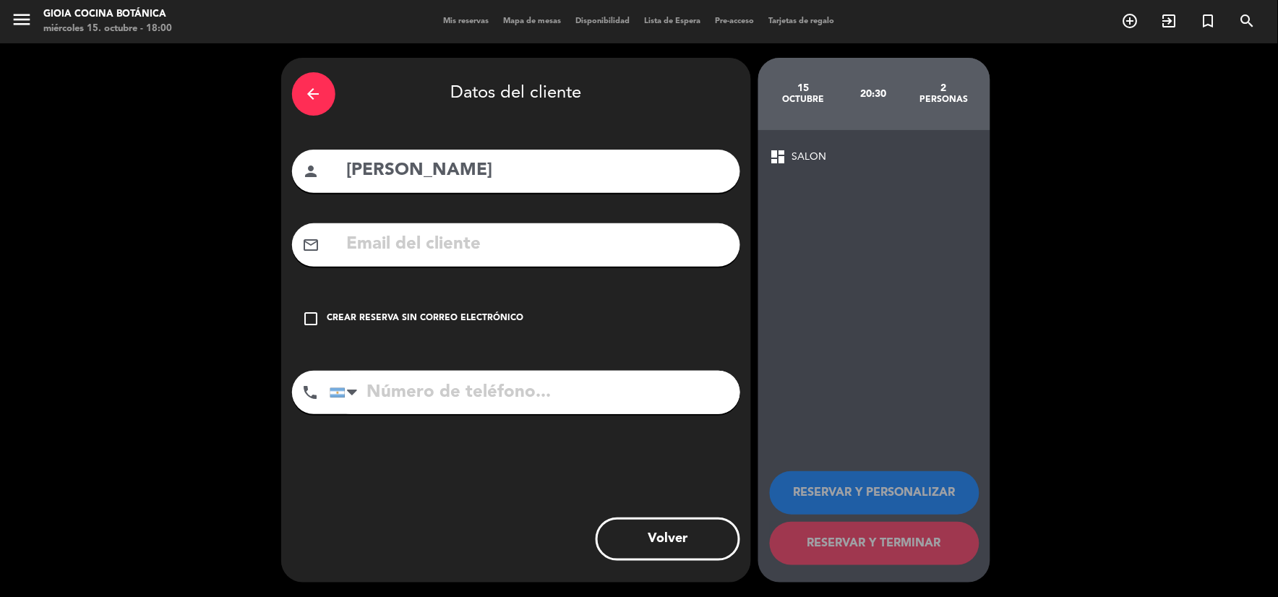
click at [495, 313] on div "Crear reserva sin correo electrónico" at bounding box center [426, 319] width 197 height 14
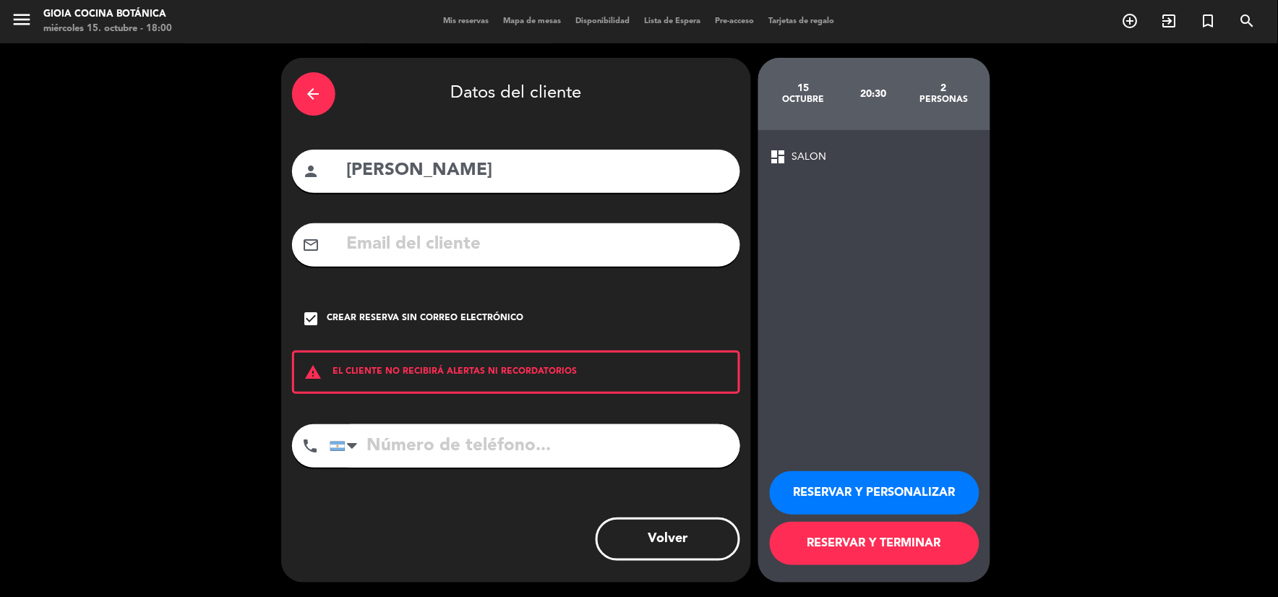
click at [863, 531] on button "RESERVAR Y TERMINAR" at bounding box center [875, 543] width 210 height 43
